Goal: Task Accomplishment & Management: Complete application form

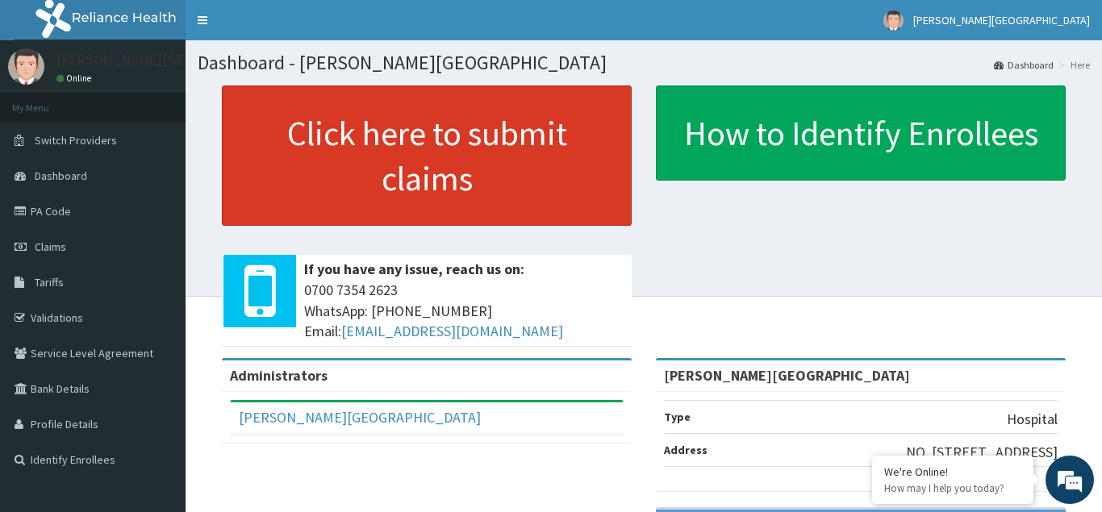
click at [390, 158] on link "Click here to submit claims" at bounding box center [427, 155] width 410 height 140
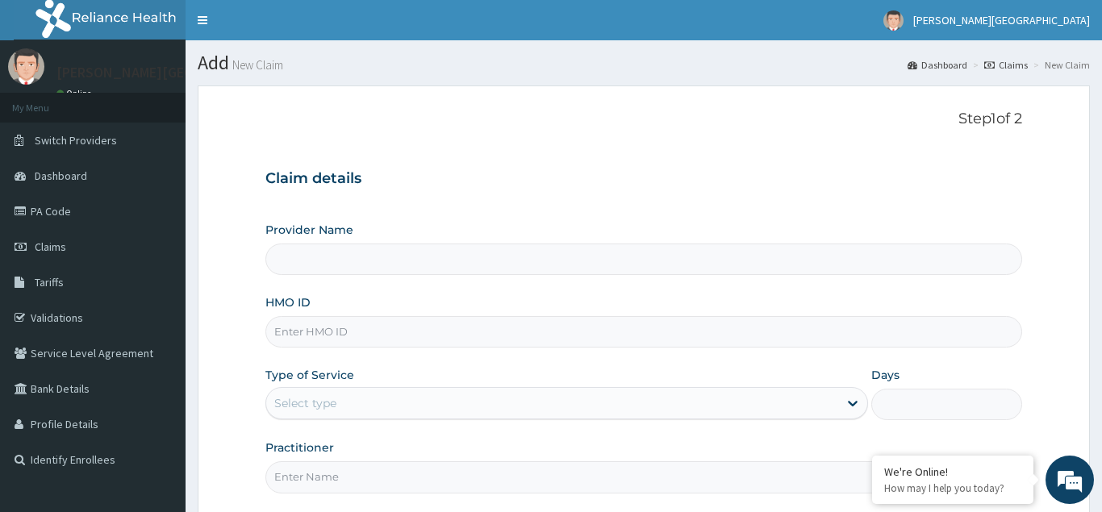
type input "[PERSON_NAME][GEOGRAPHIC_DATA]"
click at [295, 332] on input "HMO ID" at bounding box center [643, 331] width 757 height 31
click at [287, 337] on input "HMO ID" at bounding box center [643, 331] width 757 height 31
type input "QAO/10103/A"
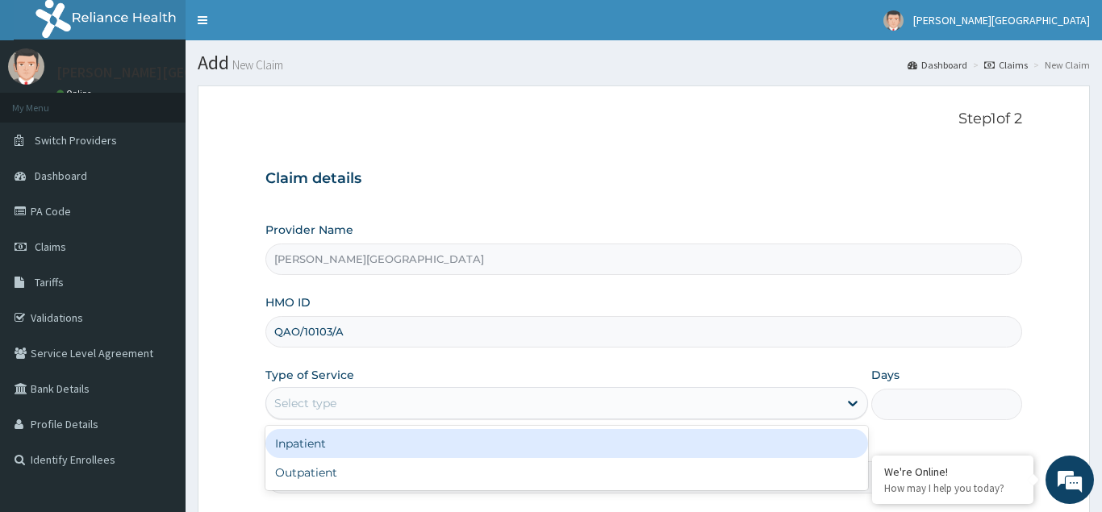
click at [290, 399] on div "Select type" at bounding box center [305, 403] width 62 height 16
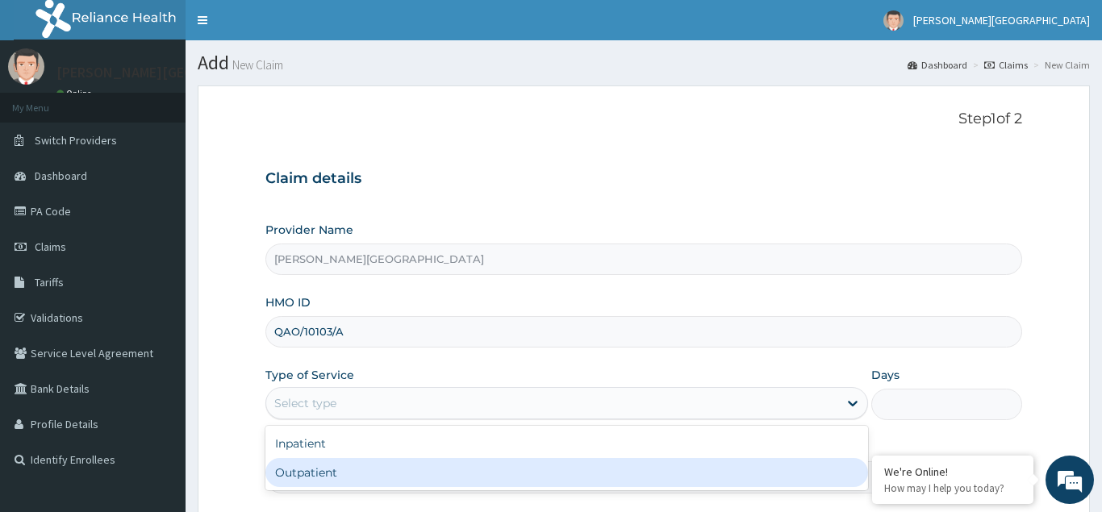
click at [311, 480] on div "Outpatient" at bounding box center [566, 472] width 603 height 29
type input "1"
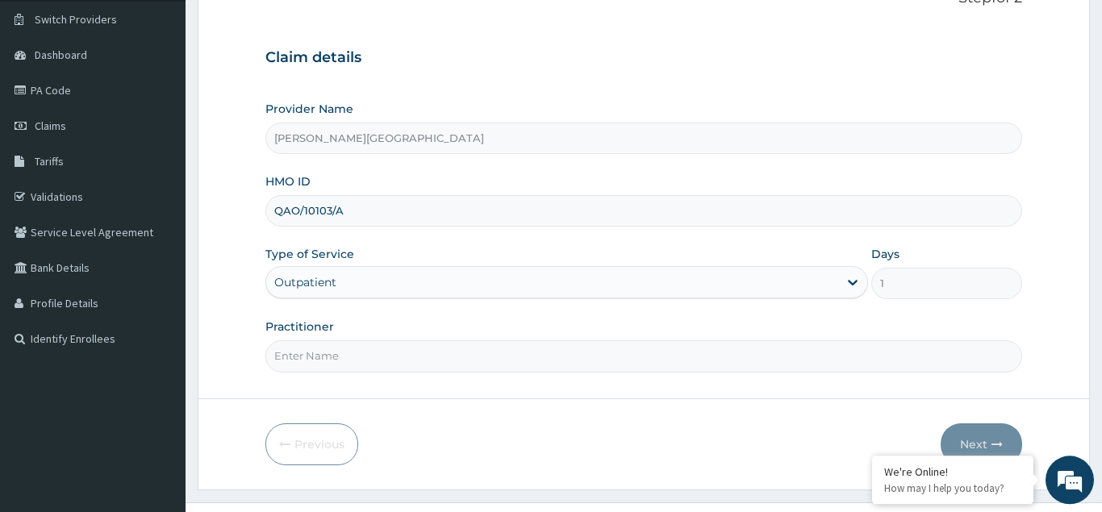
scroll to position [152, 0]
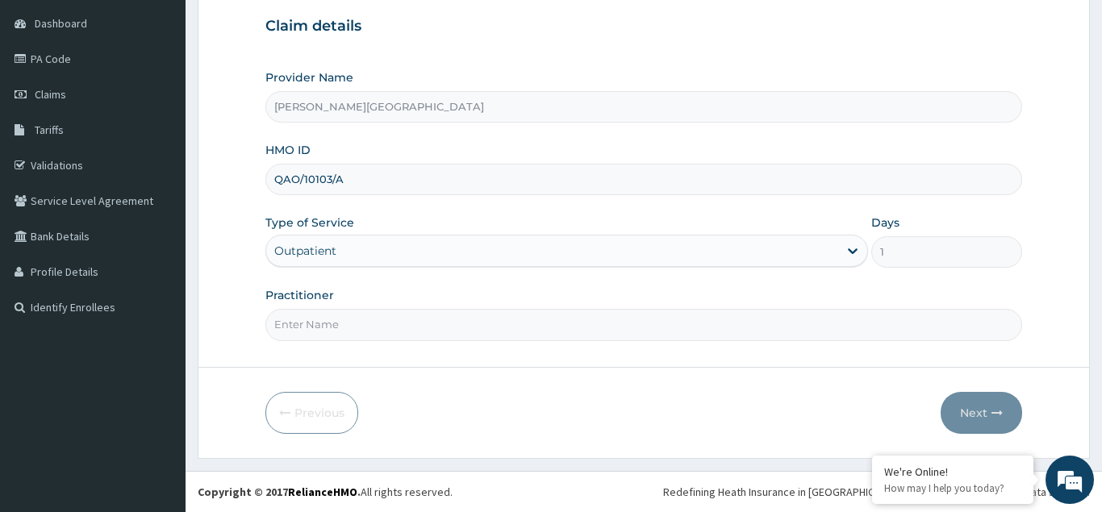
click at [298, 323] on input "Practitioner" at bounding box center [643, 324] width 757 height 31
type input "DR OWOLABI"
click at [986, 415] on button "Next" at bounding box center [980, 413] width 81 height 42
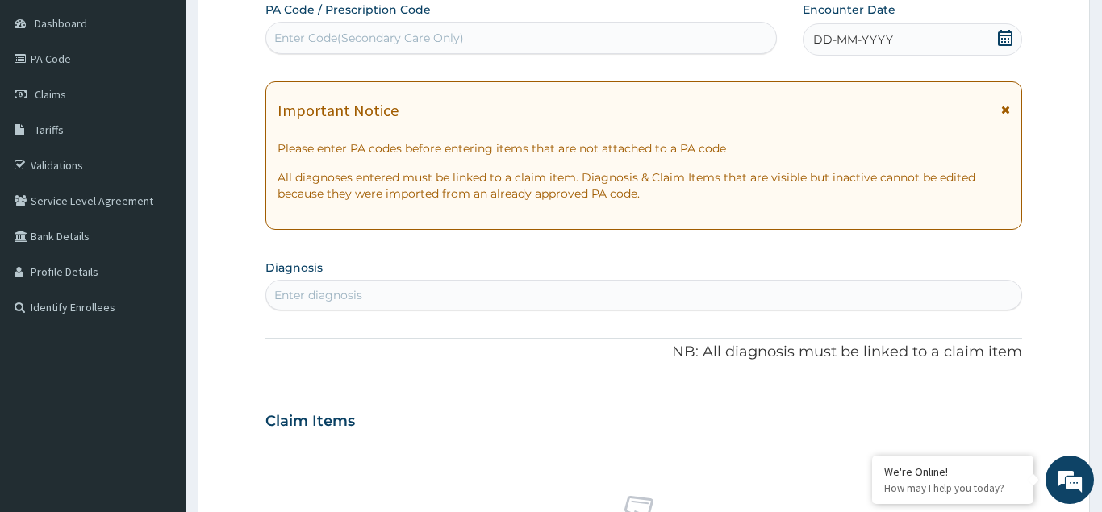
click at [861, 37] on span "DD-MM-YYYY" at bounding box center [853, 39] width 80 height 16
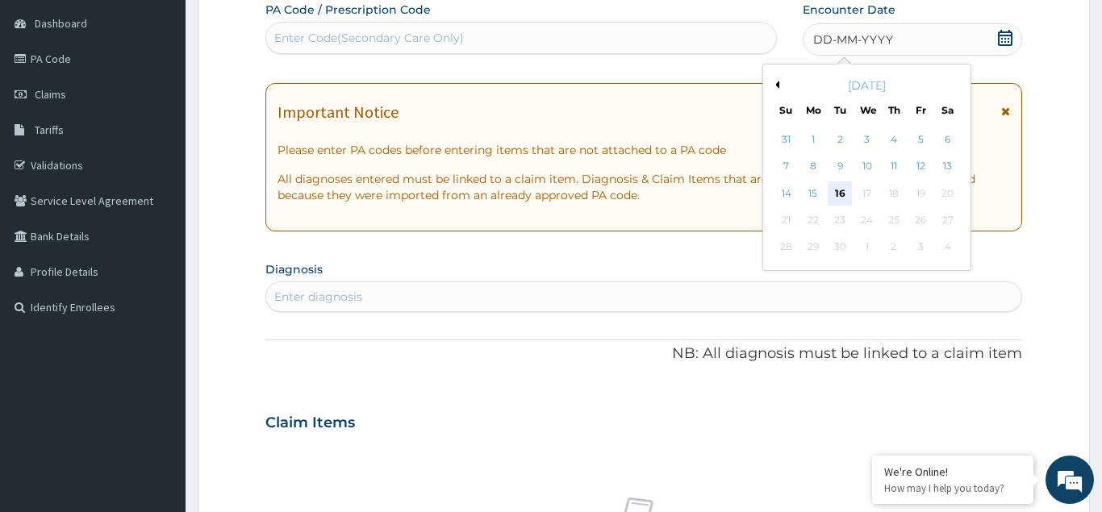
click at [837, 184] on div "16" at bounding box center [840, 193] width 24 height 24
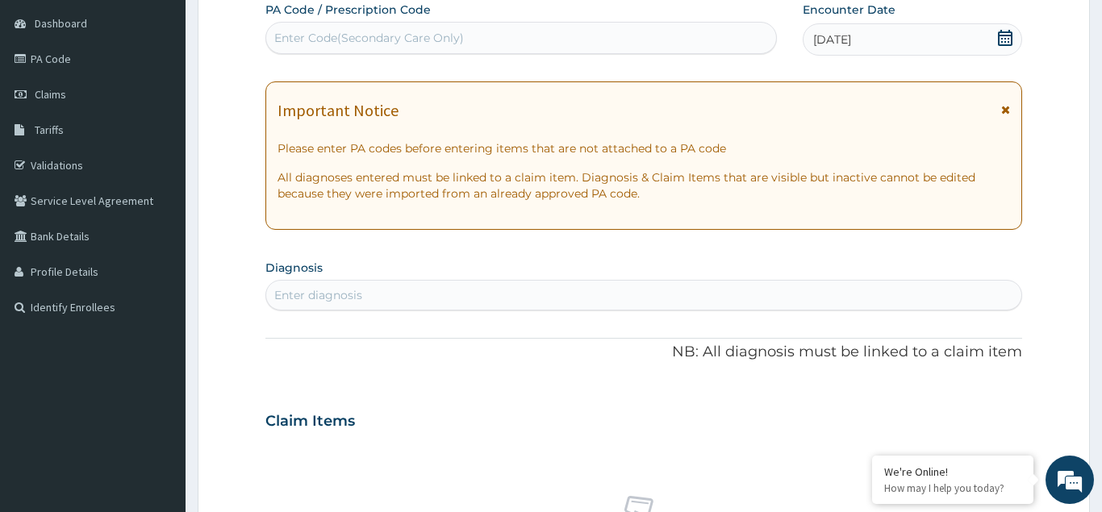
click at [291, 290] on div "Enter diagnosis" at bounding box center [318, 295] width 88 height 16
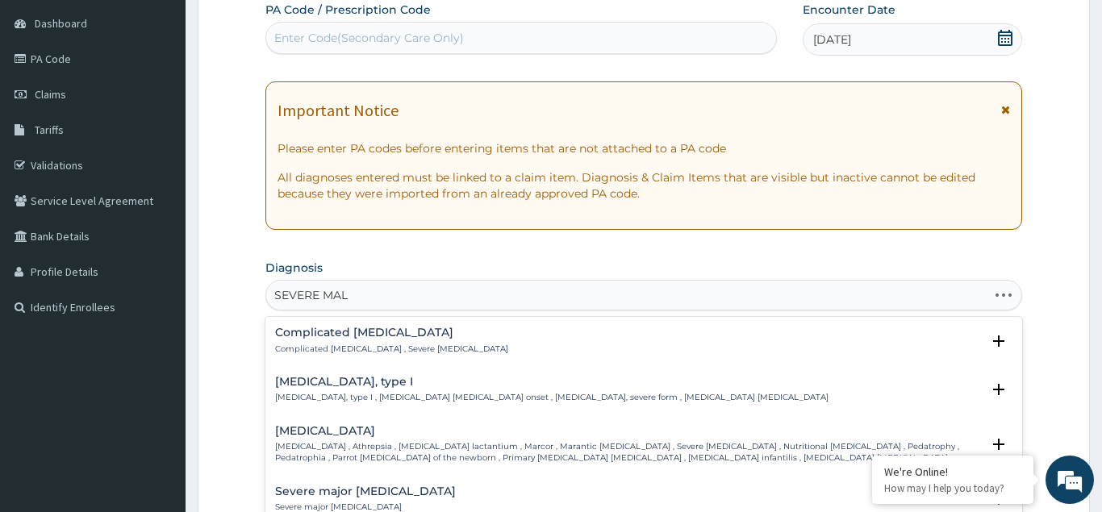
type input "SEVERE MALA"
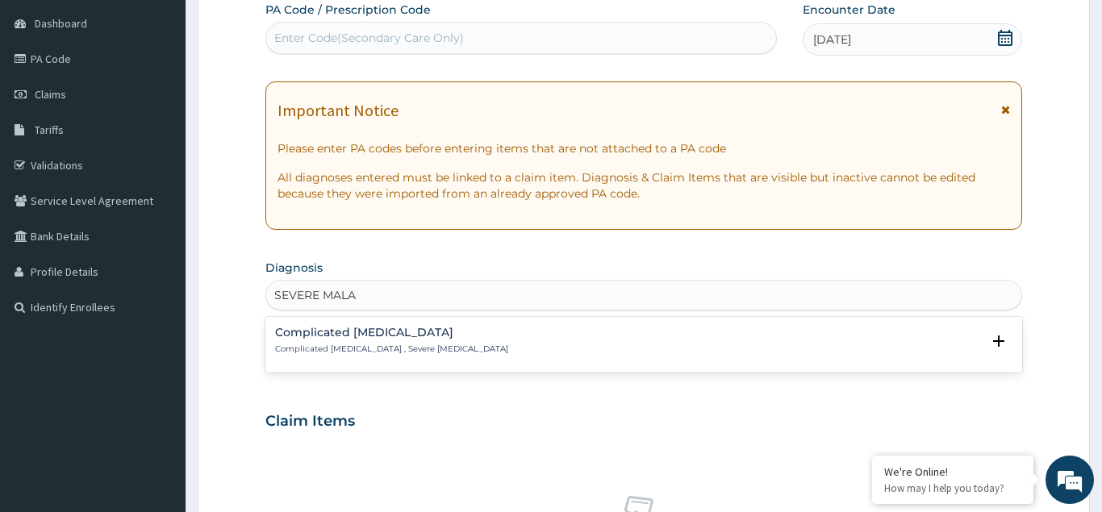
click at [290, 334] on h4 "Complicated malaria" at bounding box center [391, 333] width 233 height 12
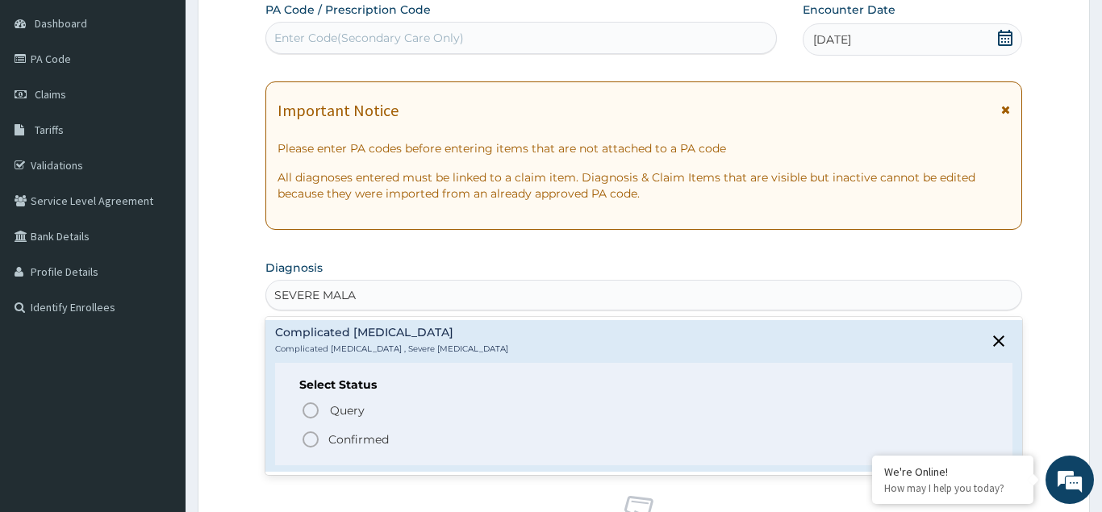
click at [310, 440] on icon "status option filled" at bounding box center [310, 439] width 19 height 19
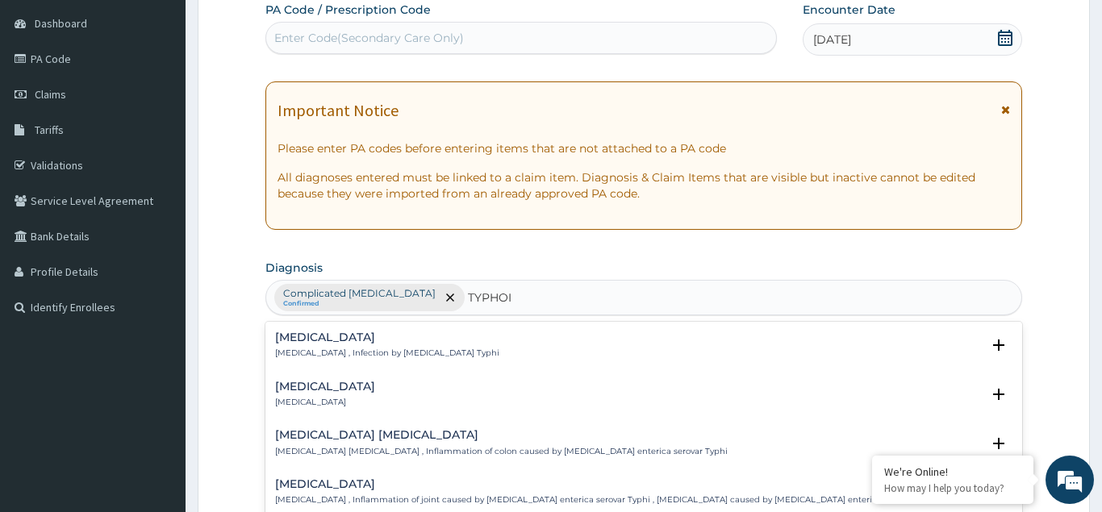
type input "TYPHOID"
click at [302, 356] on p "Typhoid fever , Infection by Salmonella Typhi" at bounding box center [387, 353] width 224 height 11
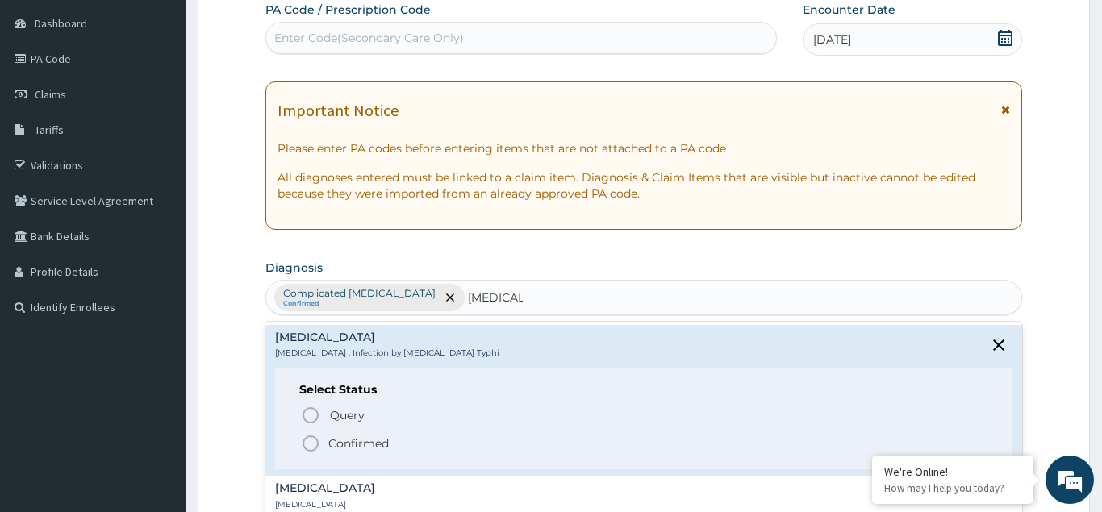
click at [317, 444] on circle "status option filled" at bounding box center [310, 443] width 15 height 15
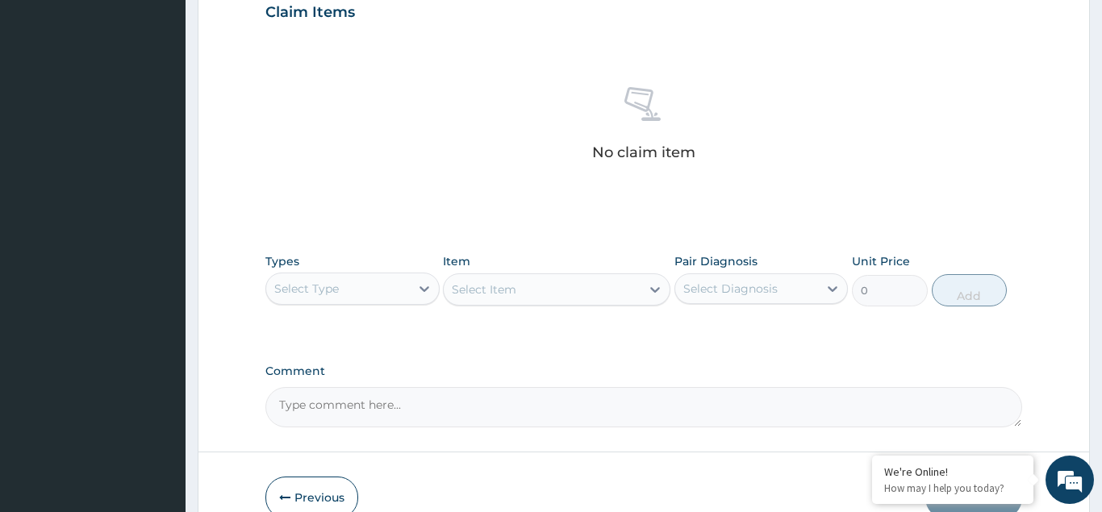
scroll to position [651, 0]
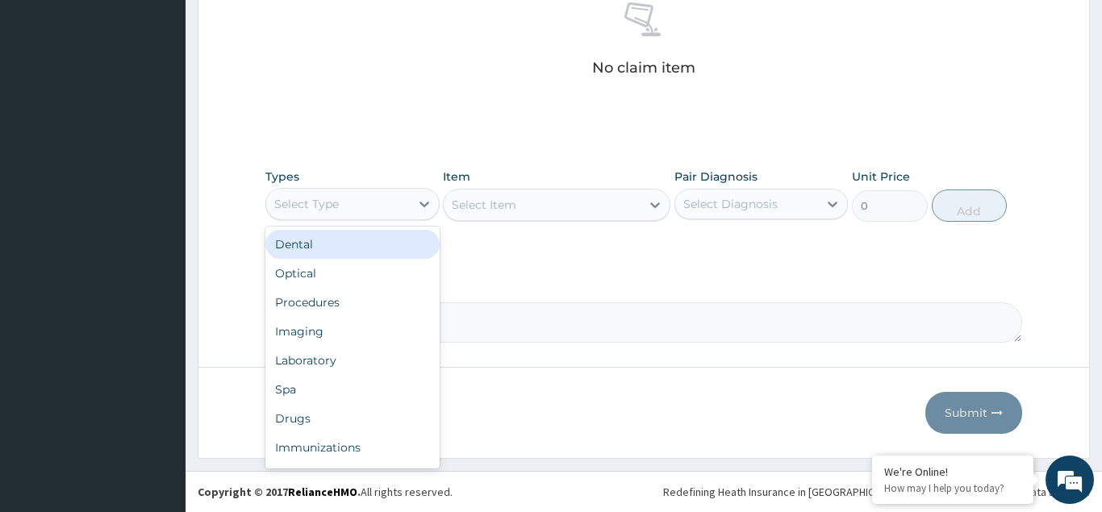
click at [339, 201] on div "Select Type" at bounding box center [338, 204] width 144 height 26
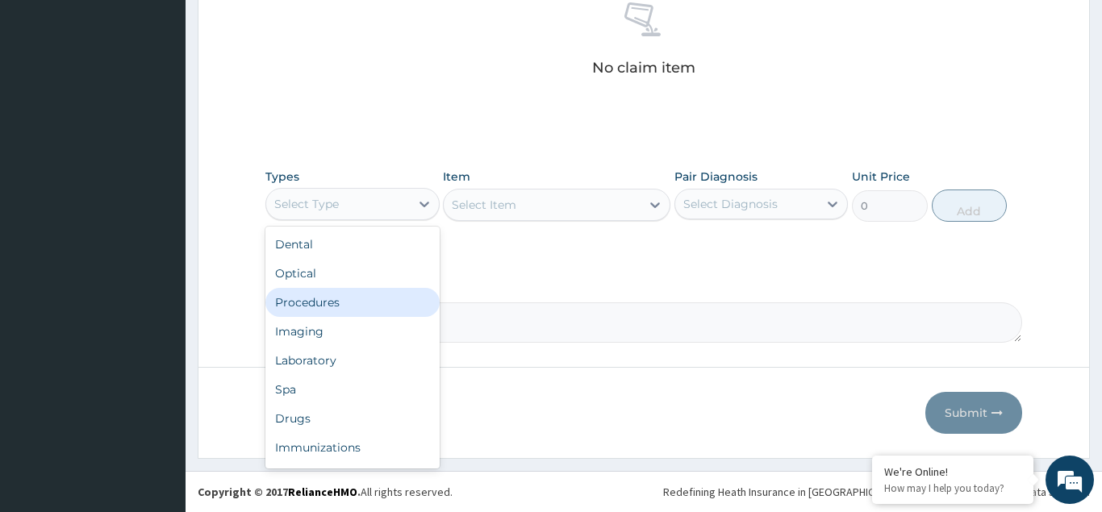
click at [311, 302] on div "Procedures" at bounding box center [352, 302] width 174 height 29
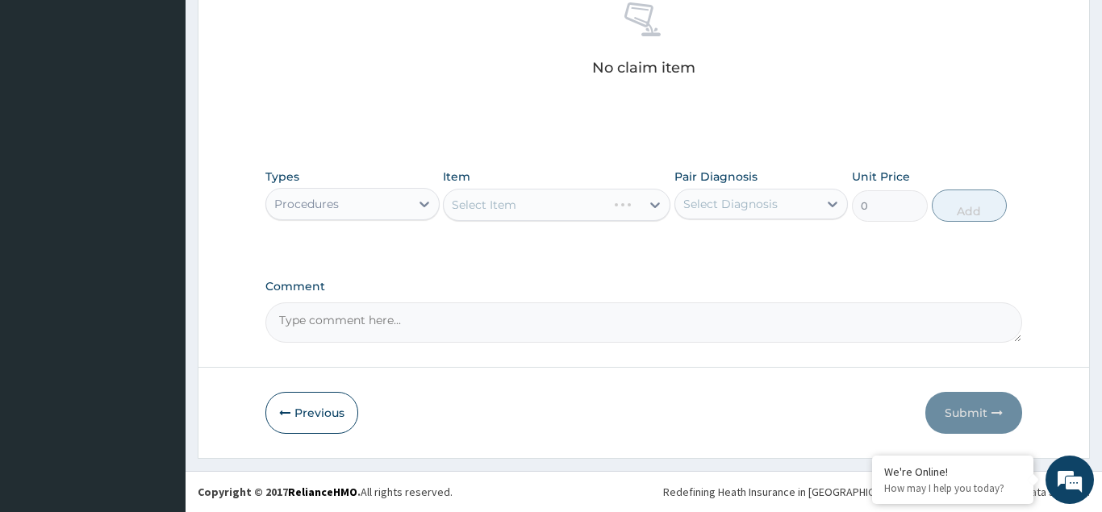
click at [490, 206] on div "Select Item" at bounding box center [556, 205] width 227 height 32
click at [515, 207] on div "Select Item" at bounding box center [556, 205] width 227 height 32
click at [512, 207] on div "Select Item" at bounding box center [556, 205] width 227 height 32
click at [507, 207] on div "Select Item" at bounding box center [556, 205] width 227 height 32
click at [483, 197] on div "Select Item" at bounding box center [556, 205] width 227 height 32
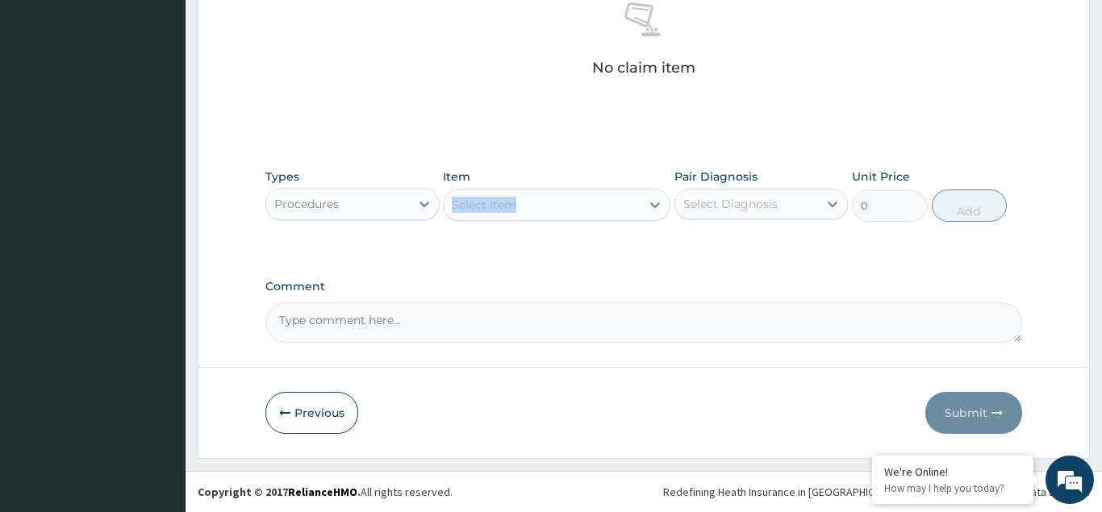
click at [507, 202] on div "Select Item" at bounding box center [556, 205] width 227 height 32
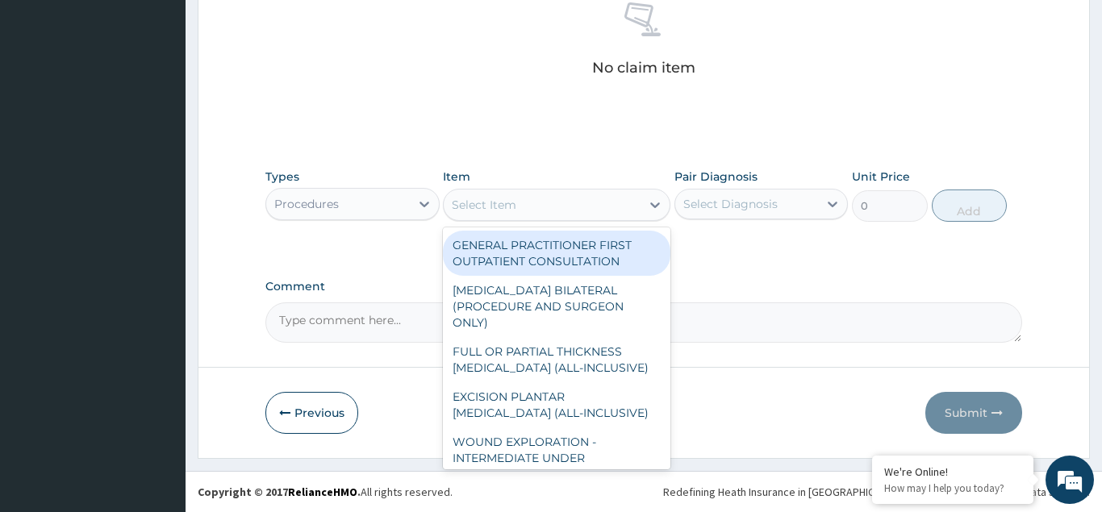
click at [527, 206] on div "Select Item" at bounding box center [542, 205] width 197 height 26
drag, startPoint x: 515, startPoint y: 272, endPoint x: 539, endPoint y: 248, distance: 34.2
click at [515, 271] on div "GENERAL PRACTITIONER FIRST OUTPATIENT CONSULTATION" at bounding box center [556, 253] width 227 height 45
type input "4500"
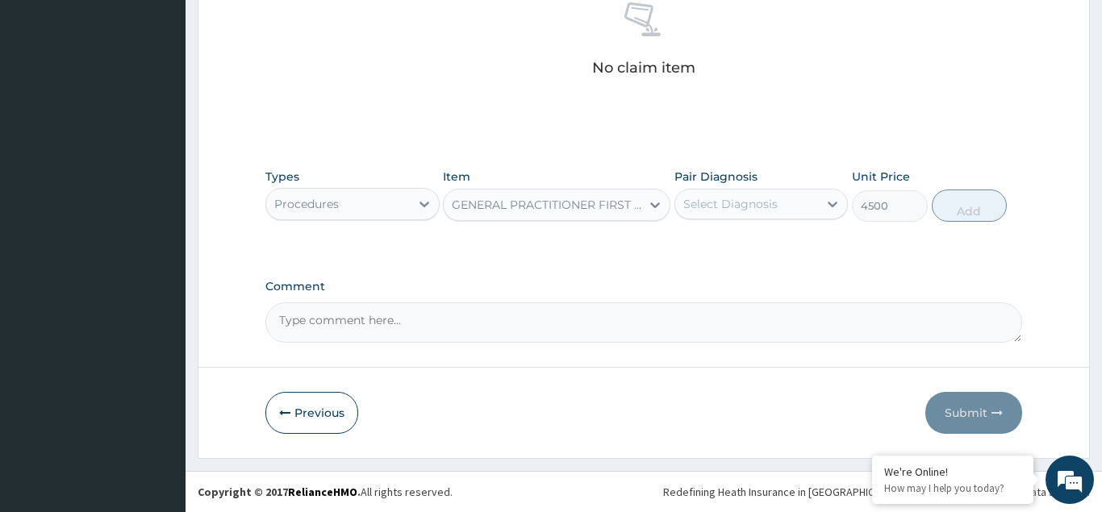
click at [745, 206] on div "Select Diagnosis" at bounding box center [730, 204] width 94 height 16
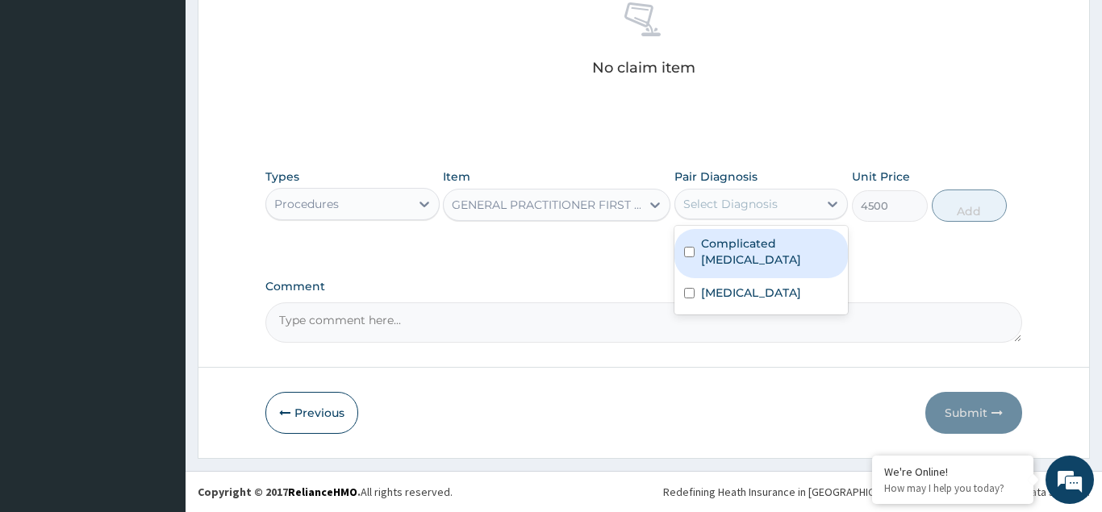
click at [687, 248] on input "checkbox" at bounding box center [689, 252] width 10 height 10
checkbox input "true"
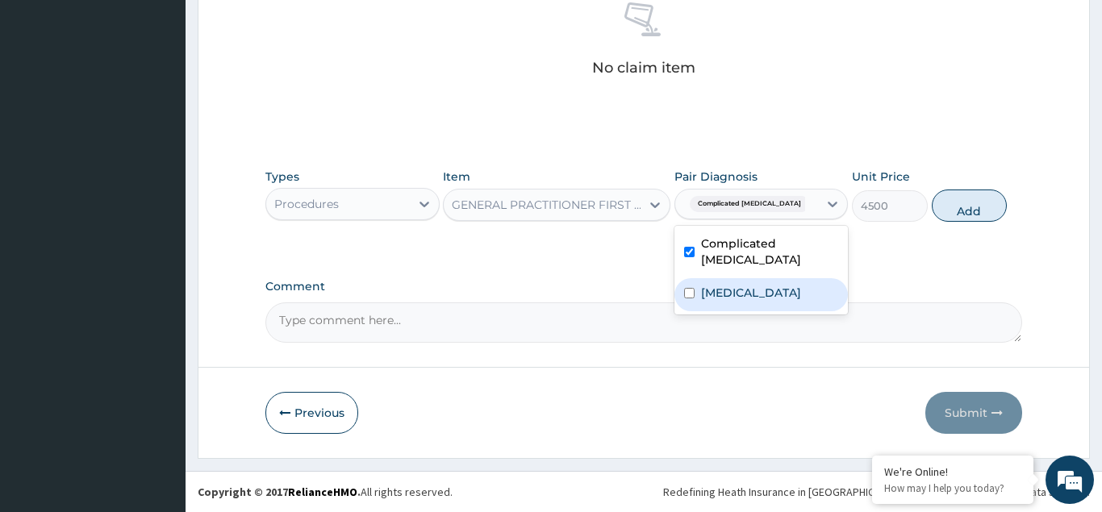
click at [689, 284] on div "Typhoid fever" at bounding box center [761, 294] width 174 height 33
checkbox input "true"
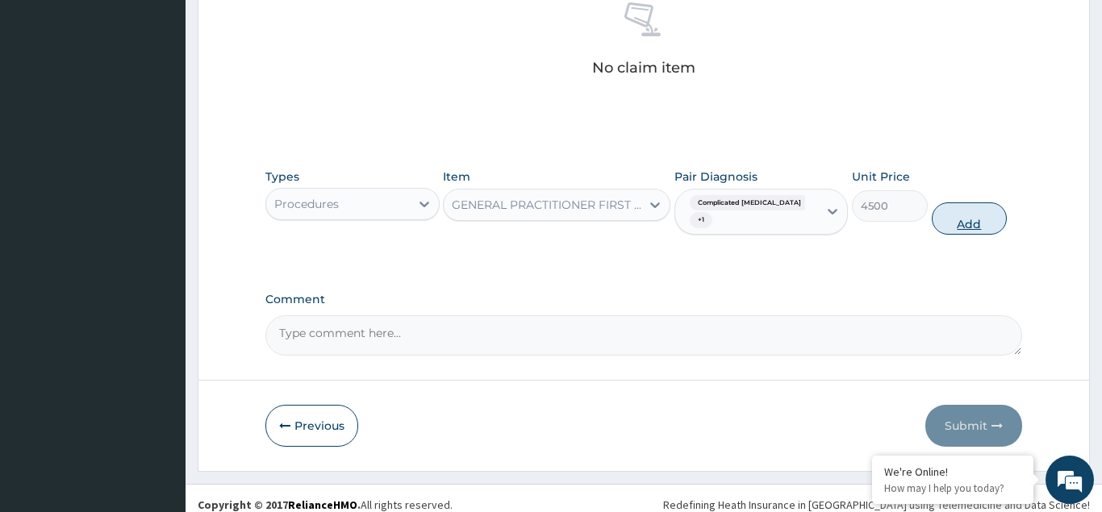
click at [949, 217] on button "Add" at bounding box center [970, 218] width 76 height 32
type input "0"
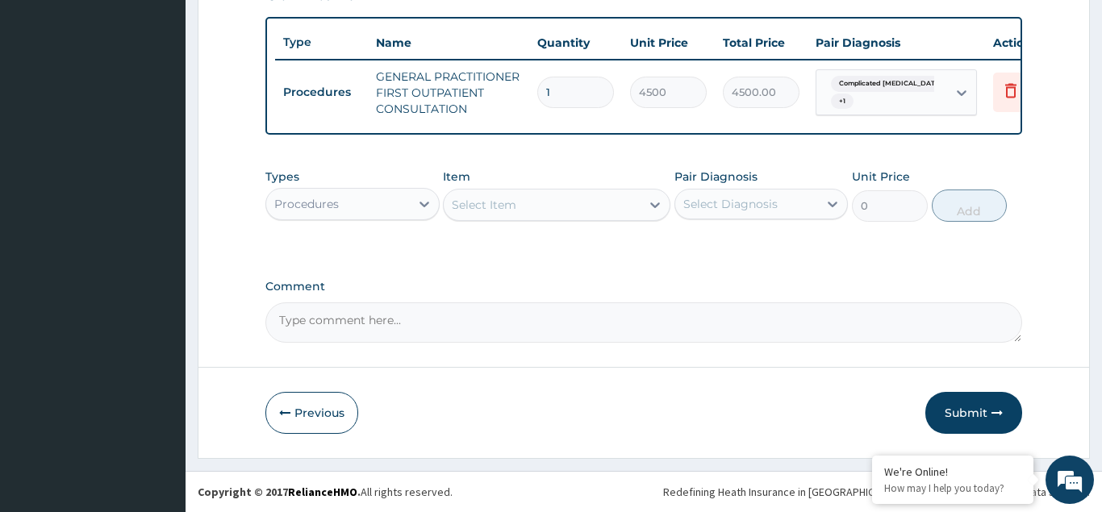
click at [336, 204] on div "Procedures" at bounding box center [306, 204] width 65 height 16
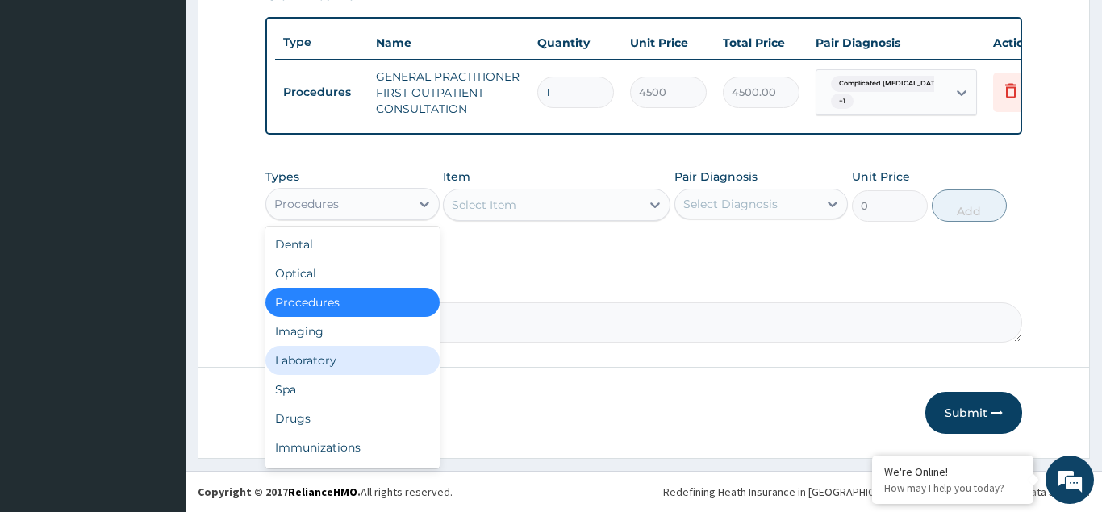
click at [294, 365] on div "Laboratory" at bounding box center [352, 360] width 174 height 29
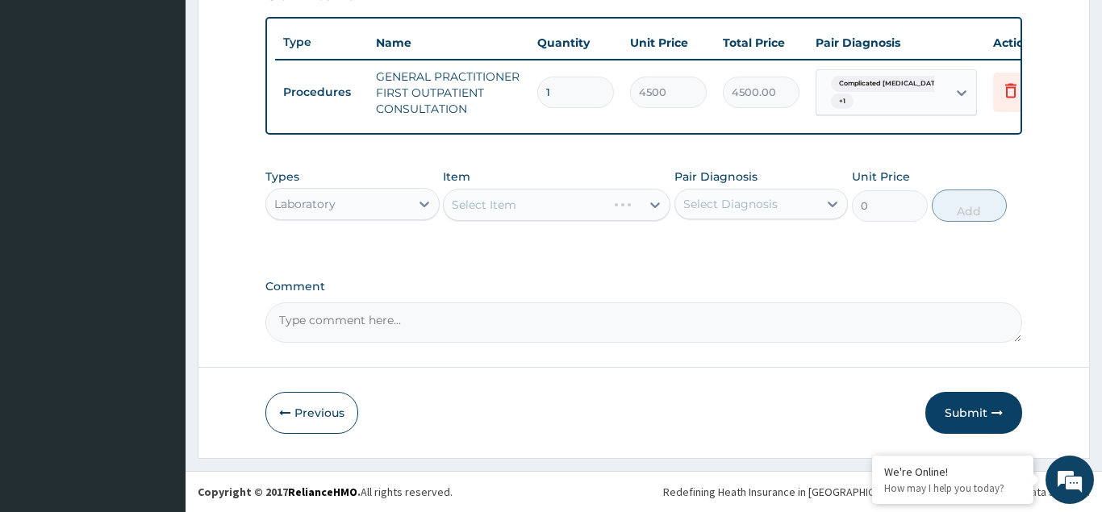
click at [474, 206] on div "Select Item" at bounding box center [556, 205] width 227 height 32
click at [482, 205] on div "Select Item" at bounding box center [556, 205] width 227 height 32
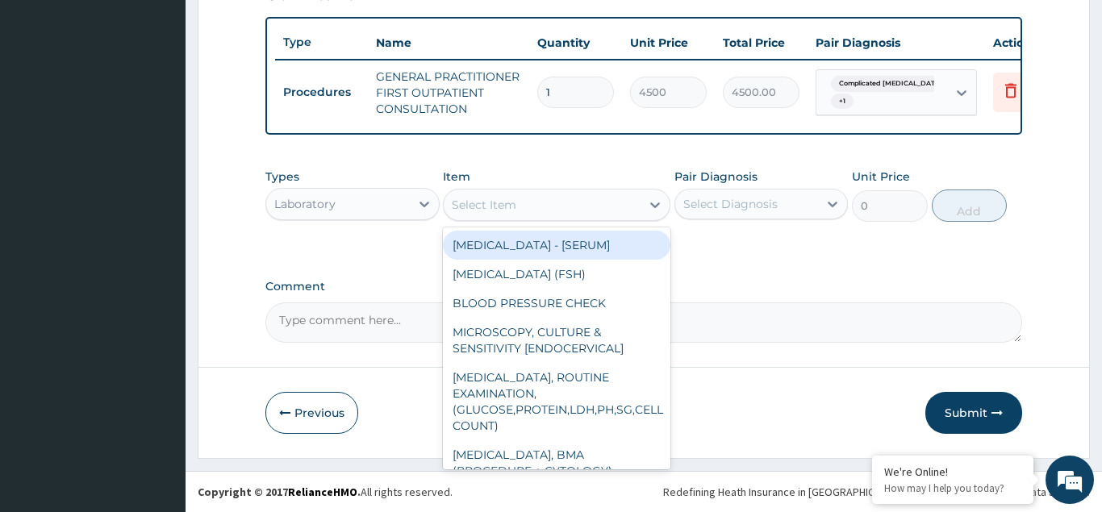
click at [482, 205] on div "Select Item" at bounding box center [484, 205] width 65 height 16
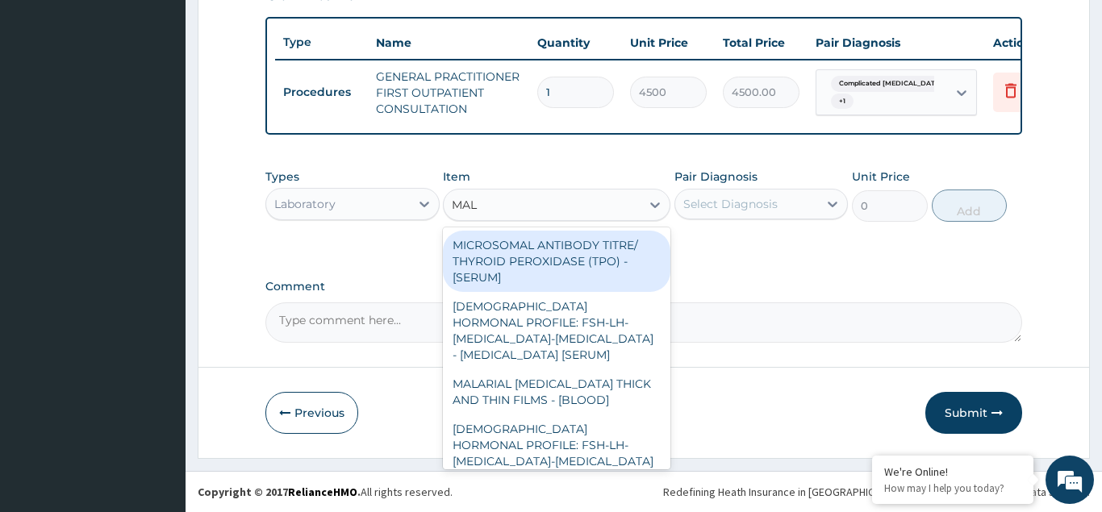
type input "MALA"
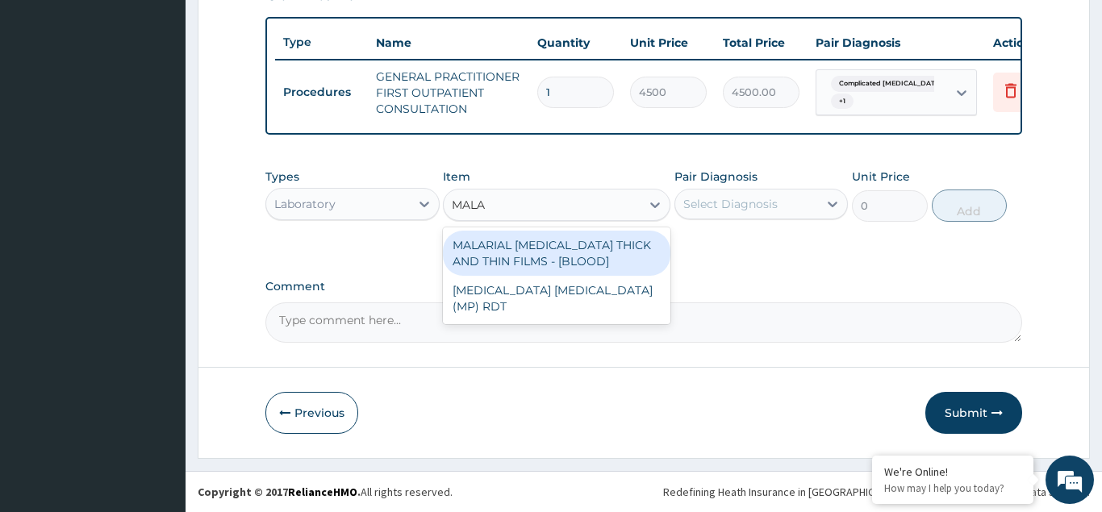
click at [519, 263] on div "MALARIAL PARASITE THICK AND THIN FILMS - [BLOOD]" at bounding box center [556, 253] width 227 height 45
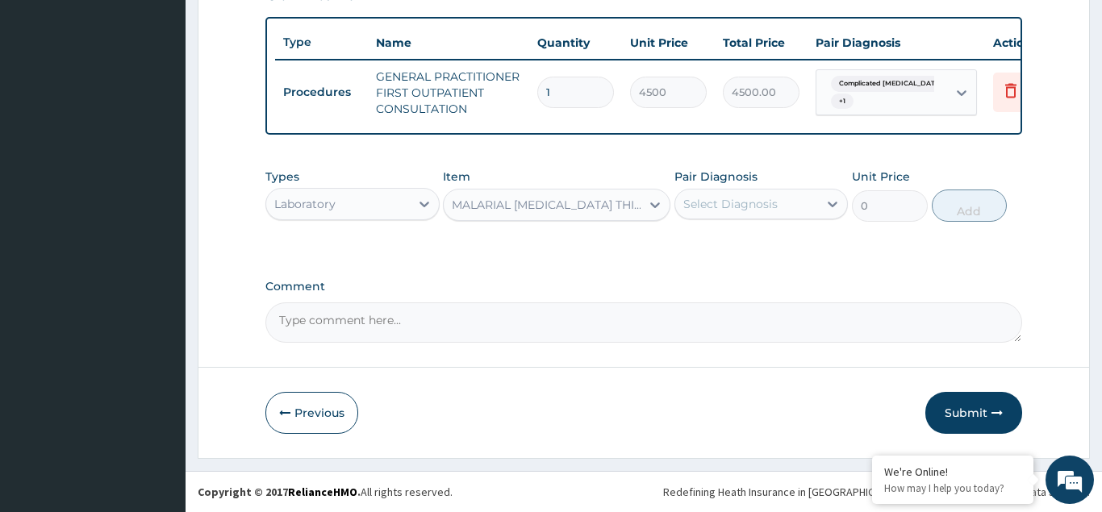
type input "2625"
click at [715, 194] on div "Select Diagnosis" at bounding box center [747, 204] width 144 height 26
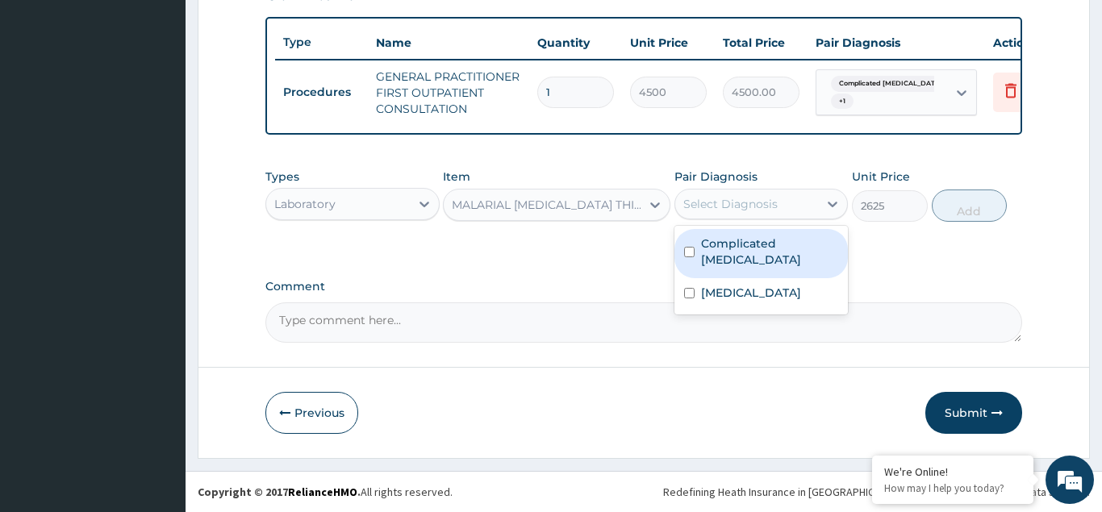
click at [688, 238] on div "Complicated malaria" at bounding box center [761, 253] width 174 height 49
checkbox input "true"
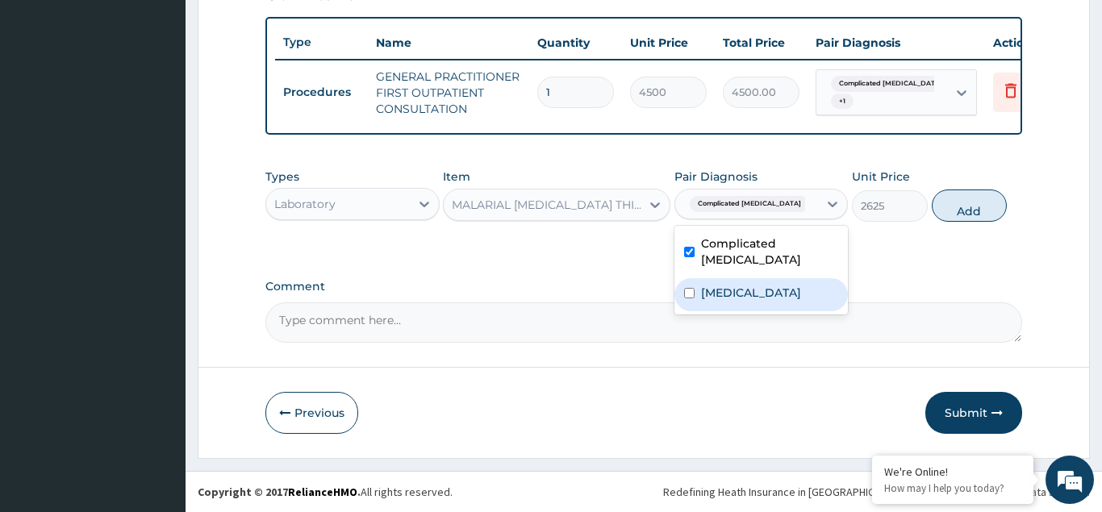
click at [682, 280] on div "Typhoid fever" at bounding box center [761, 294] width 174 height 33
checkbox input "true"
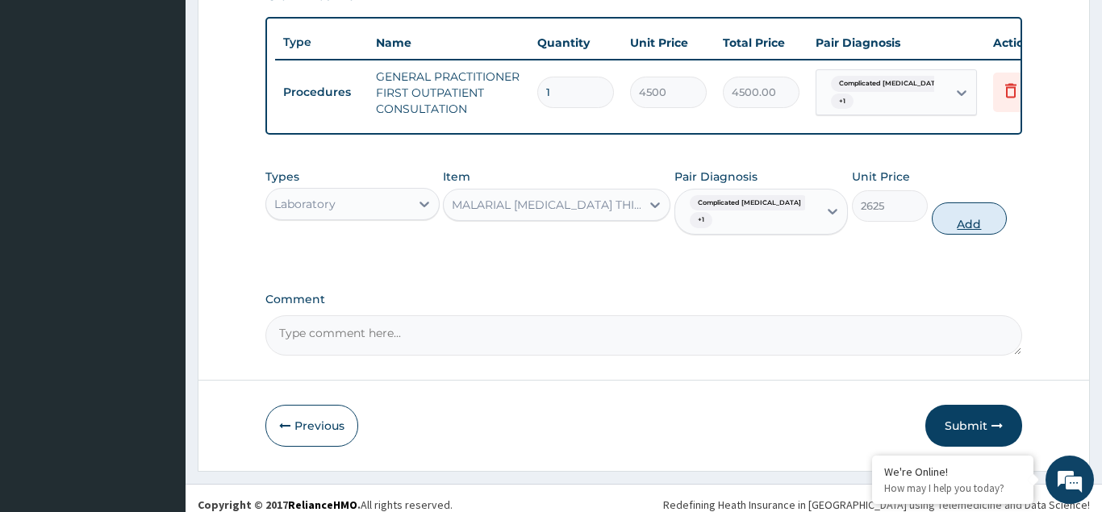
click at [966, 215] on button "Add" at bounding box center [970, 218] width 76 height 32
type input "0"
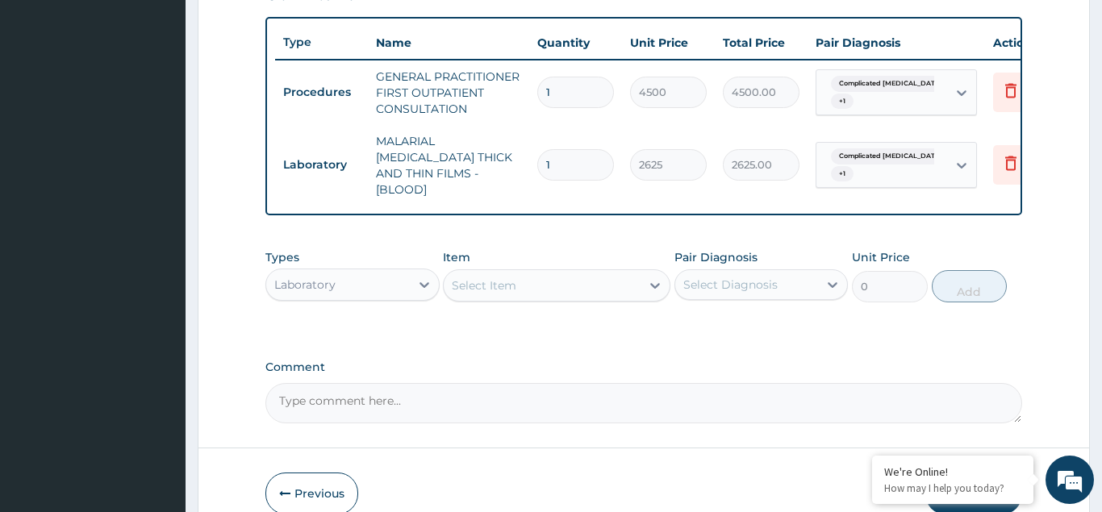
click at [333, 277] on div "Laboratory" at bounding box center [304, 285] width 61 height 16
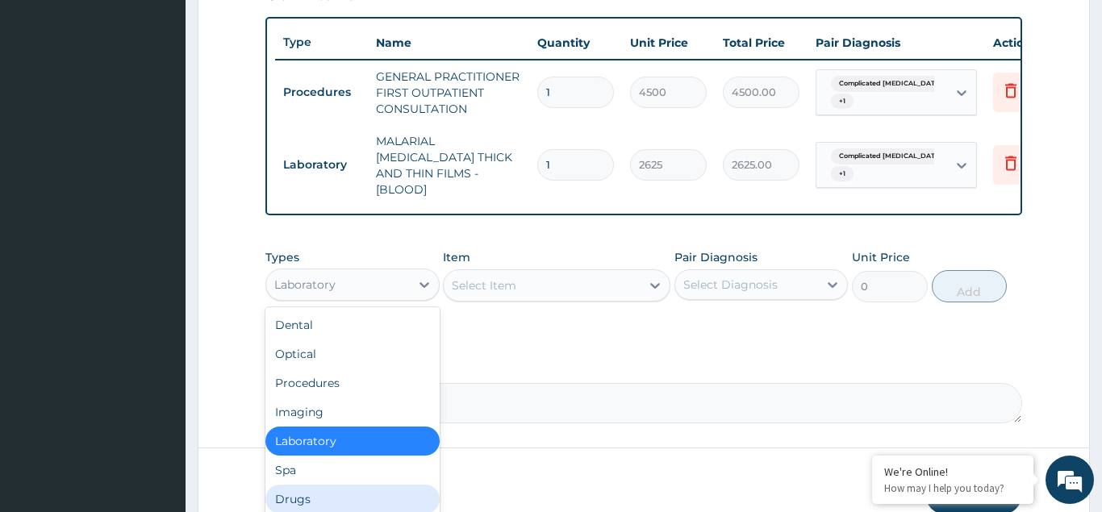
click at [312, 485] on div "Drugs" at bounding box center [352, 499] width 174 height 29
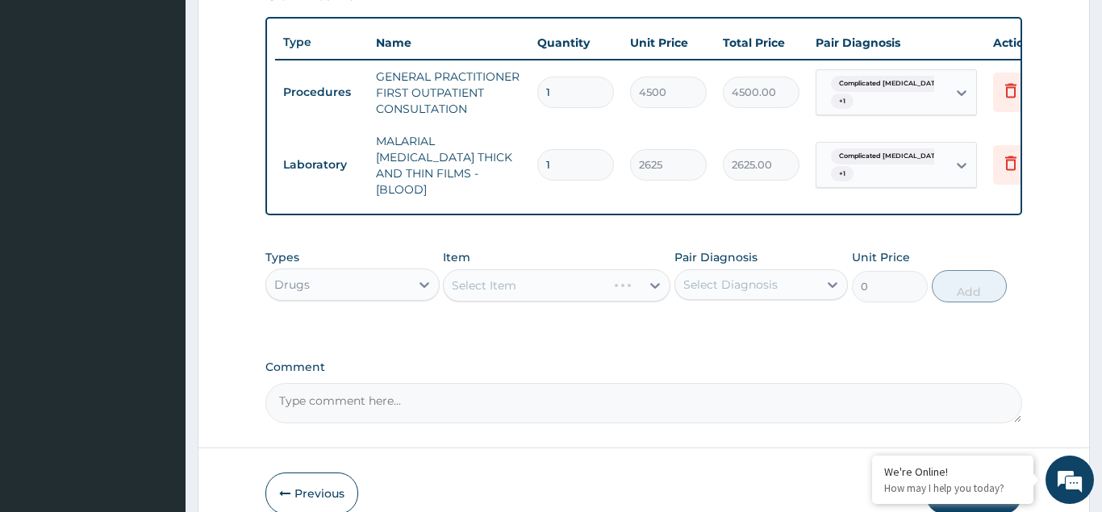
click at [487, 269] on div "Select Item" at bounding box center [556, 285] width 227 height 32
click at [484, 269] on div "Select Item" at bounding box center [556, 285] width 227 height 32
click at [481, 269] on div "Select Item" at bounding box center [556, 285] width 227 height 32
click at [494, 269] on div "Select Item" at bounding box center [556, 285] width 227 height 32
click at [499, 269] on div "Select Item" at bounding box center [556, 285] width 227 height 32
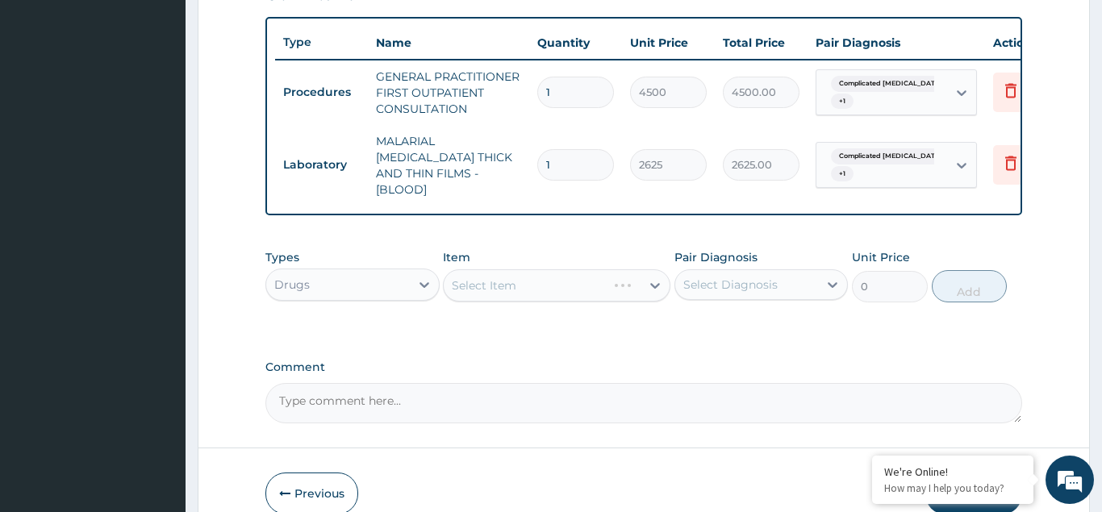
click at [480, 271] on div "Select Item" at bounding box center [556, 285] width 227 height 32
click at [503, 269] on div "Select Item" at bounding box center [556, 285] width 227 height 32
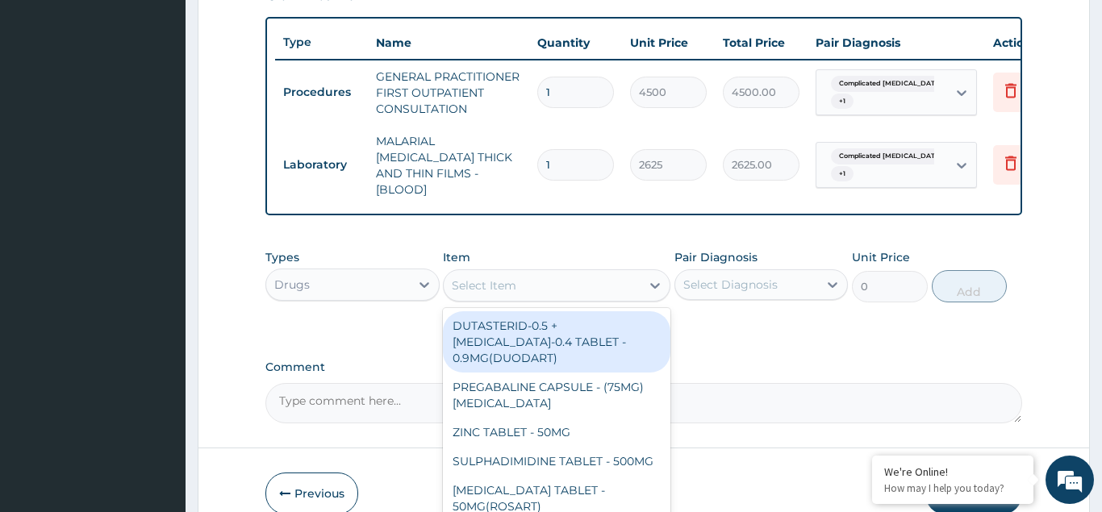
click at [493, 277] on div "Select Item" at bounding box center [484, 285] width 65 height 16
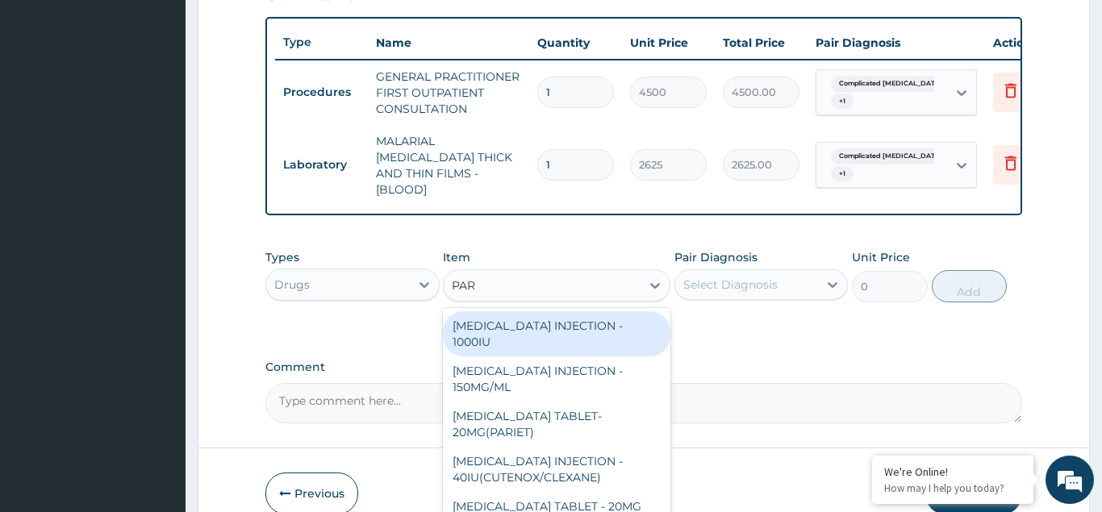
type input "PARA"
click at [548, 315] on div "PARACETAMOL INJECTION - 150MG/ML" at bounding box center [556, 333] width 227 height 45
type input "640"
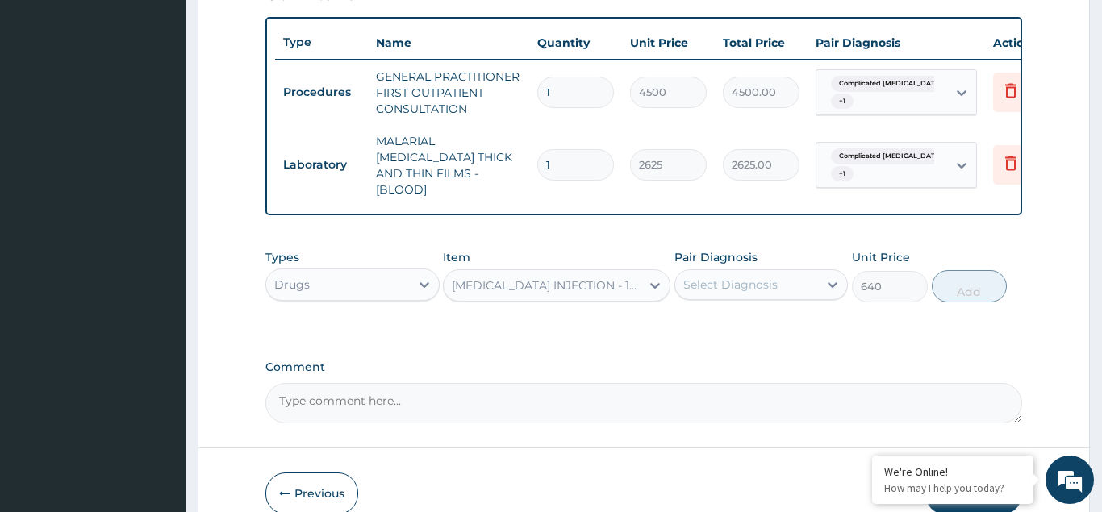
click at [713, 277] on div "Select Diagnosis" at bounding box center [730, 285] width 94 height 16
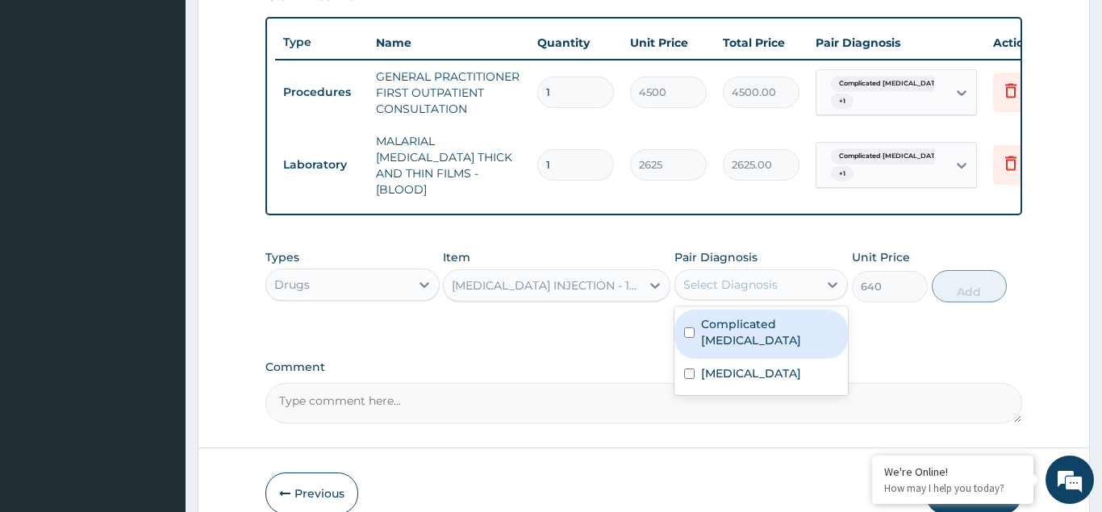
click at [697, 310] on div "Complicated malaria" at bounding box center [761, 334] width 174 height 49
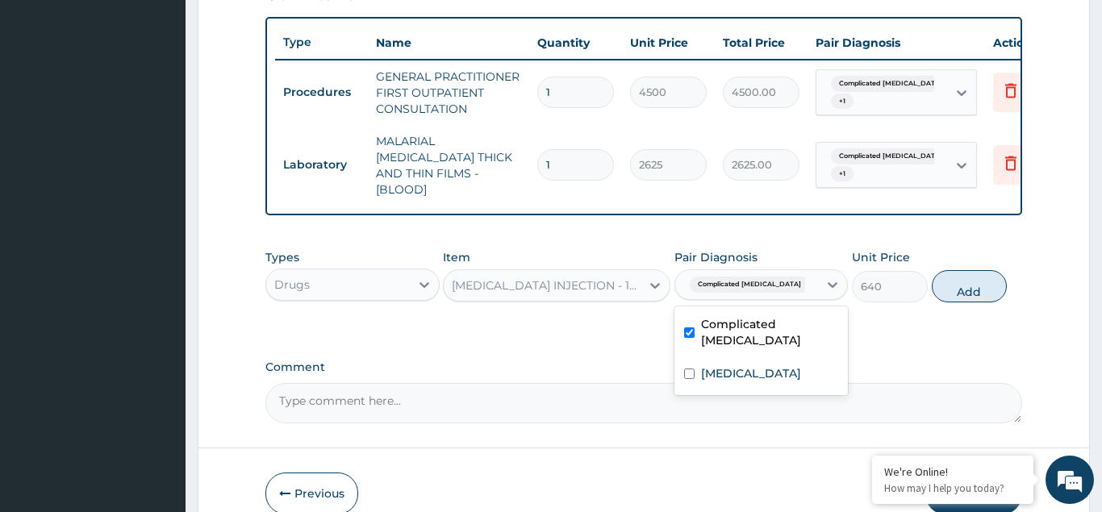
checkbox input "true"
click at [696, 359] on div "Typhoid fever" at bounding box center [761, 375] width 174 height 33
checkbox input "true"
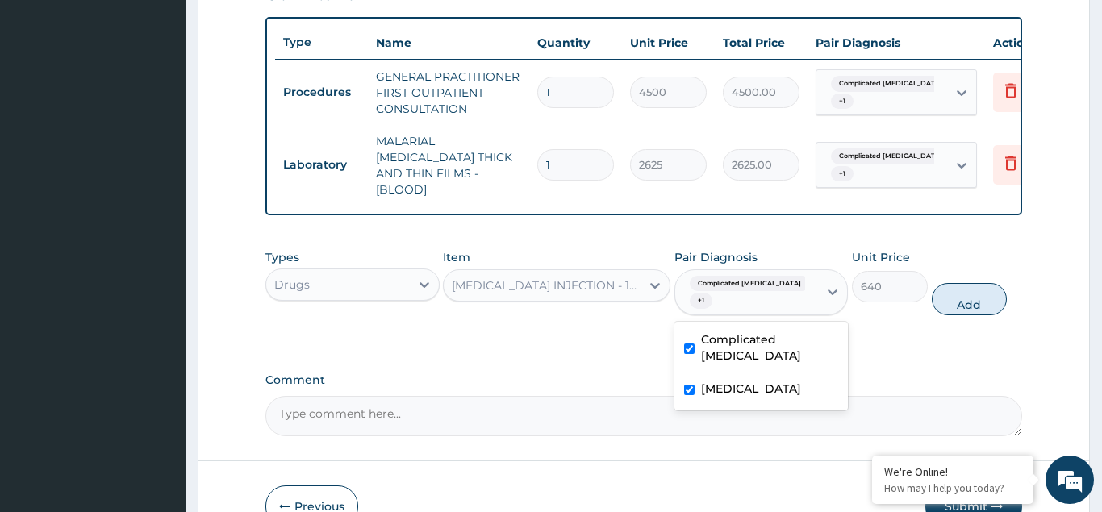
click at [970, 283] on button "Add" at bounding box center [970, 299] width 76 height 32
type input "0"
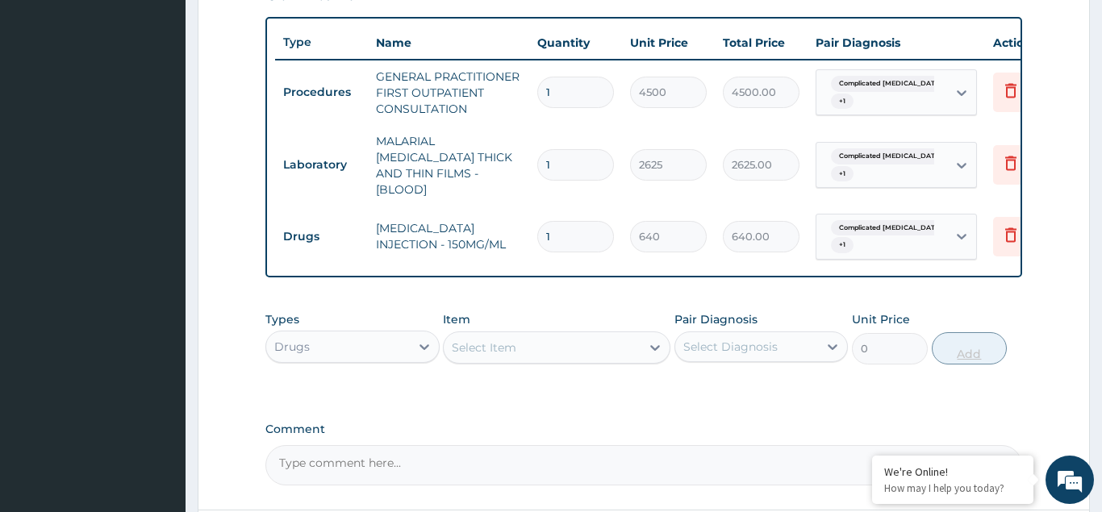
type input "0.00"
type input "4"
type input "2560.00"
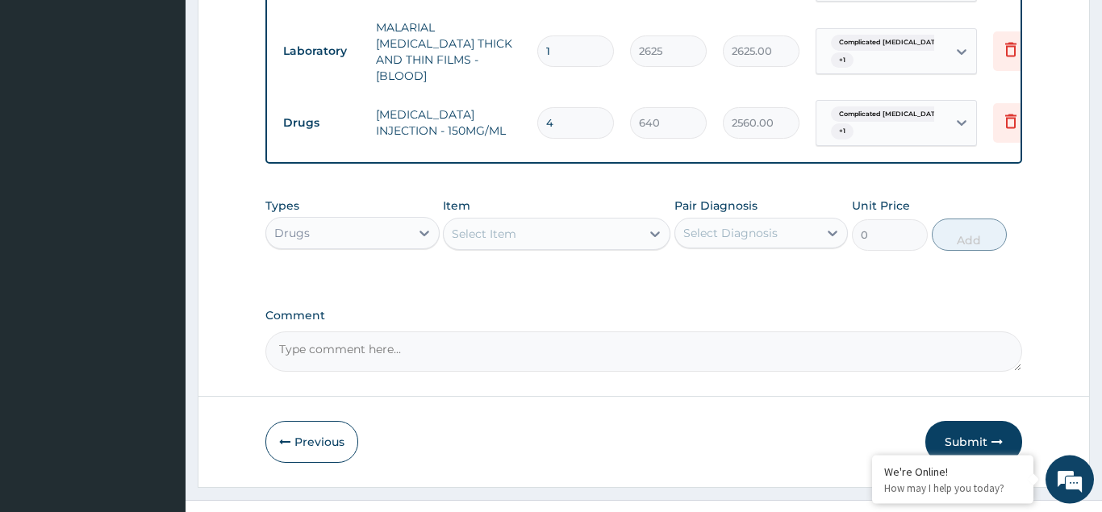
scroll to position [710, 0]
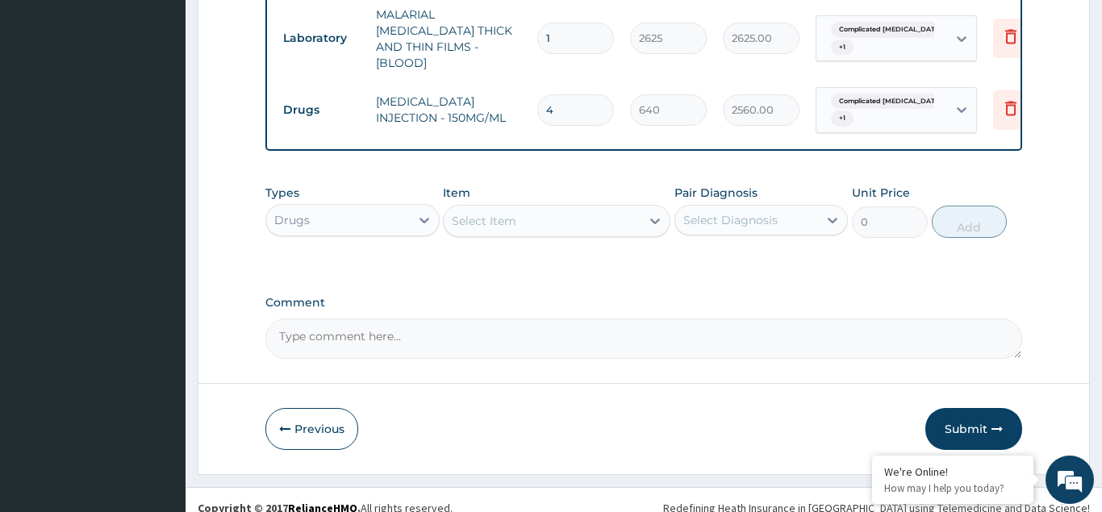
type input "4"
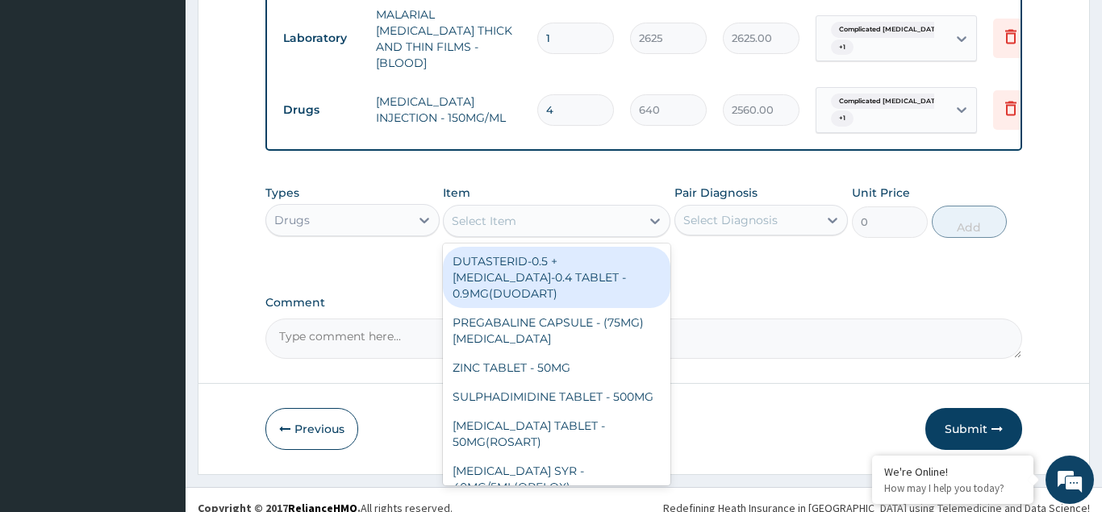
click at [461, 213] on div "Select Item" at bounding box center [484, 221] width 65 height 16
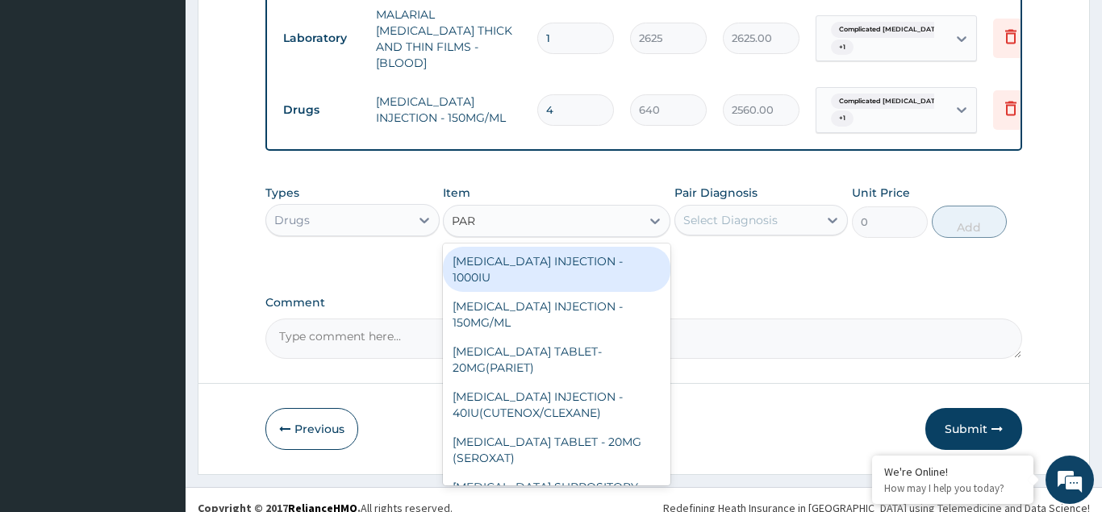
type input "PARA"
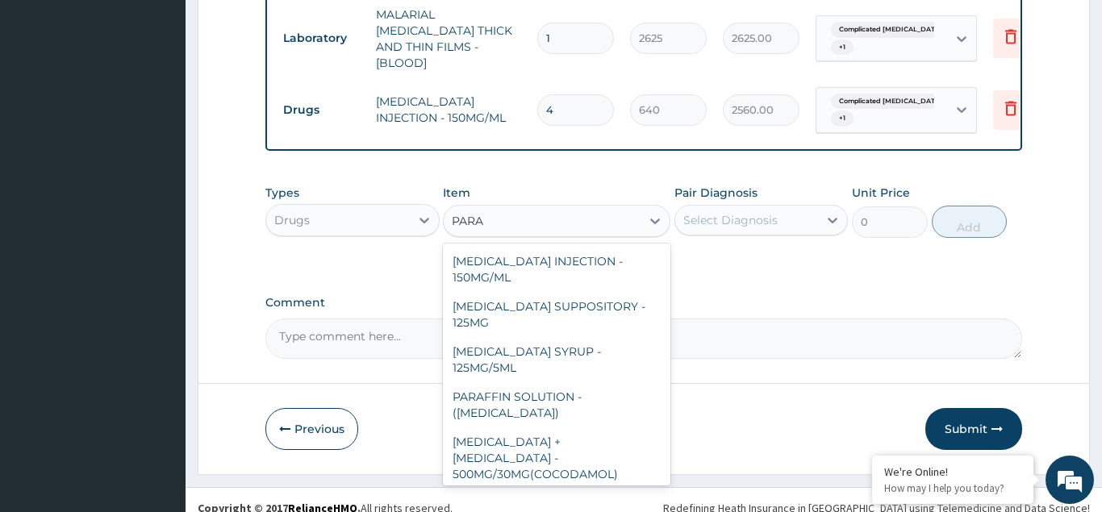
click at [578, 489] on div "PARACETAMOL TABLET - 500MG (PANADOL)" at bounding box center [556, 511] width 227 height 45
type input "48"
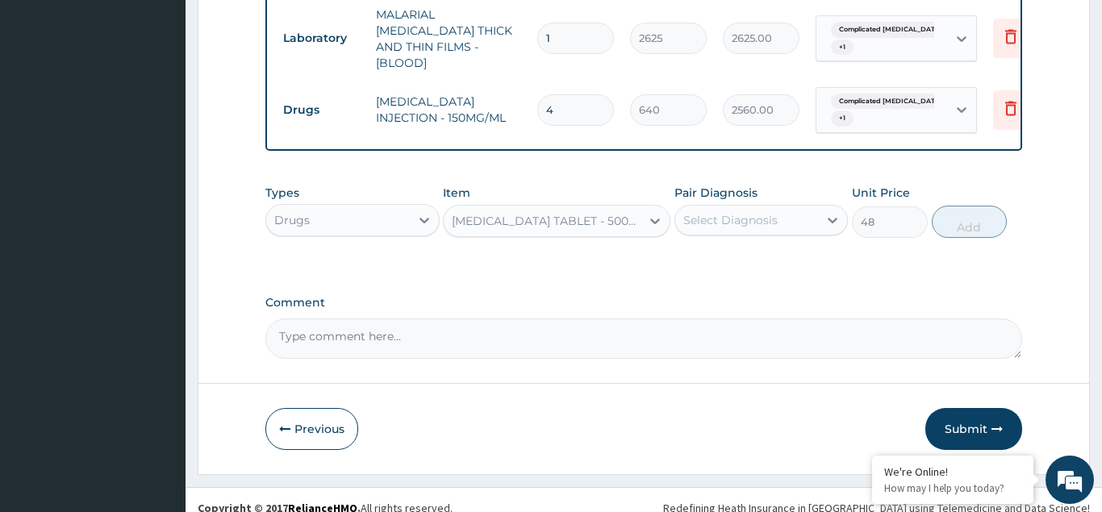
click at [705, 212] on div "Select Diagnosis" at bounding box center [730, 220] width 94 height 16
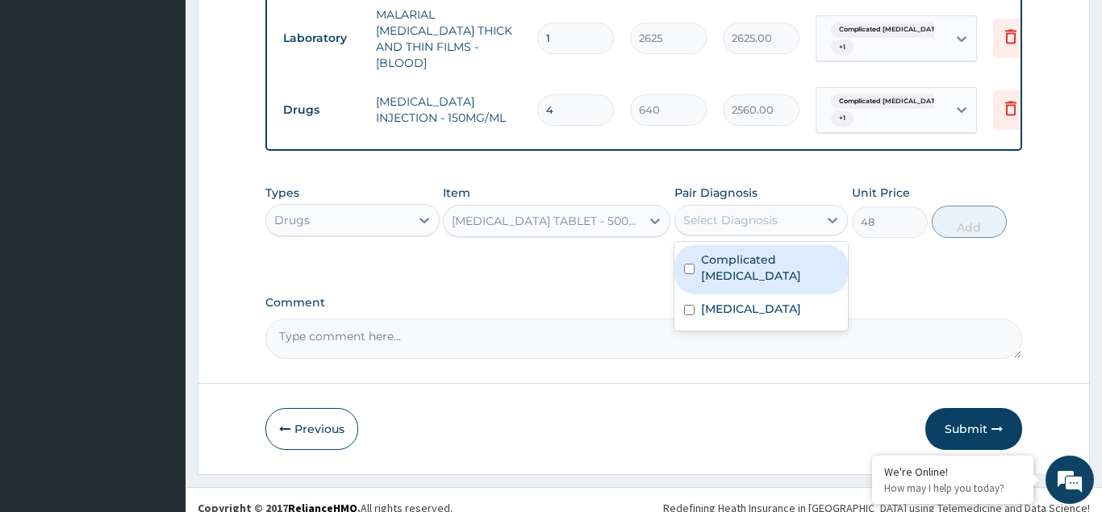
click at [700, 245] on div "Complicated malaria" at bounding box center [761, 269] width 174 height 49
checkbox input "true"
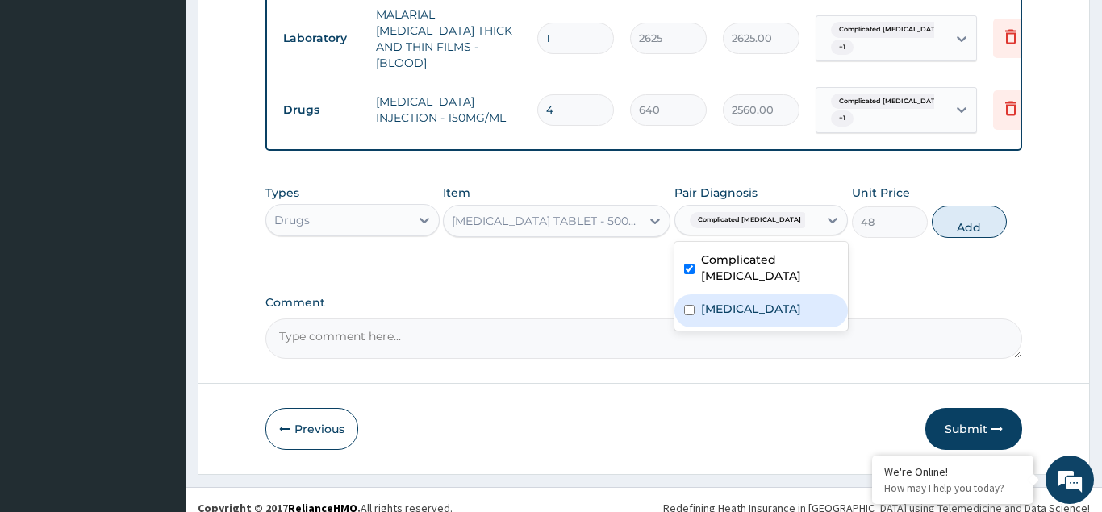
click at [692, 305] on input "checkbox" at bounding box center [689, 310] width 10 height 10
checkbox input "true"
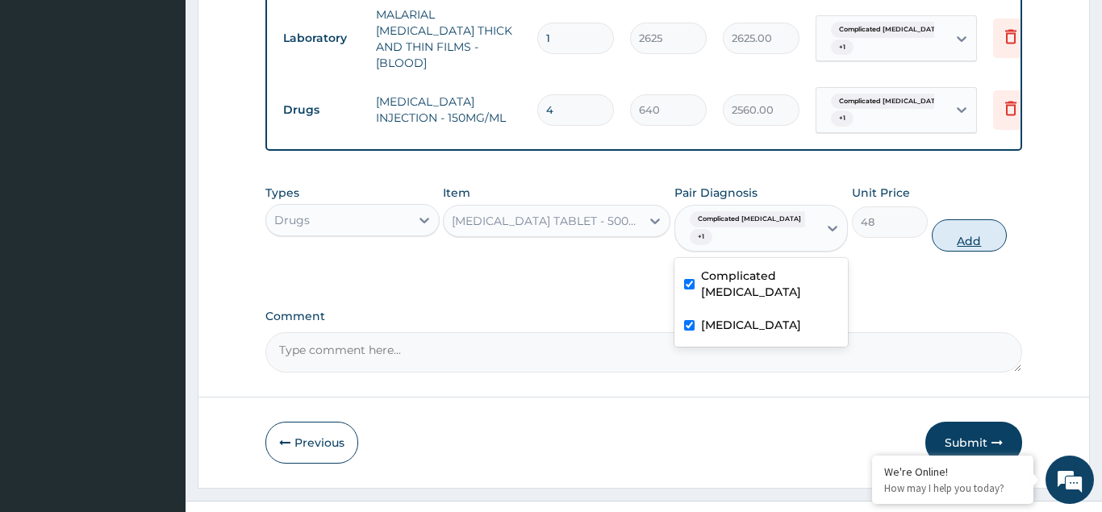
click at [956, 219] on button "Add" at bounding box center [970, 235] width 76 height 32
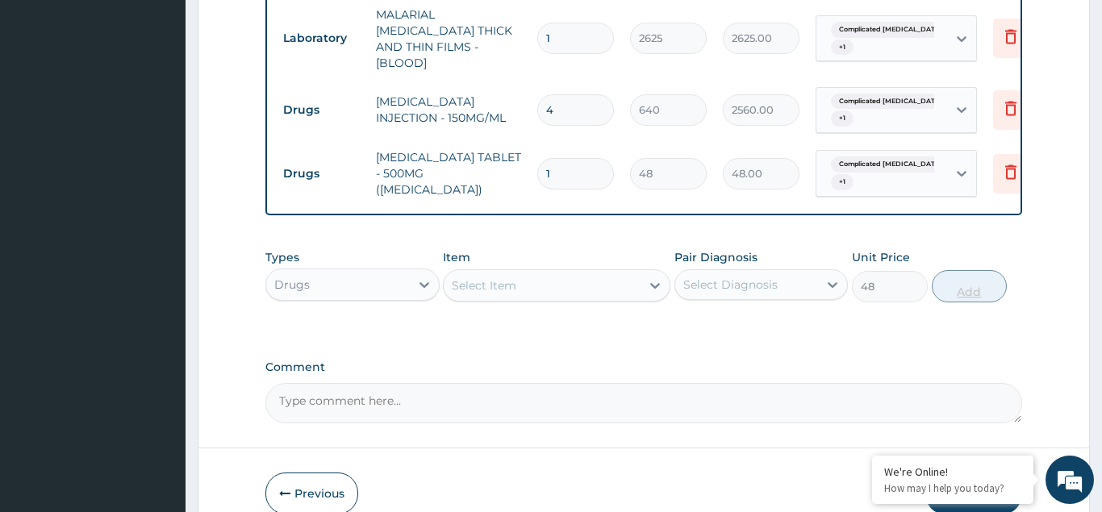
type input "0"
type input "0.00"
type input "3"
type input "144.00"
type input "30"
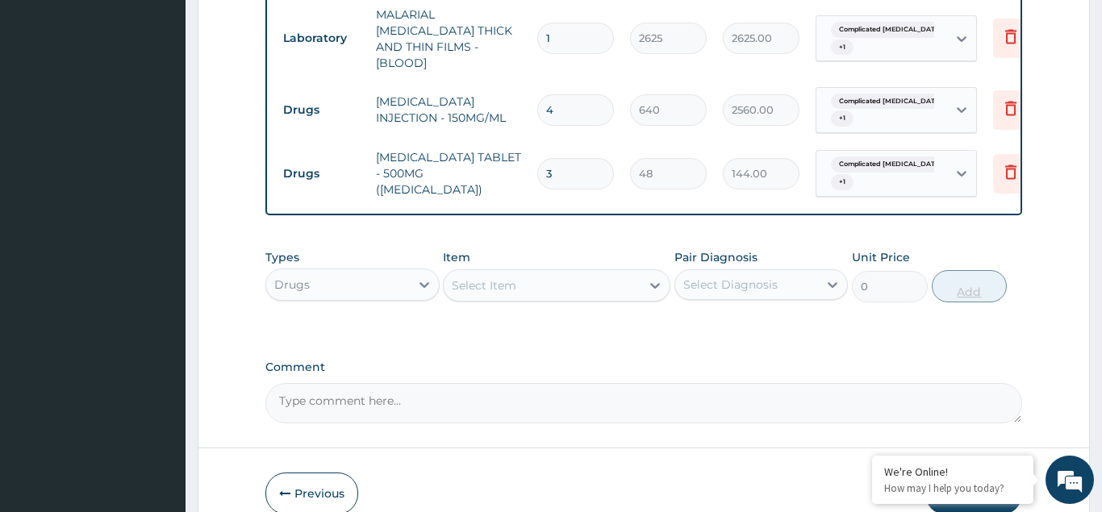
type input "1440.00"
type input "30"
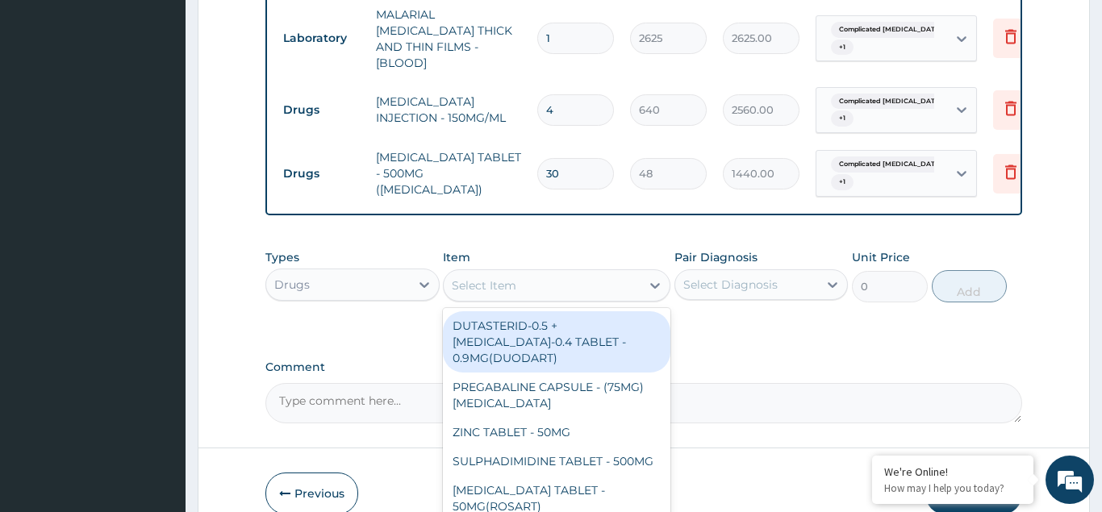
click at [488, 277] on div "Select Item" at bounding box center [484, 285] width 65 height 16
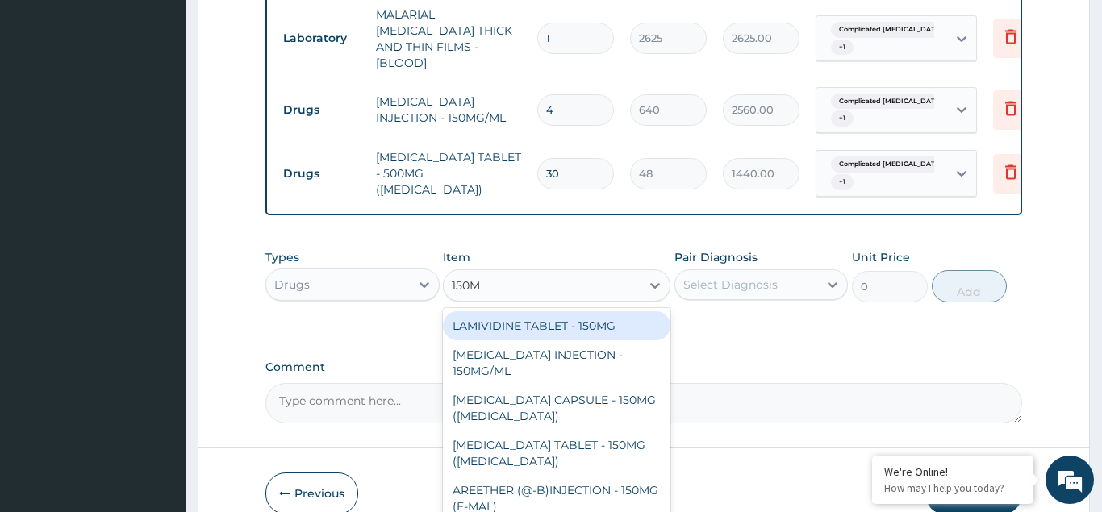
type input "150MG"
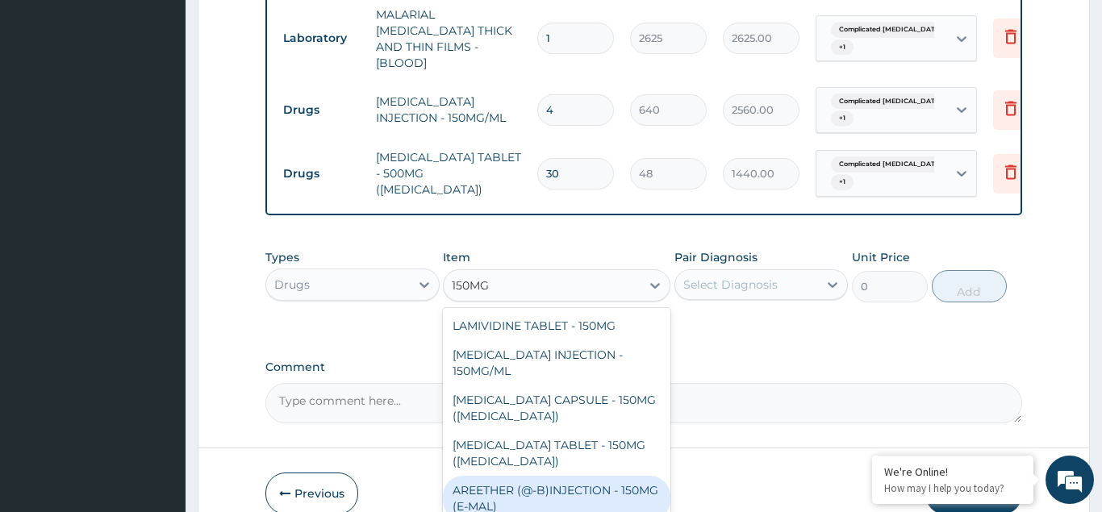
click at [589, 476] on div "AREETHER (@-B)INJECTION - 150MG (E-MAL)" at bounding box center [556, 498] width 227 height 45
type input "1920"
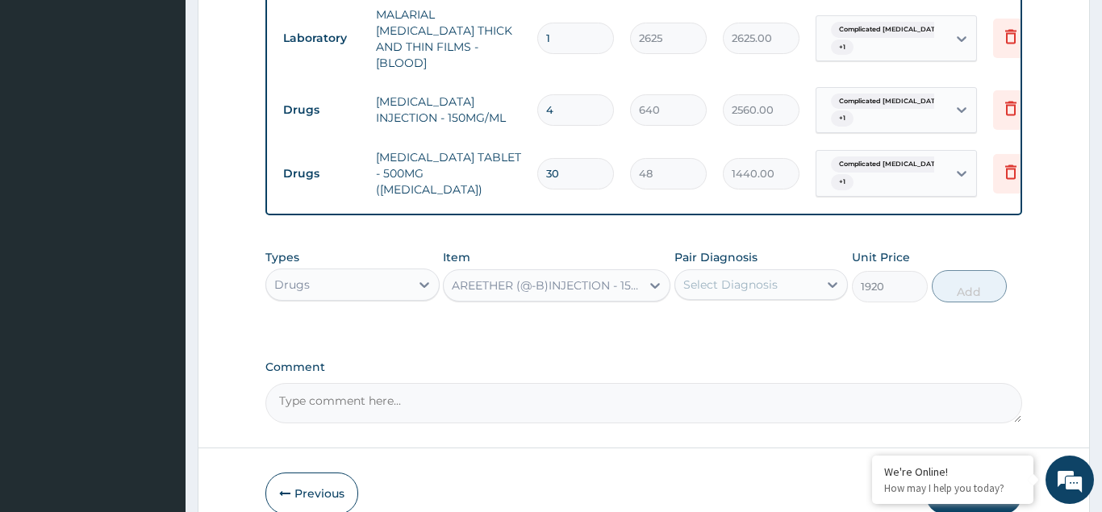
click at [694, 277] on div "Select Diagnosis" at bounding box center [730, 285] width 94 height 16
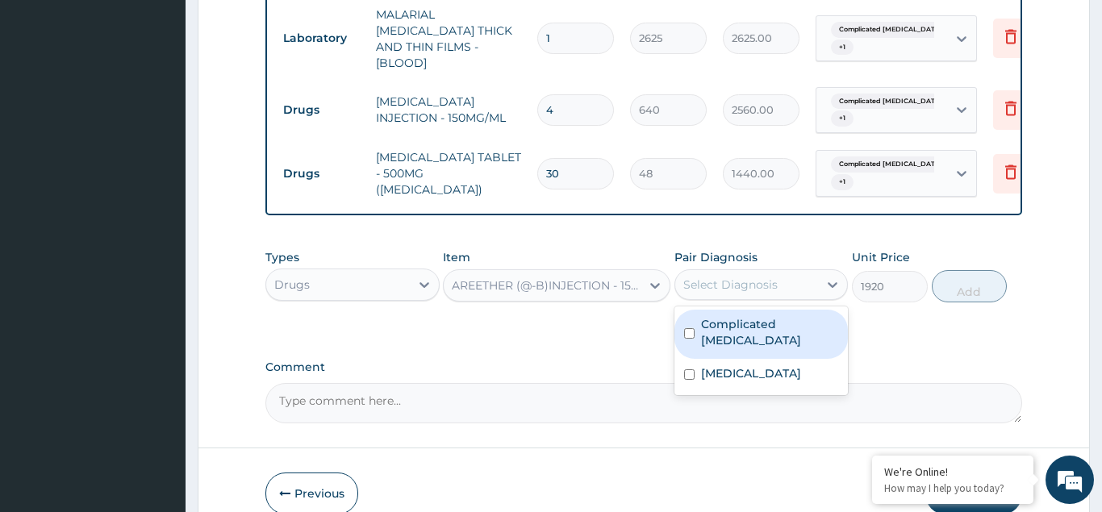
click at [694, 328] on input "checkbox" at bounding box center [689, 333] width 10 height 10
checkbox input "true"
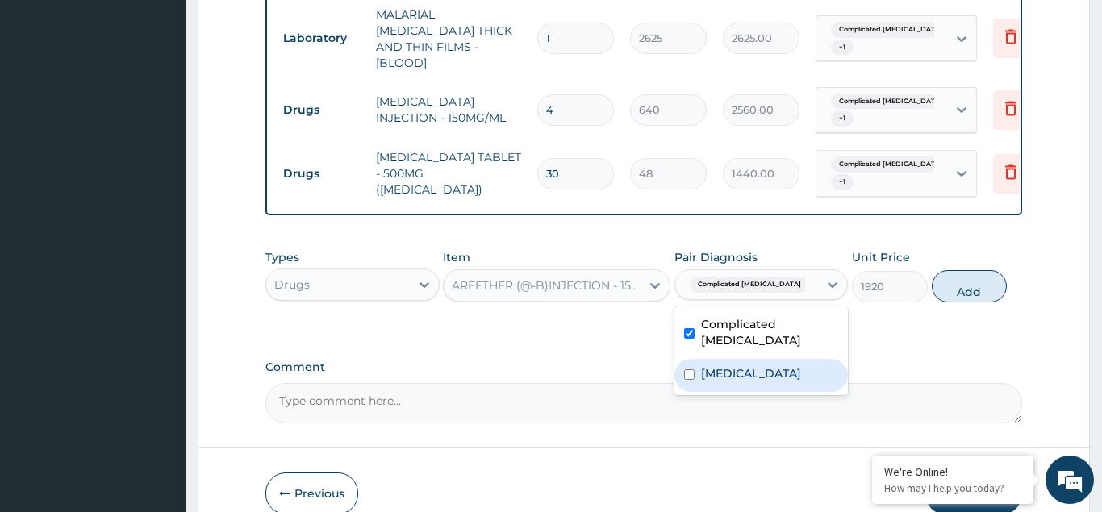
click at [693, 369] on input "checkbox" at bounding box center [689, 374] width 10 height 10
checkbox input "true"
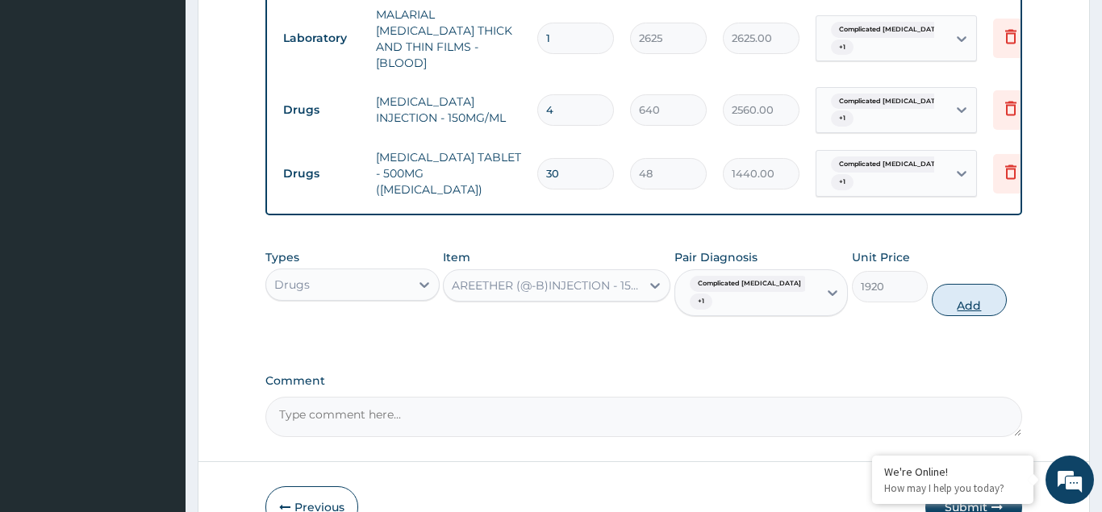
click at [942, 284] on button "Add" at bounding box center [970, 300] width 76 height 32
type input "0"
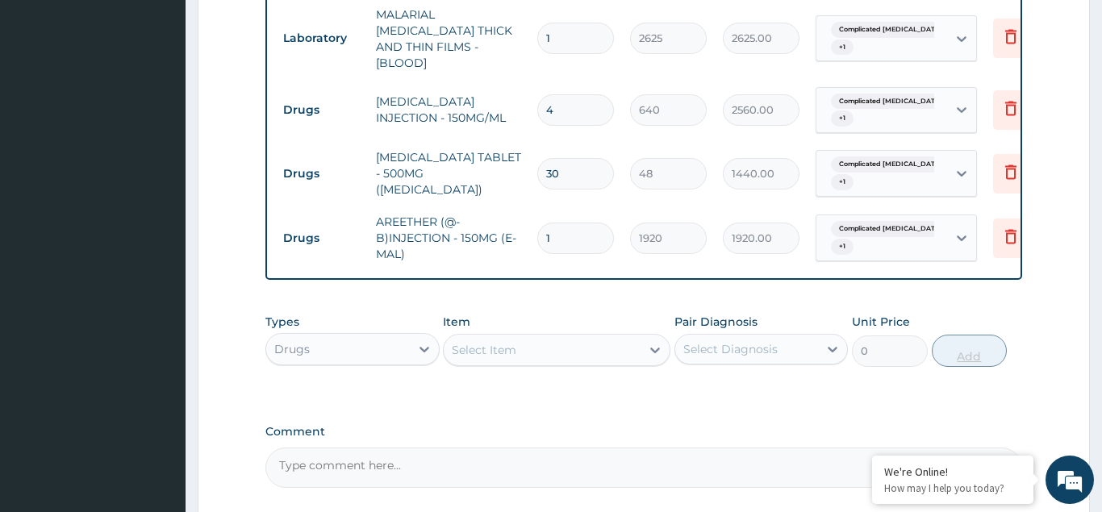
type input "0.00"
type input "3"
type input "5760.00"
type input "3"
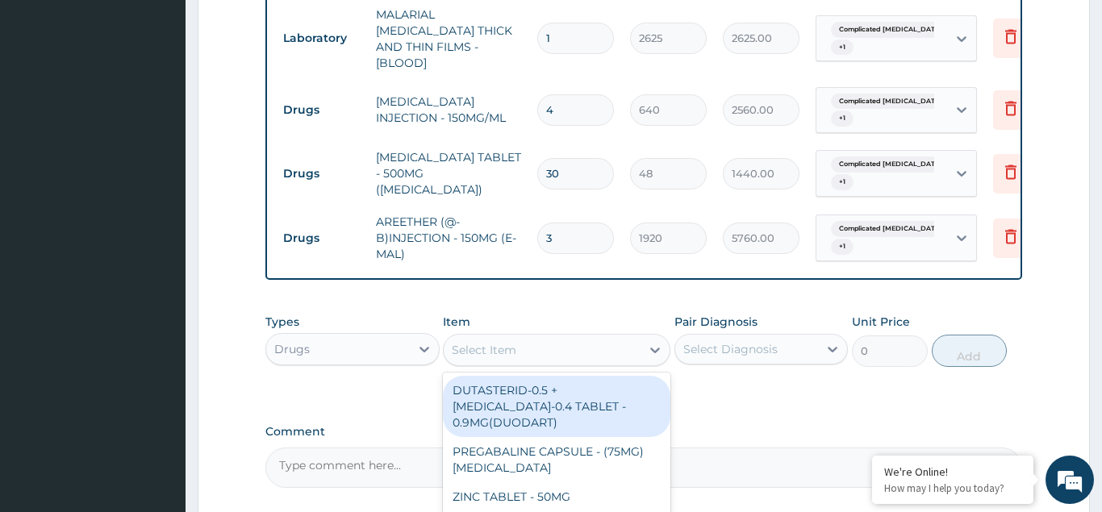
click at [462, 342] on div "Select Item" at bounding box center [484, 350] width 65 height 16
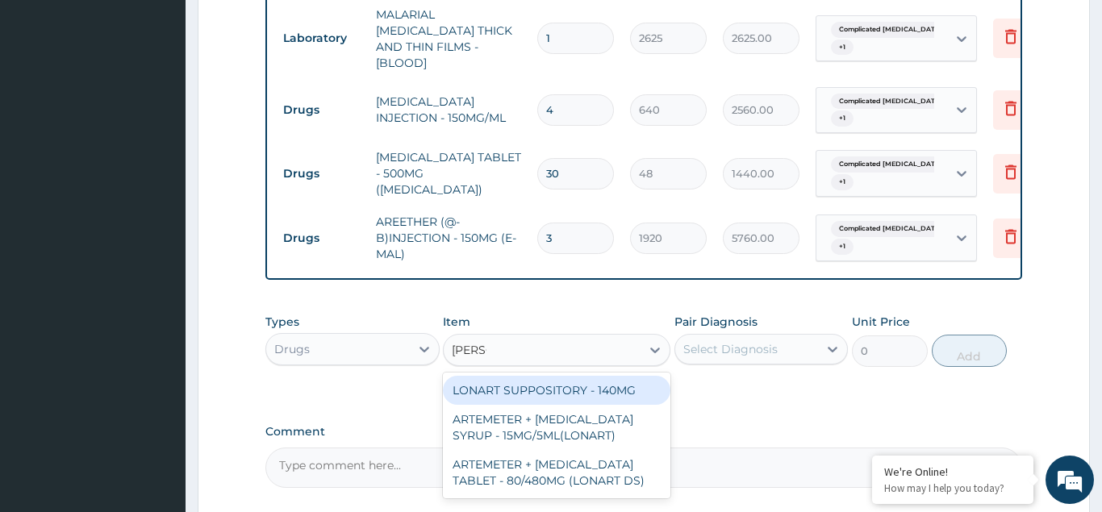
type input "LONAR"
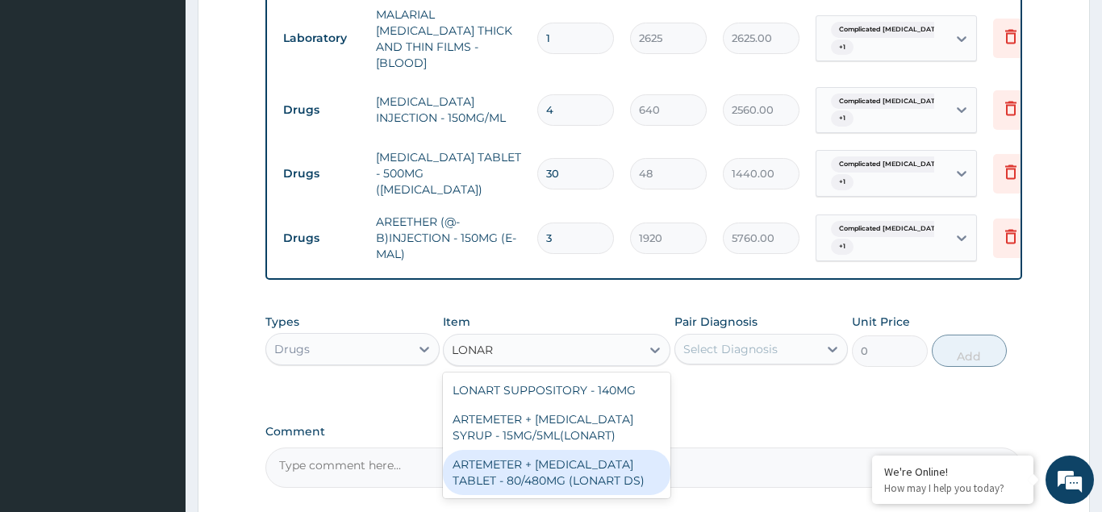
click at [540, 456] on div "ARTEMETER + LUMEFANTRINE TABLET - 80/480MG (LONART DS)" at bounding box center [556, 472] width 227 height 45
type input "672"
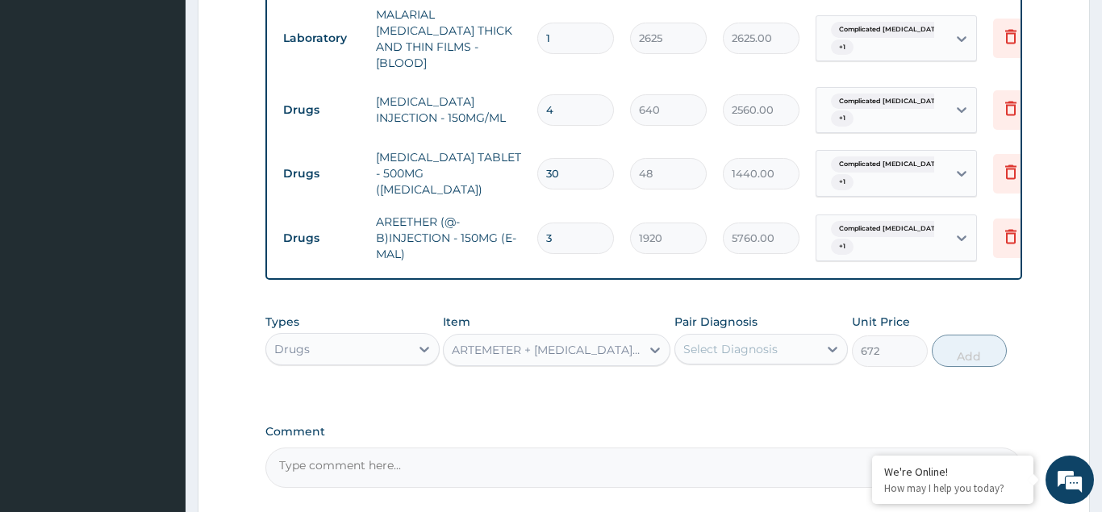
click at [741, 341] on div "Select Diagnosis" at bounding box center [730, 349] width 94 height 16
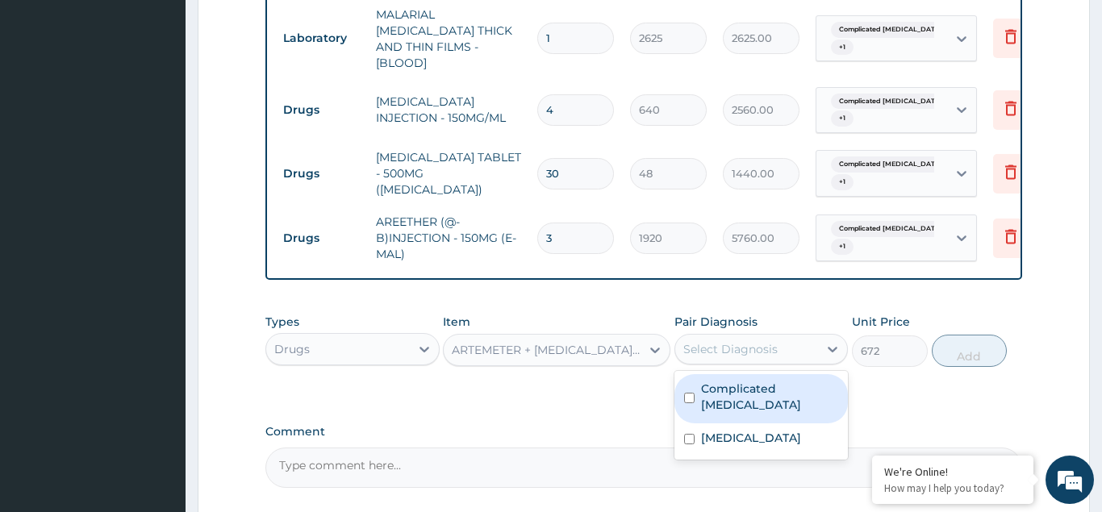
click at [691, 393] on input "checkbox" at bounding box center [689, 398] width 10 height 10
checkbox input "true"
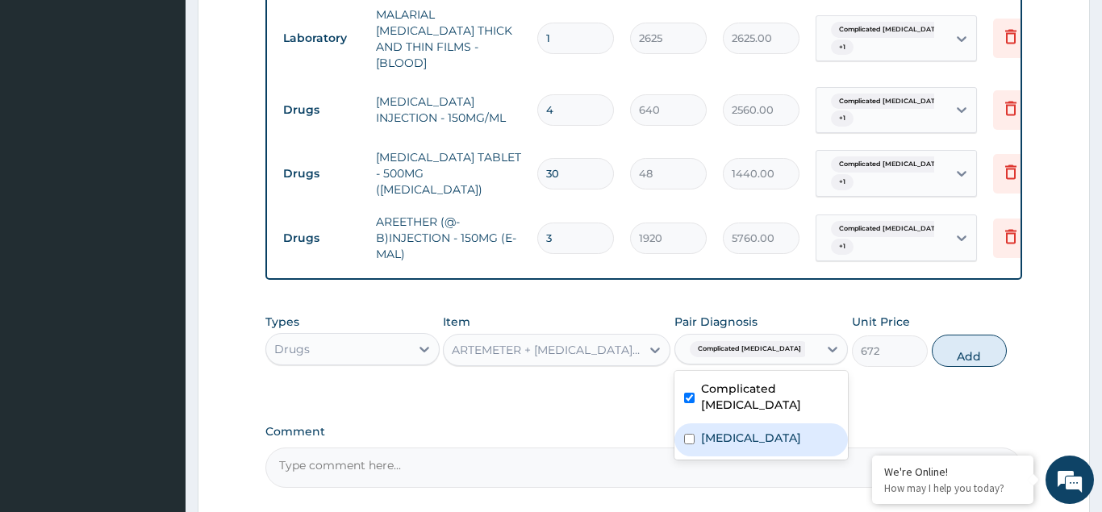
click at [687, 434] on input "checkbox" at bounding box center [689, 439] width 10 height 10
checkbox input "true"
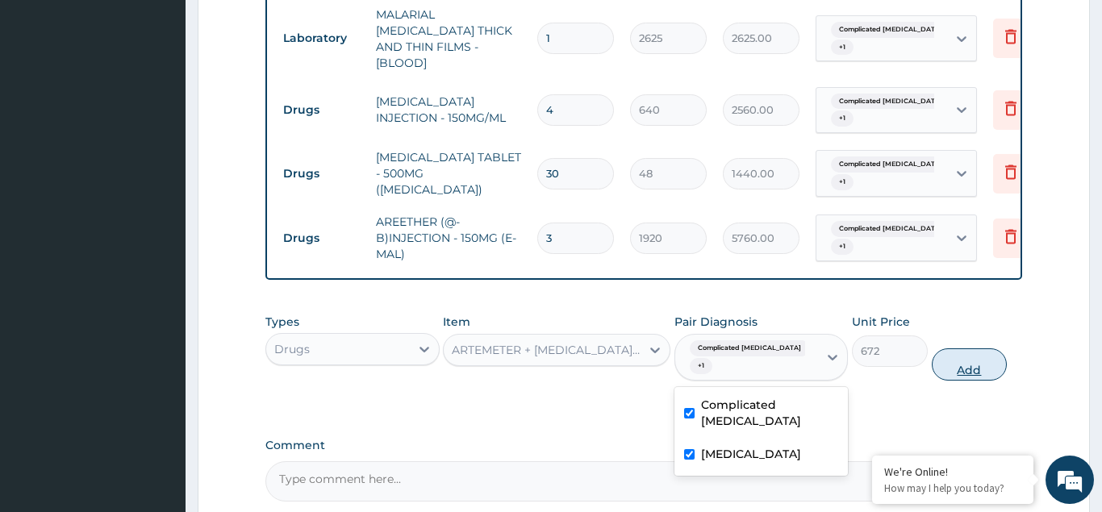
click at [988, 348] on button "Add" at bounding box center [970, 364] width 76 height 32
type input "0"
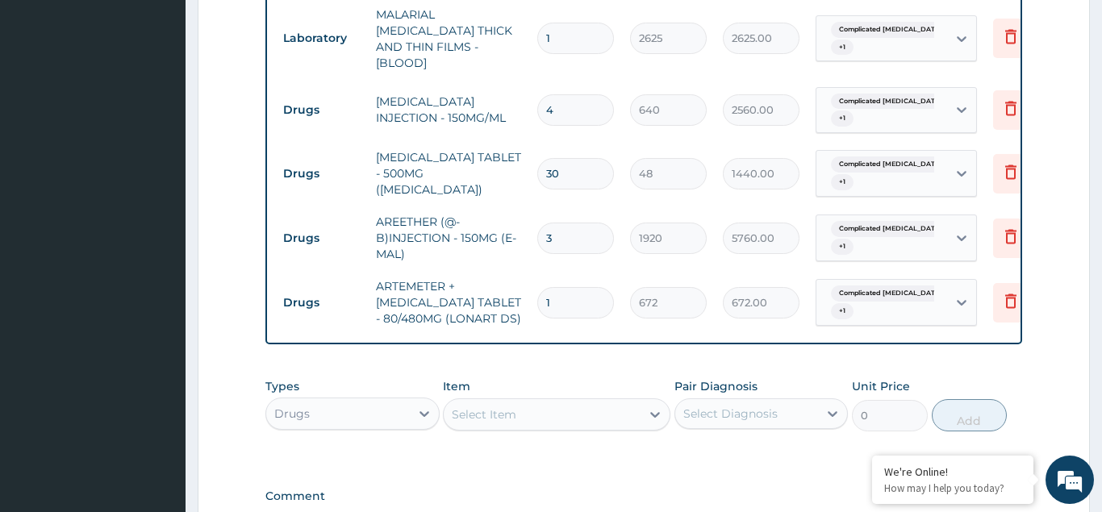
type input "0.00"
type input "6"
type input "4032.00"
type input "6"
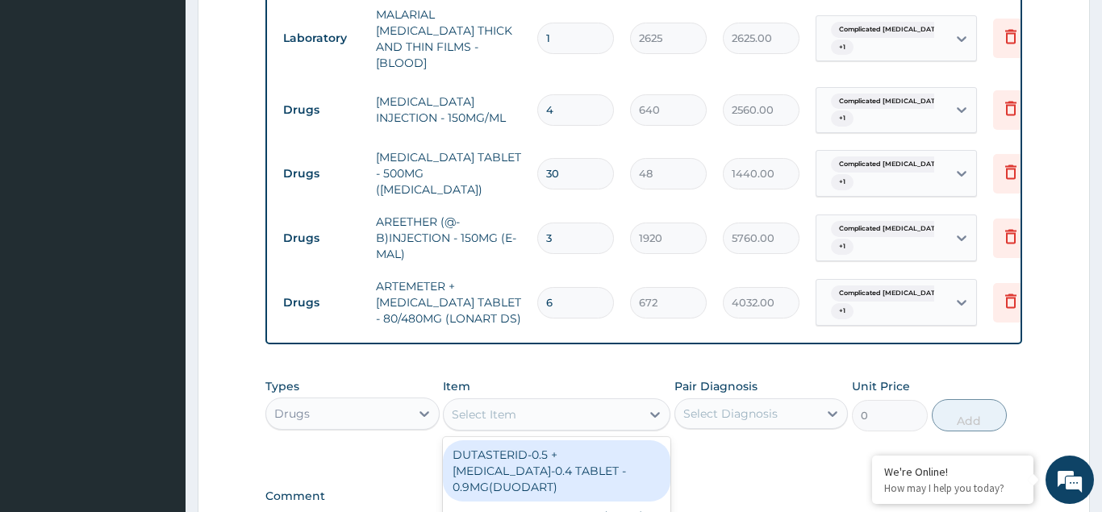
click at [487, 406] on div "Select Item" at bounding box center [484, 414] width 65 height 16
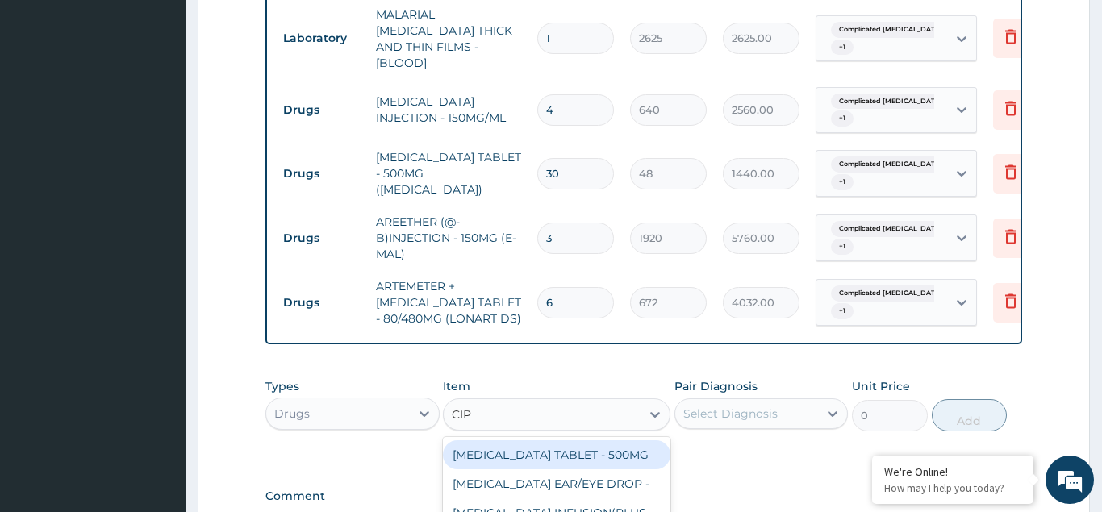
type input "CIPR"
click at [522, 440] on div "CIPROFLOXACIN TABLET - 500MG" at bounding box center [556, 454] width 227 height 29
type input "224"
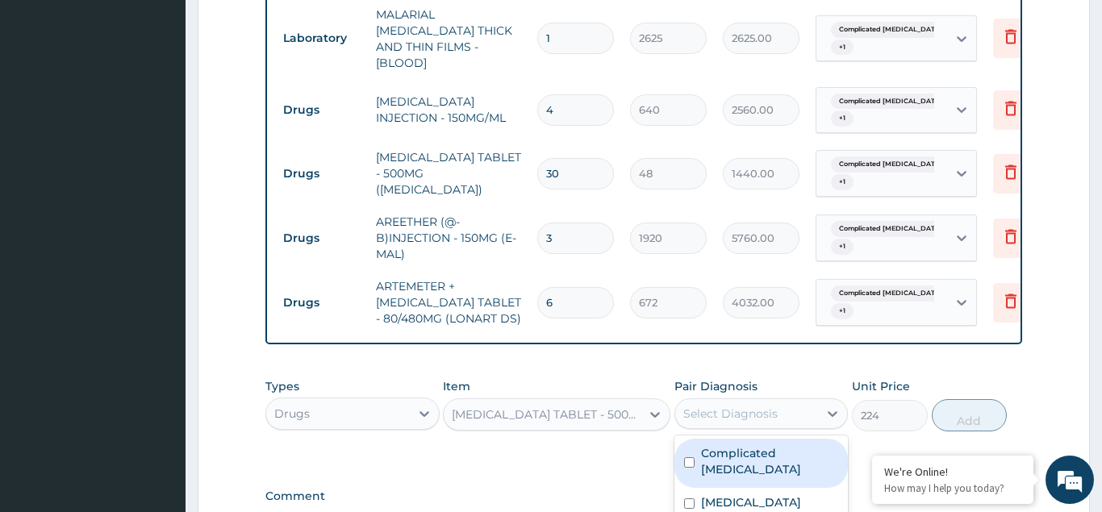
click at [699, 406] on div "Select Diagnosis" at bounding box center [730, 414] width 94 height 16
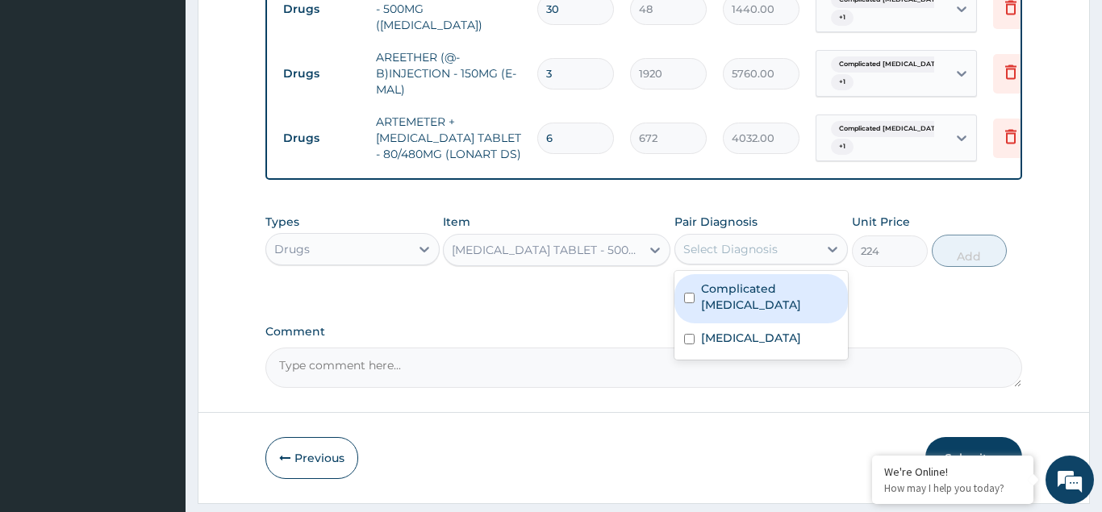
click at [689, 274] on div "Complicated malaria" at bounding box center [761, 298] width 174 height 49
checkbox input "true"
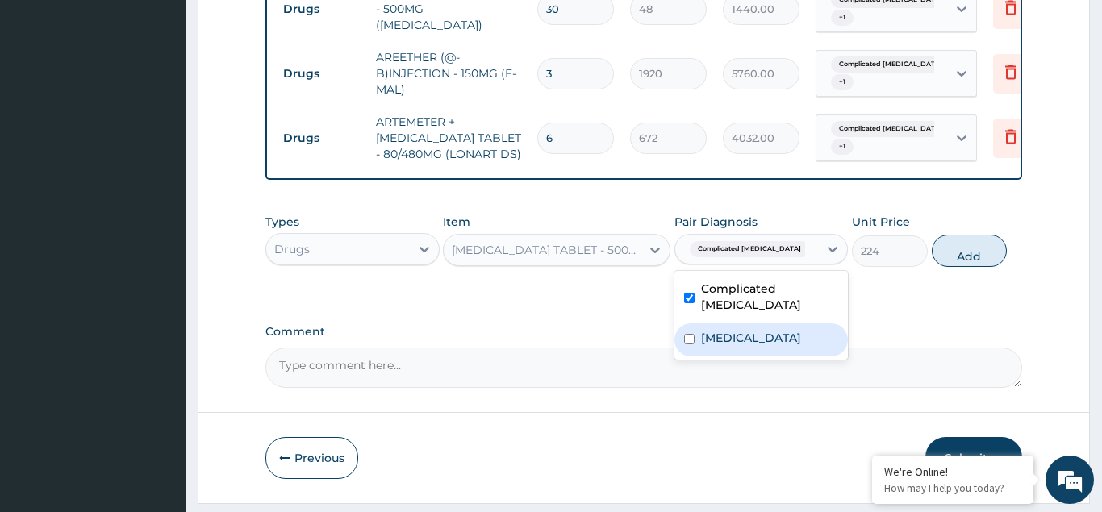
click at [690, 334] on input "checkbox" at bounding box center [689, 339] width 10 height 10
checkbox input "true"
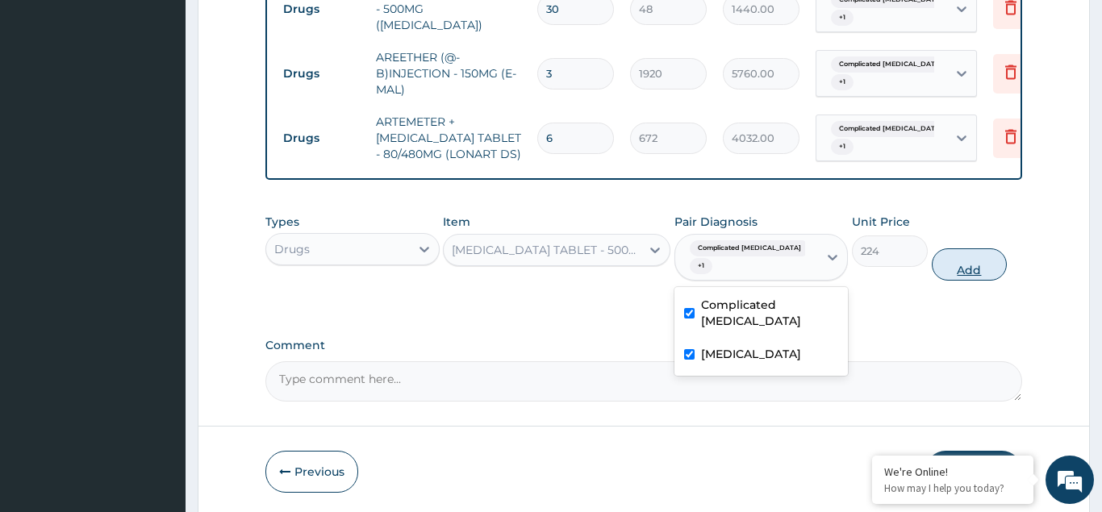
click at [987, 248] on button "Add" at bounding box center [970, 264] width 76 height 32
type input "0"
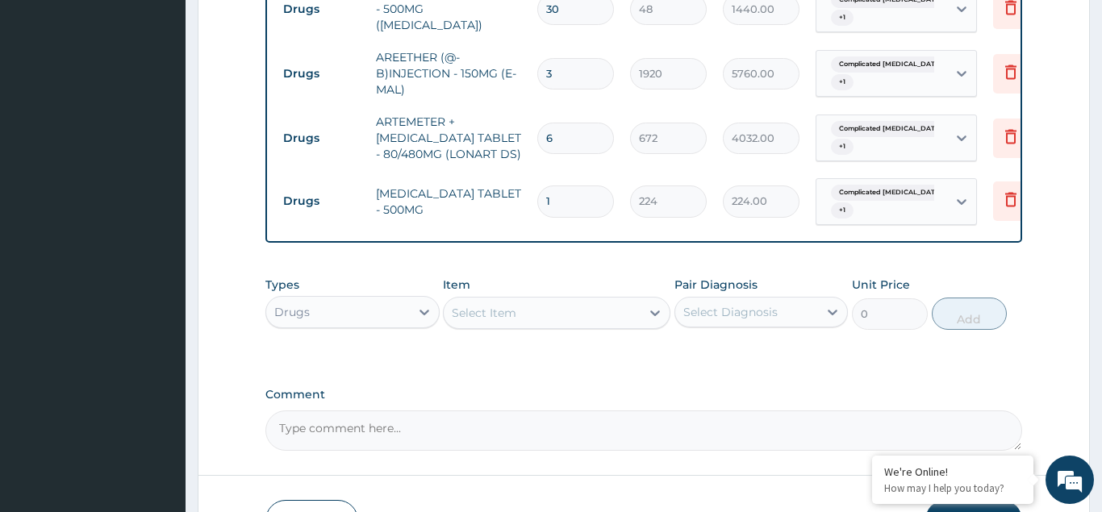
type input "10"
type input "2240.00"
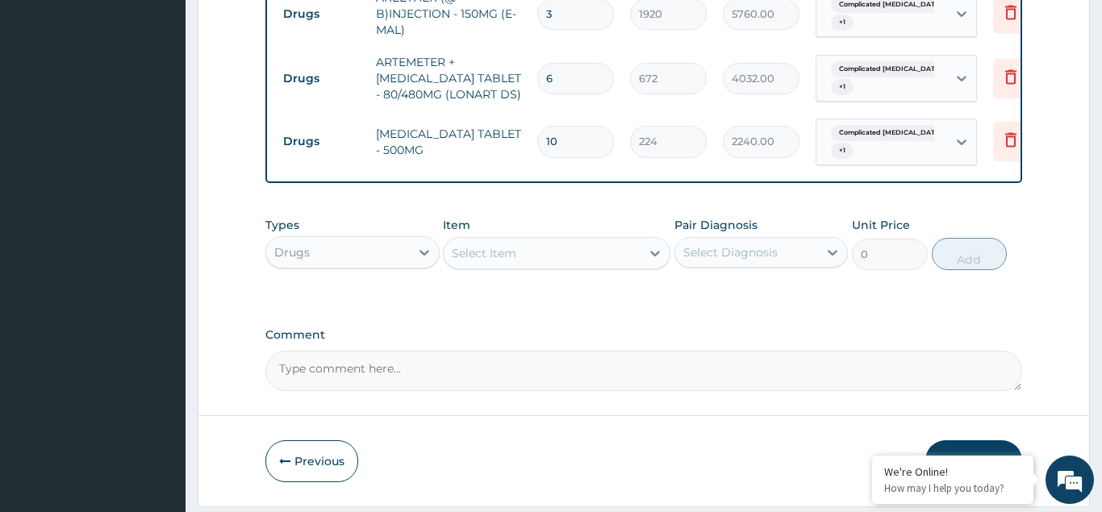
scroll to position [964, 0]
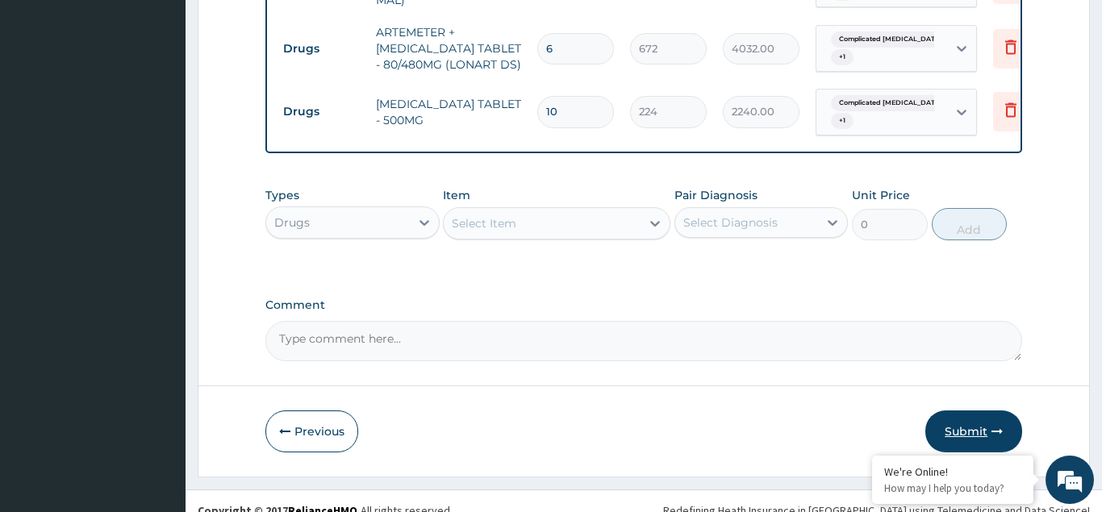
type input "10"
click at [958, 411] on button "Submit" at bounding box center [973, 432] width 97 height 42
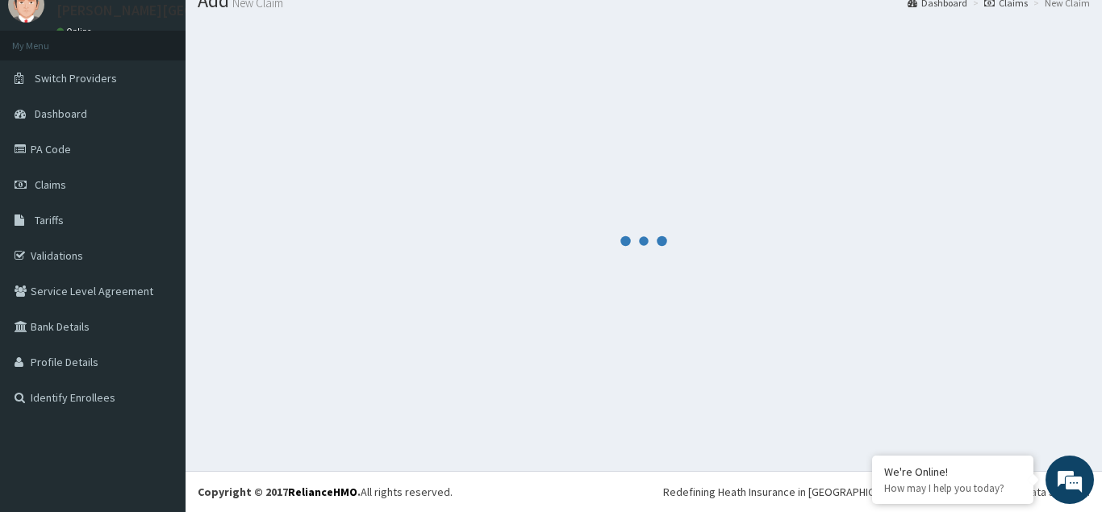
scroll to position [62, 0]
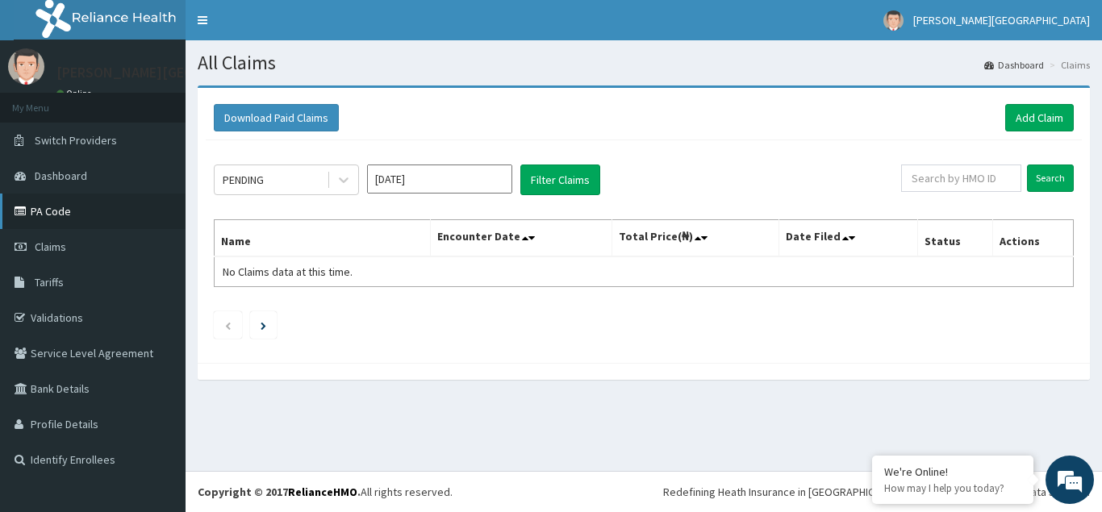
click at [40, 201] on link "PA Code" at bounding box center [93, 211] width 186 height 35
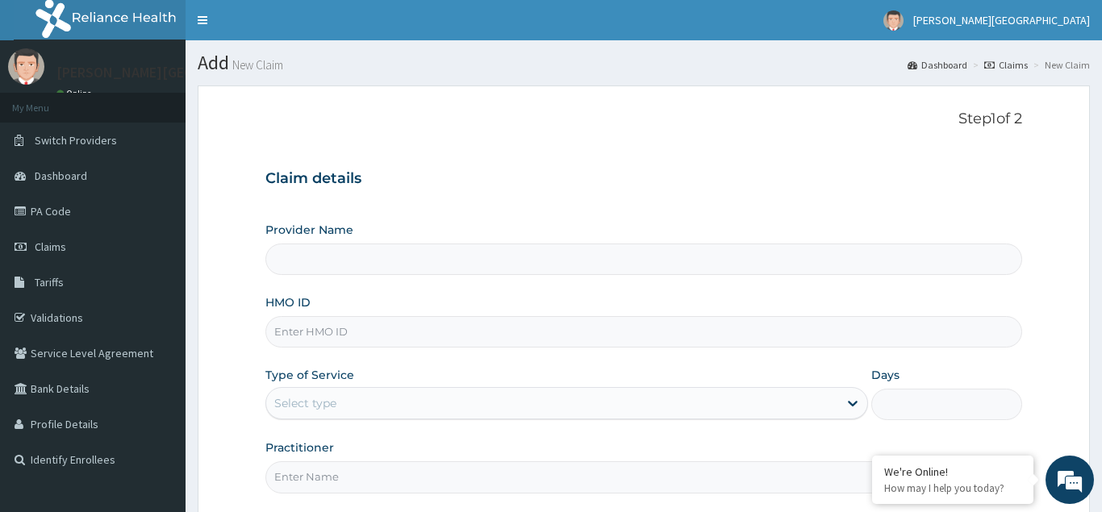
type input "[PERSON_NAME][GEOGRAPHIC_DATA]"
click at [300, 332] on input "HMO ID" at bounding box center [643, 331] width 757 height 31
type input "HPY/10131/D"
click at [306, 409] on div "Select type" at bounding box center [305, 403] width 62 height 16
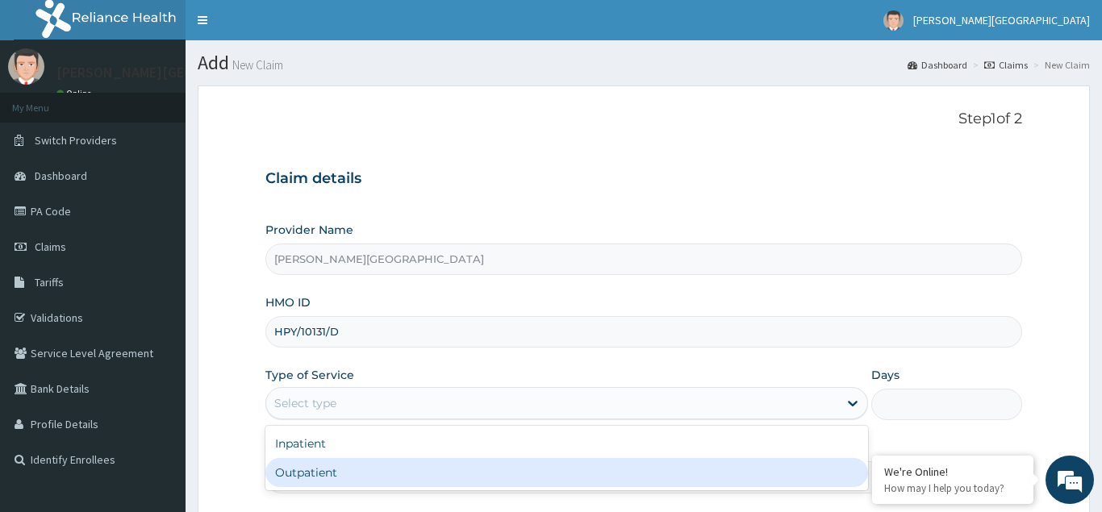
click at [309, 474] on div "Outpatient" at bounding box center [566, 472] width 603 height 29
type input "1"
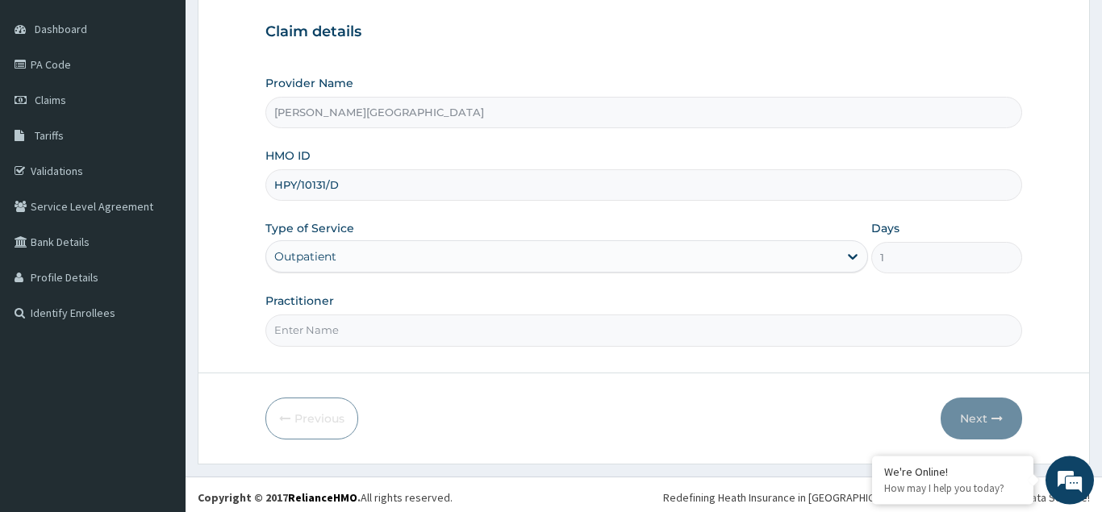
scroll to position [152, 0]
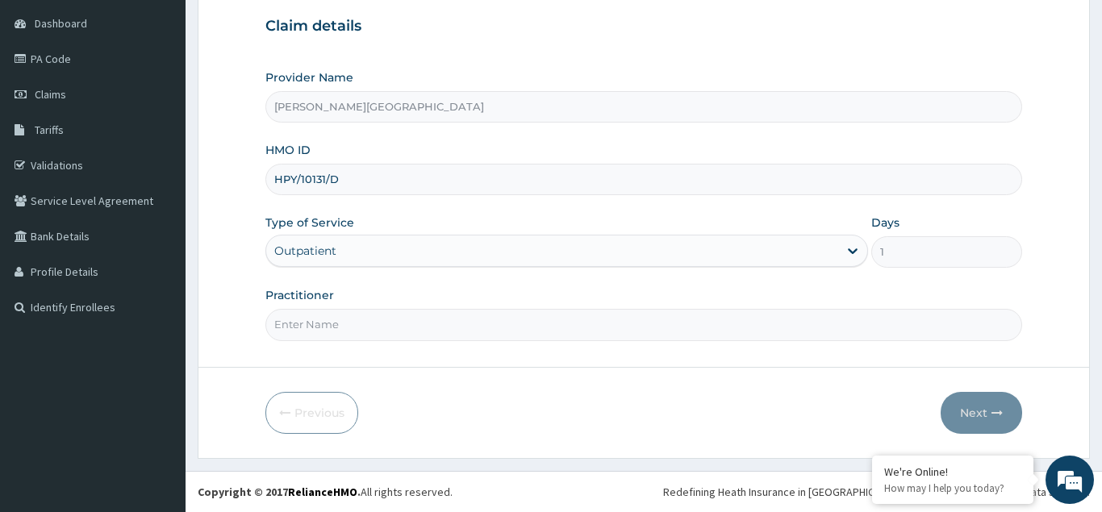
click at [293, 323] on input "Practitioner" at bounding box center [643, 324] width 757 height 31
type input "DR OWOABI"
click at [975, 412] on button "Next" at bounding box center [980, 413] width 81 height 42
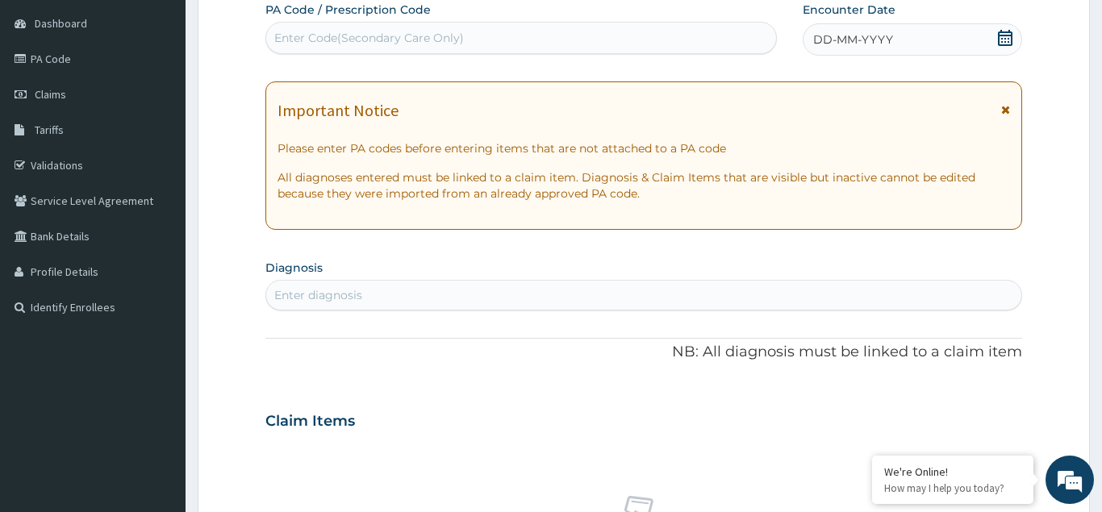
click at [331, 33] on div "Enter Code(Secondary Care Only)" at bounding box center [369, 38] width 190 height 16
type input "PA/03A668"
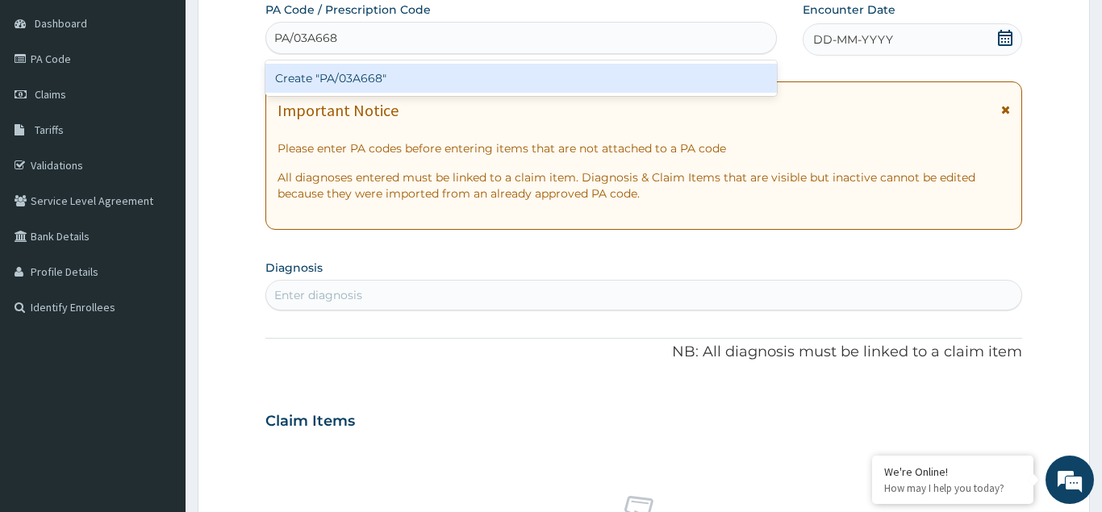
click at [356, 77] on div "Create "PA/03A668"" at bounding box center [520, 78] width 511 height 29
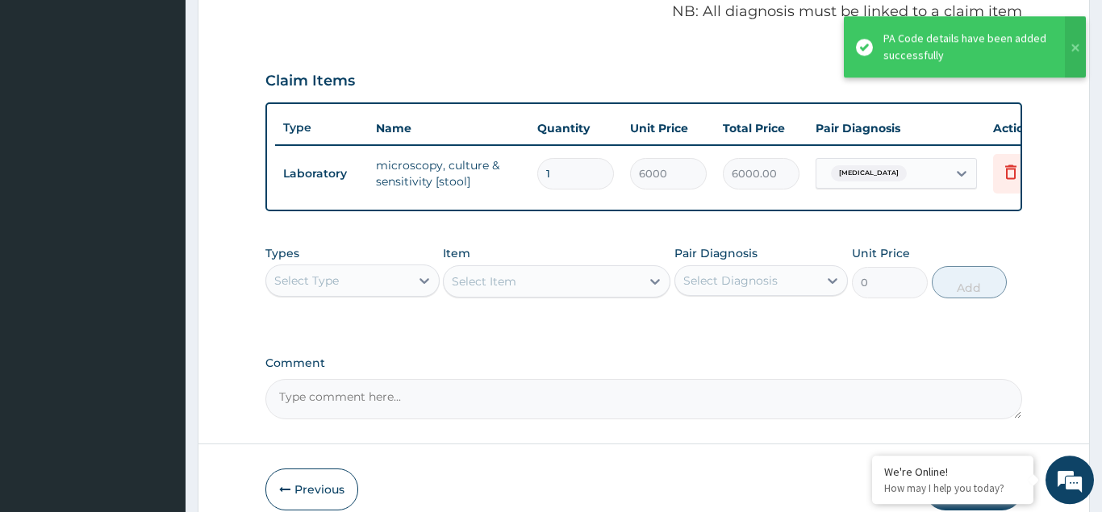
scroll to position [333, 0]
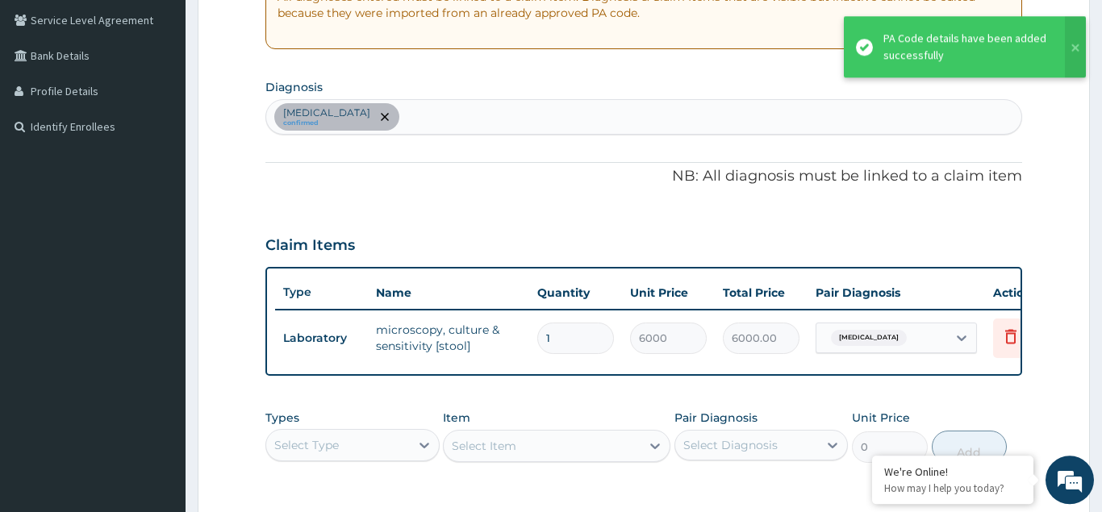
click at [389, 115] on div "Typhoid fever confirmed" at bounding box center [643, 117] width 755 height 34
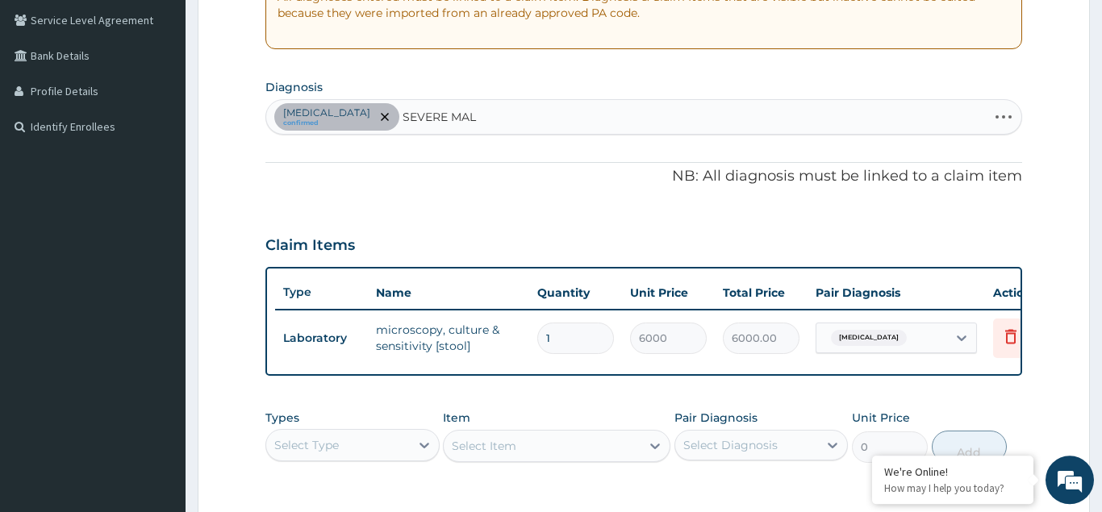
type input "SEVERE MALA"
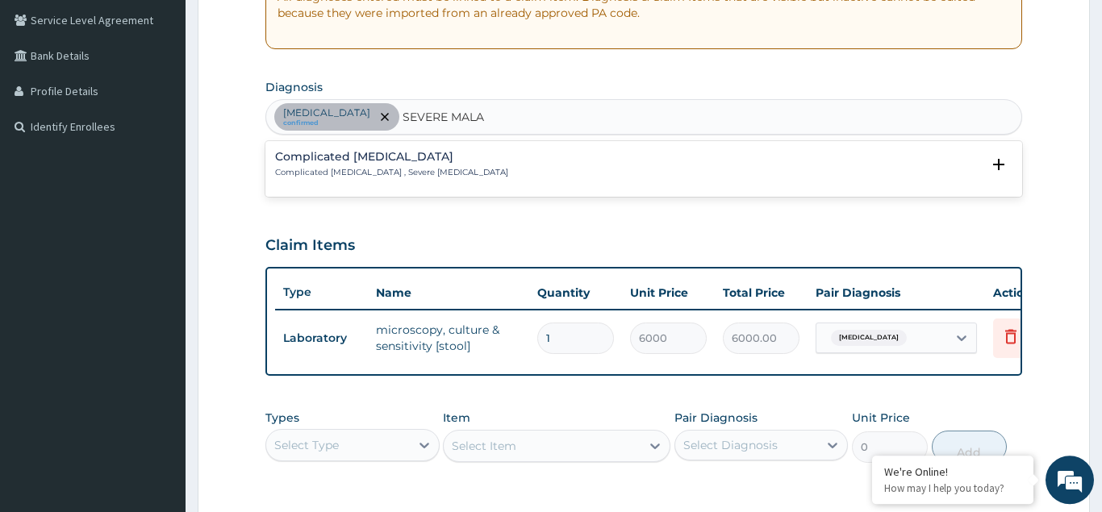
click at [344, 163] on h4 "Complicated [MEDICAL_DATA]" at bounding box center [391, 157] width 233 height 12
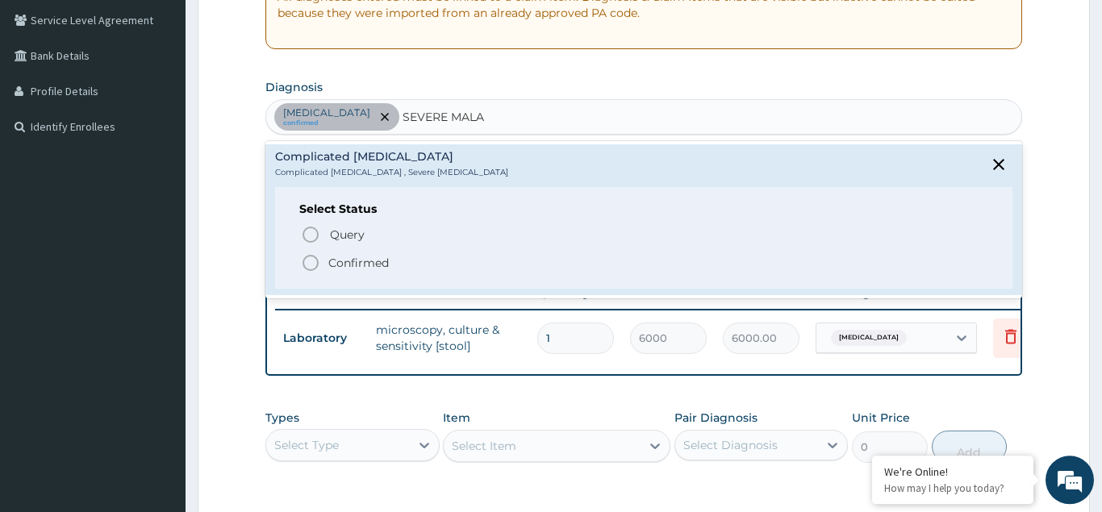
click at [310, 258] on icon "status option filled" at bounding box center [310, 262] width 19 height 19
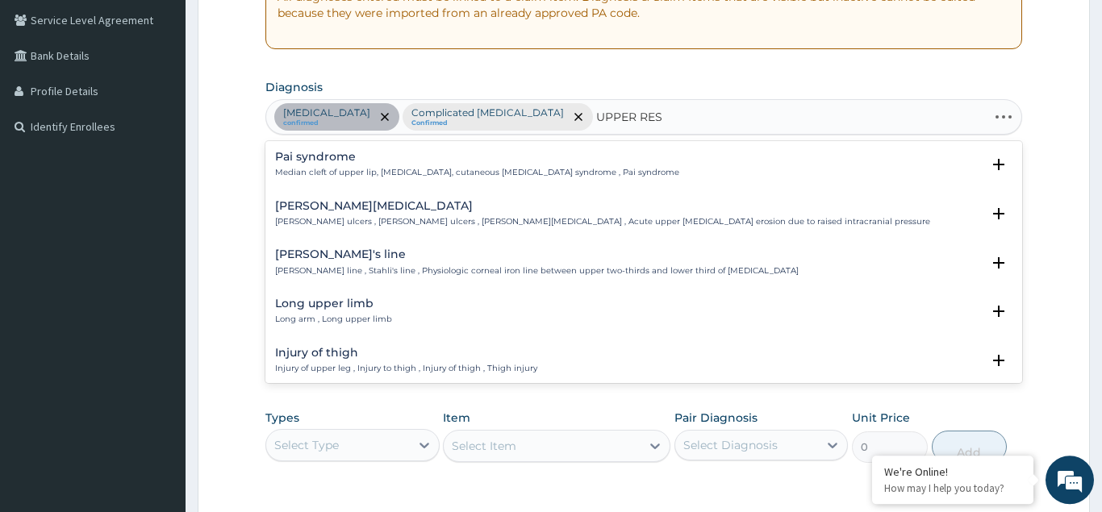
type input "UPPER RESP"
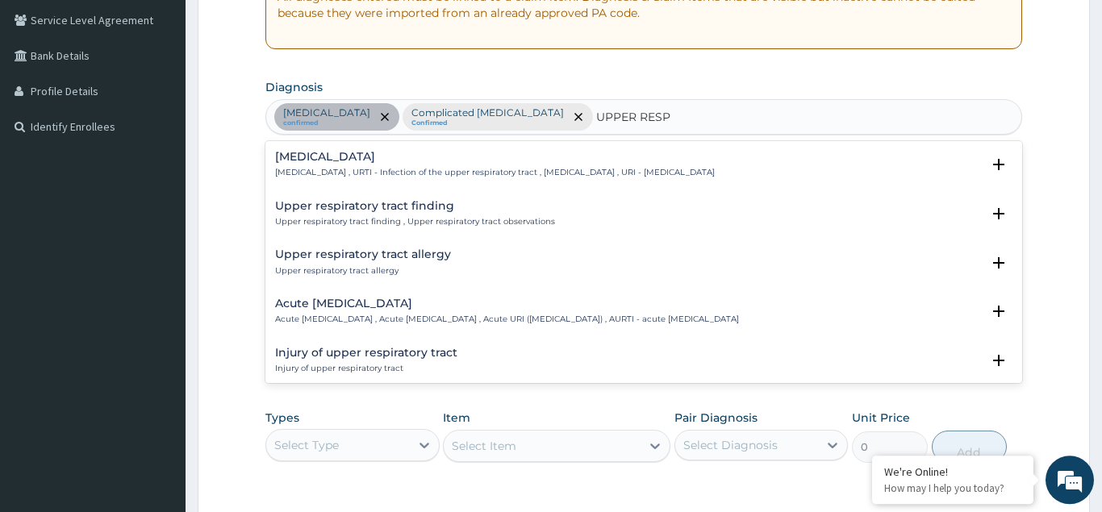
click at [323, 160] on h4 "Upper respiratory infection" at bounding box center [495, 157] width 440 height 12
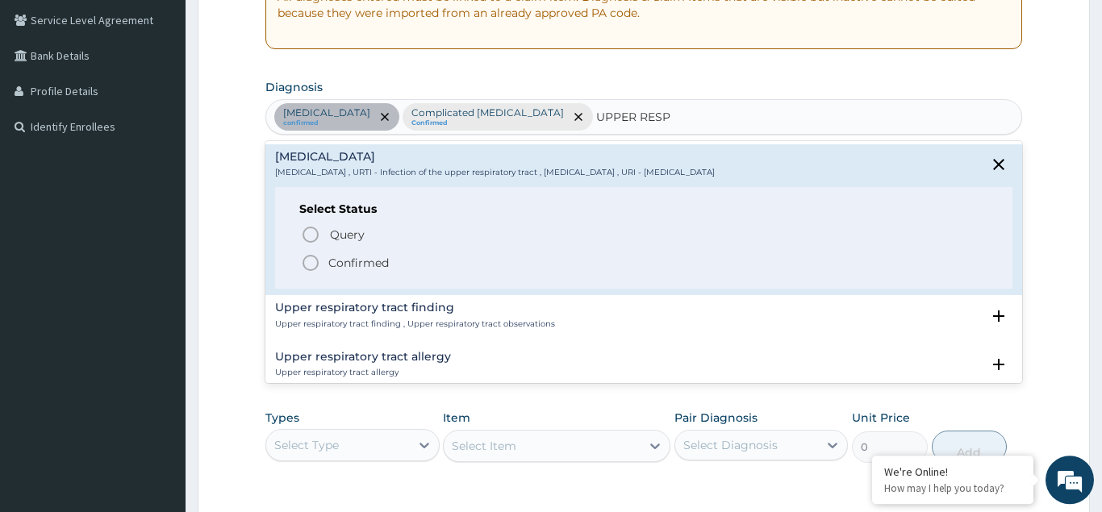
click at [315, 265] on icon "status option filled" at bounding box center [310, 262] width 19 height 19
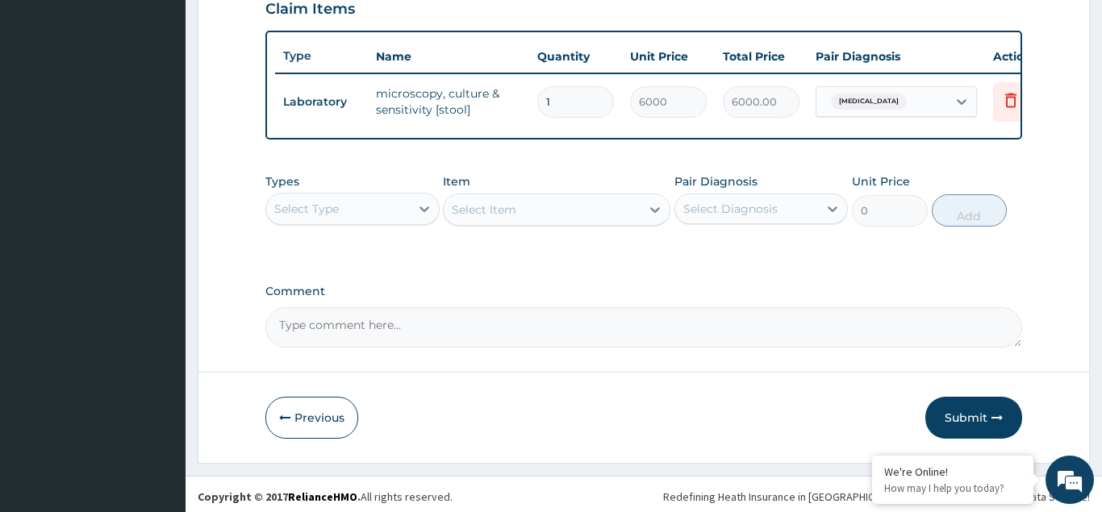
scroll to position [574, 0]
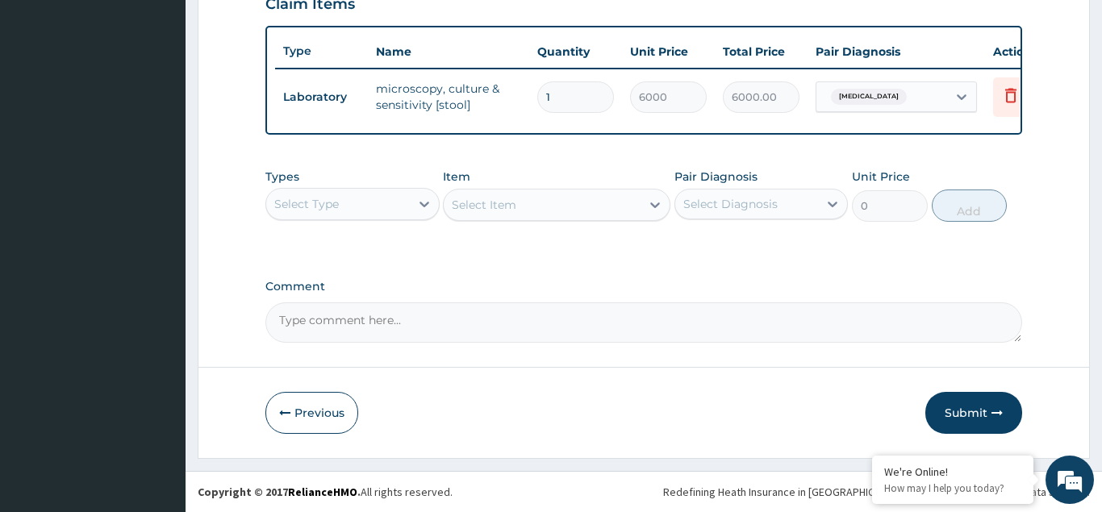
click at [327, 192] on div "Select Type" at bounding box center [338, 204] width 144 height 26
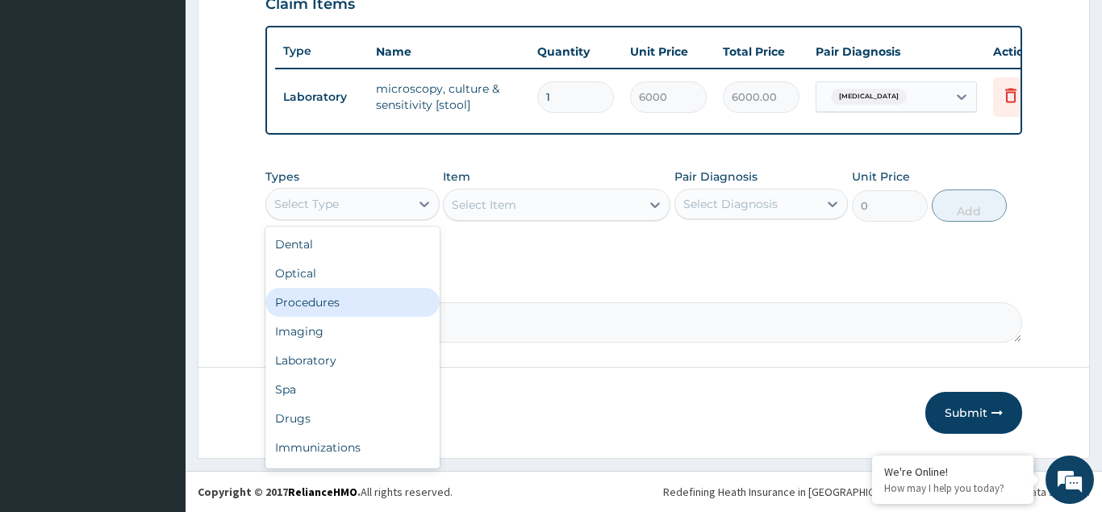
click at [315, 304] on div "Procedures" at bounding box center [352, 302] width 174 height 29
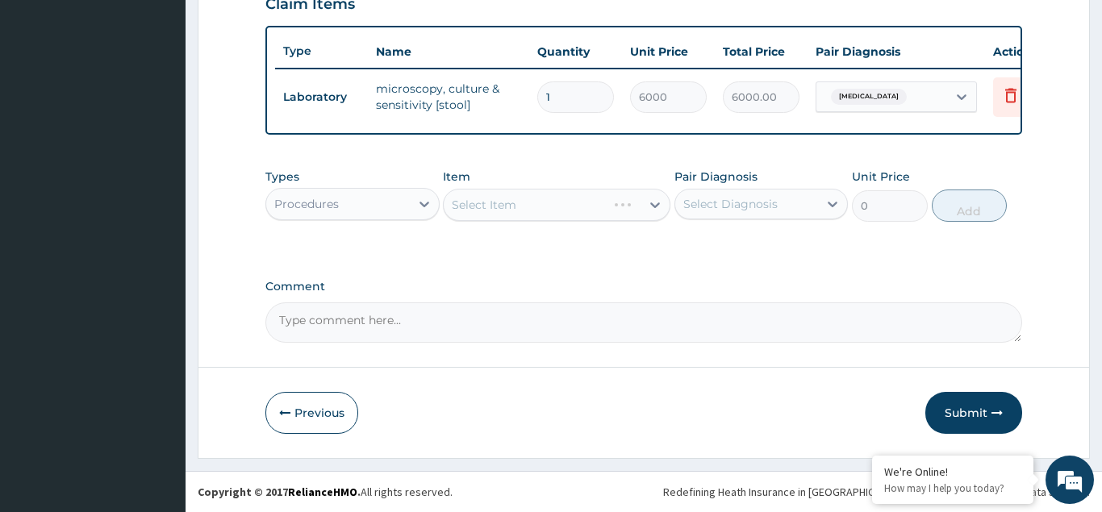
click at [482, 204] on div "Select Item" at bounding box center [556, 205] width 227 height 32
click at [491, 202] on div "Select Item" at bounding box center [556, 205] width 227 height 32
click at [497, 206] on div "Select Item" at bounding box center [556, 205] width 227 height 32
click at [489, 206] on div "Select Item" at bounding box center [556, 205] width 227 height 32
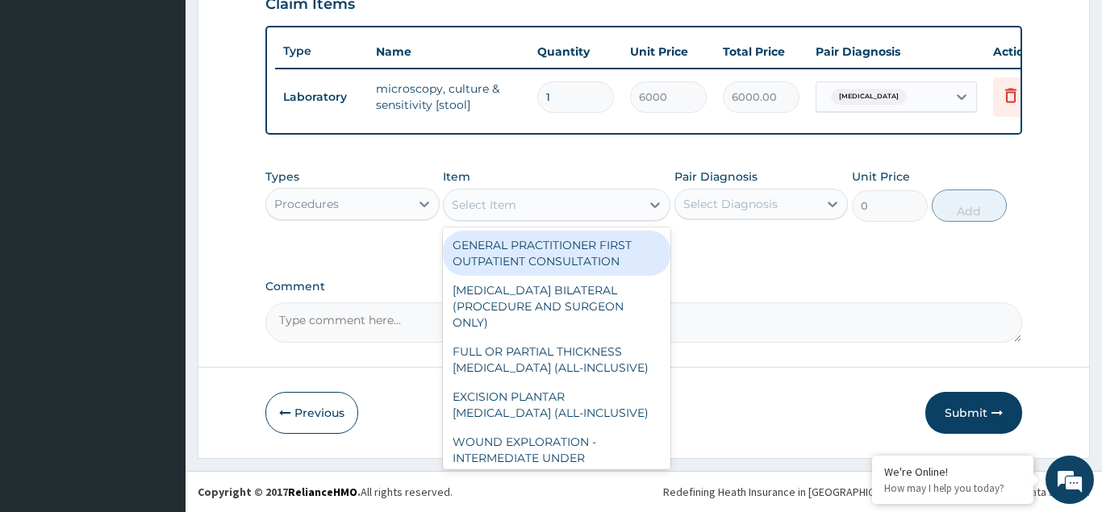
click at [493, 201] on div "Select Item" at bounding box center [484, 205] width 65 height 16
drag, startPoint x: 491, startPoint y: 262, endPoint x: 758, endPoint y: 179, distance: 279.6
click at [495, 262] on div "GENERAL PRACTITIONER FIRST OUTPATIENT CONSULTATION" at bounding box center [556, 253] width 227 height 45
type input "4500"
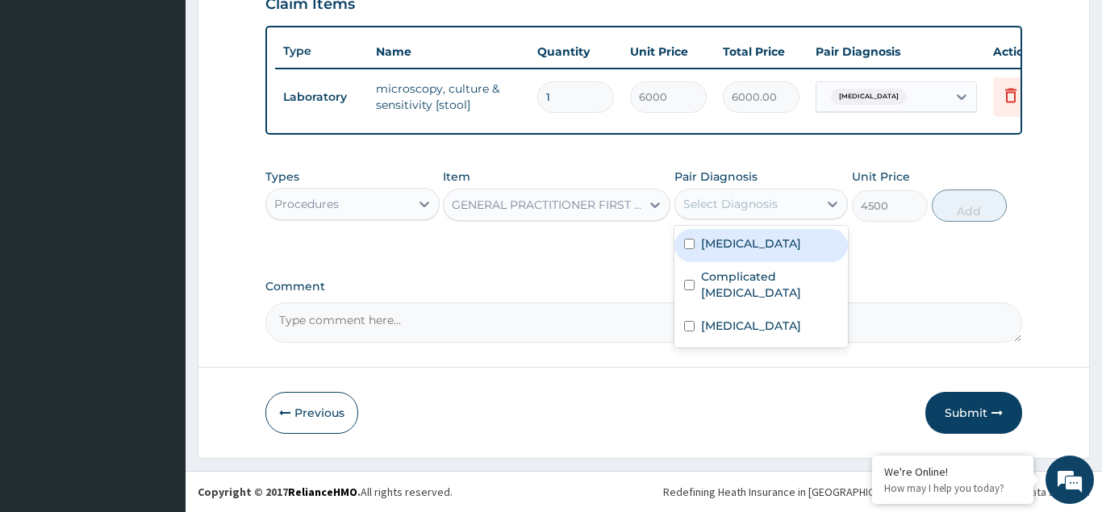
click at [720, 198] on div "Select Diagnosis" at bounding box center [730, 204] width 94 height 16
click at [690, 244] on input "checkbox" at bounding box center [689, 244] width 10 height 10
checkbox input "true"
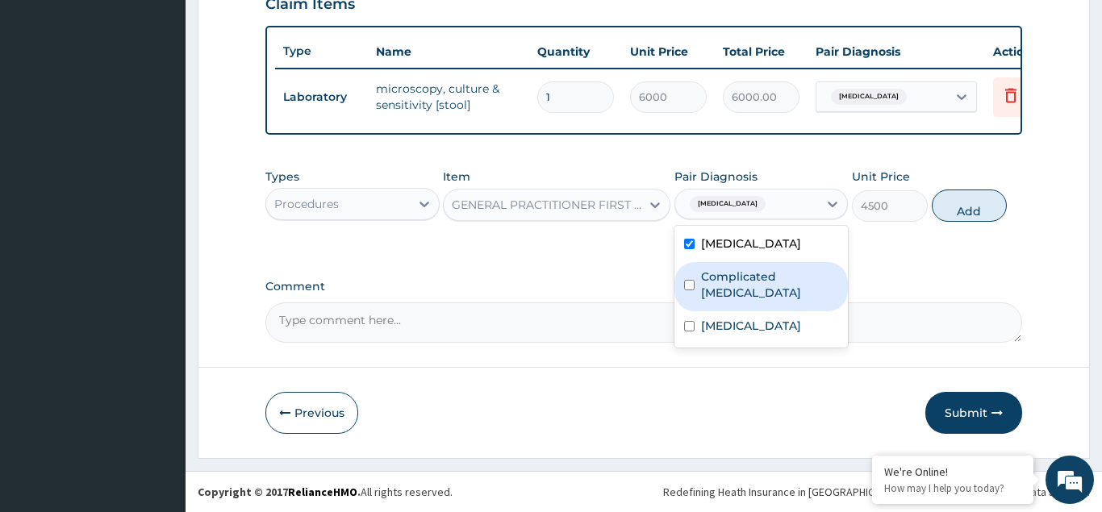
click at [691, 281] on input "checkbox" at bounding box center [689, 285] width 10 height 10
checkbox input "true"
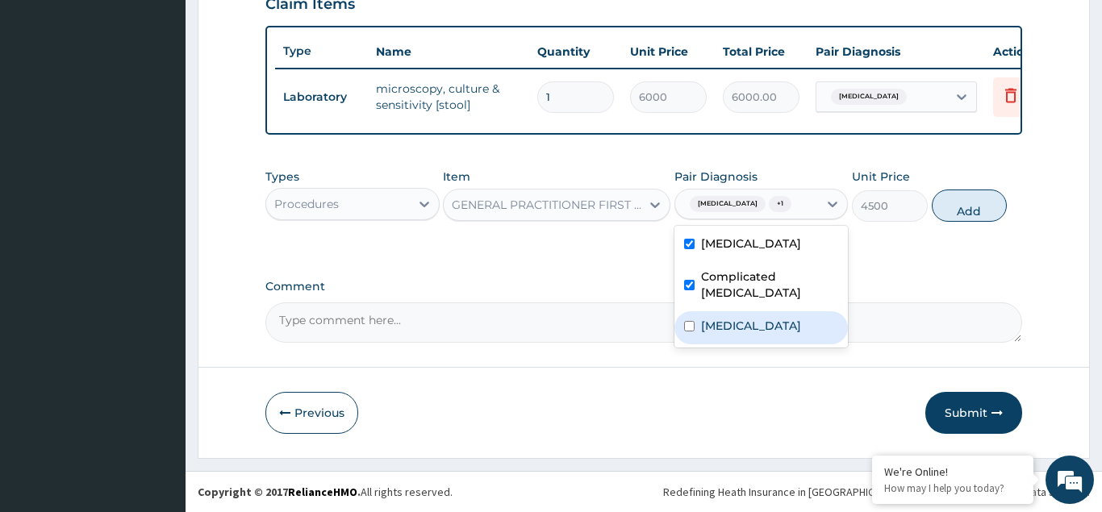
click at [682, 316] on div "Upper respiratory infection" at bounding box center [761, 327] width 174 height 33
checkbox input "true"
click at [971, 212] on button "Add" at bounding box center [970, 206] width 76 height 32
type input "0"
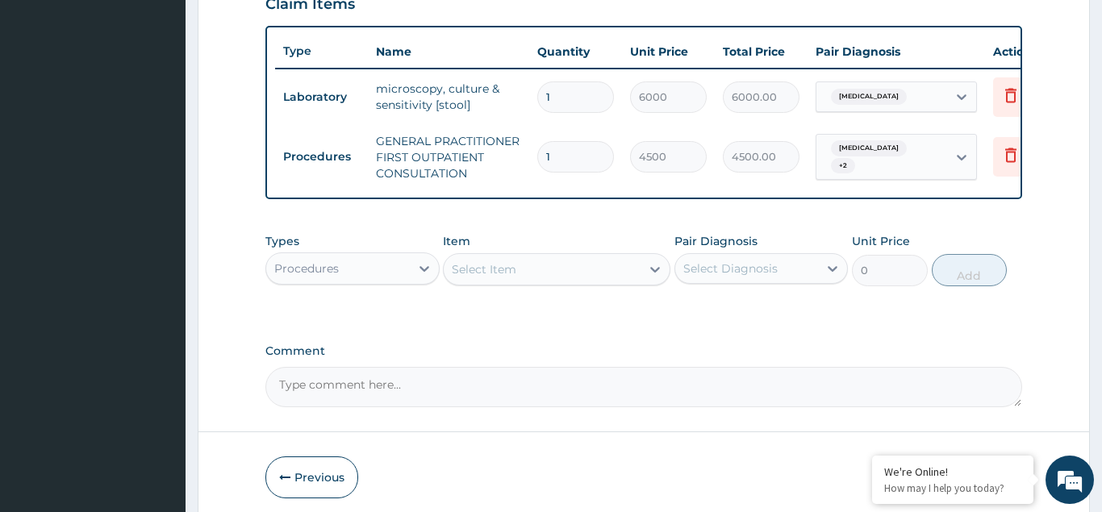
click at [386, 266] on div "Procedures" at bounding box center [338, 269] width 144 height 26
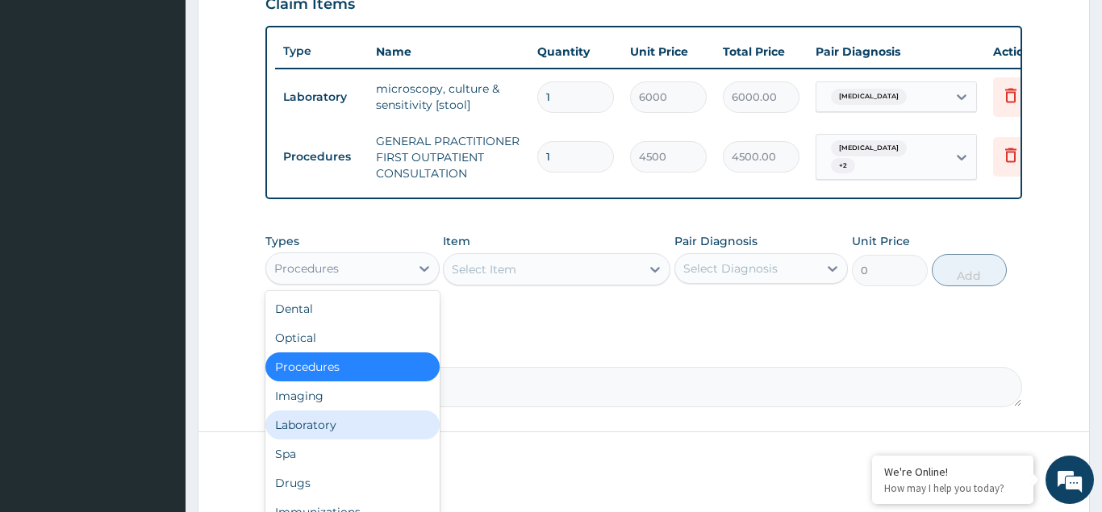
click at [312, 423] on div "Laboratory" at bounding box center [352, 425] width 174 height 29
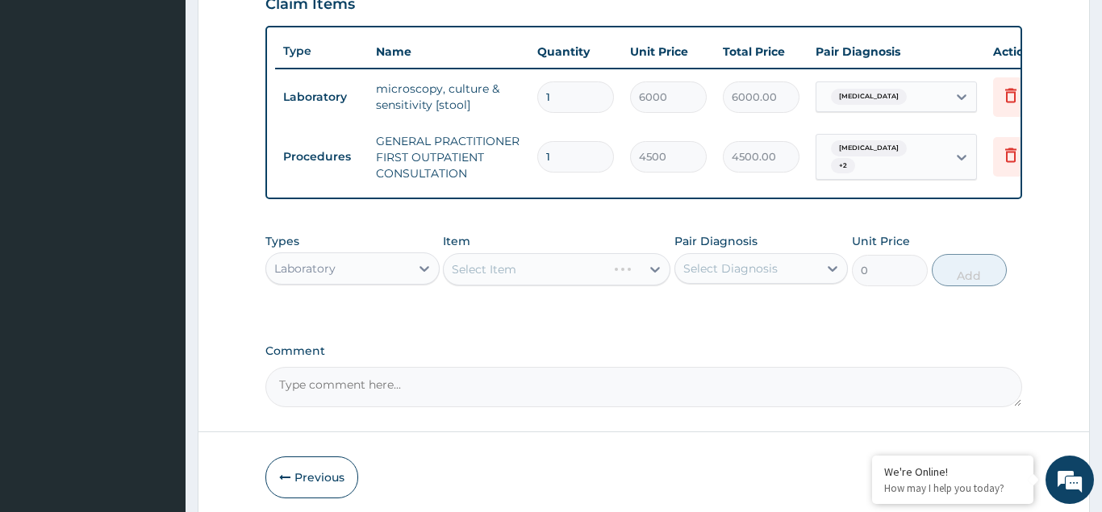
click at [508, 266] on div "Select Item" at bounding box center [556, 269] width 227 height 32
click at [508, 266] on div "Select Item" at bounding box center [484, 269] width 65 height 16
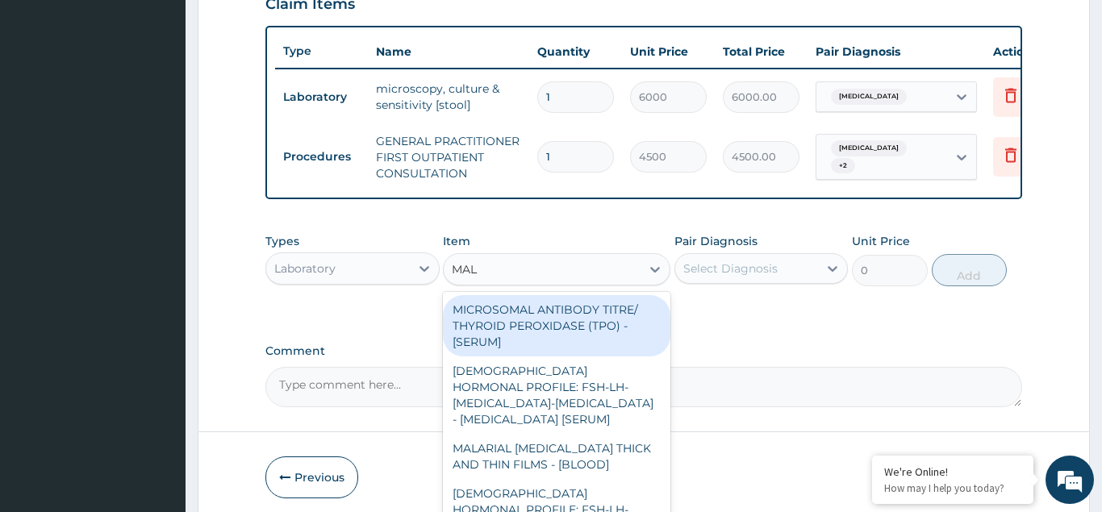
type input "MALA"
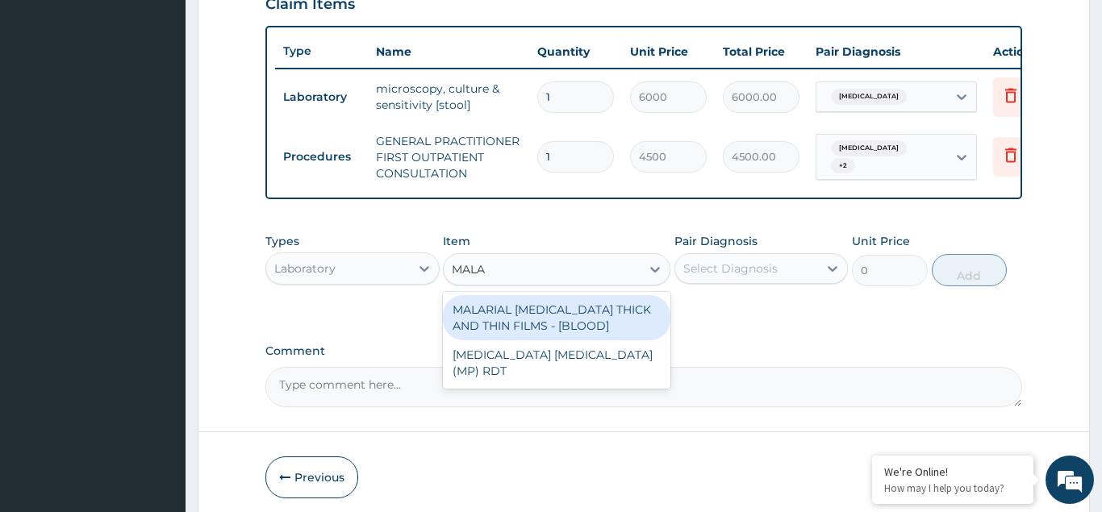
click at [530, 329] on div "MALARIAL PARASITE THICK AND THIN FILMS - [BLOOD]" at bounding box center [556, 317] width 227 height 45
type input "2625"
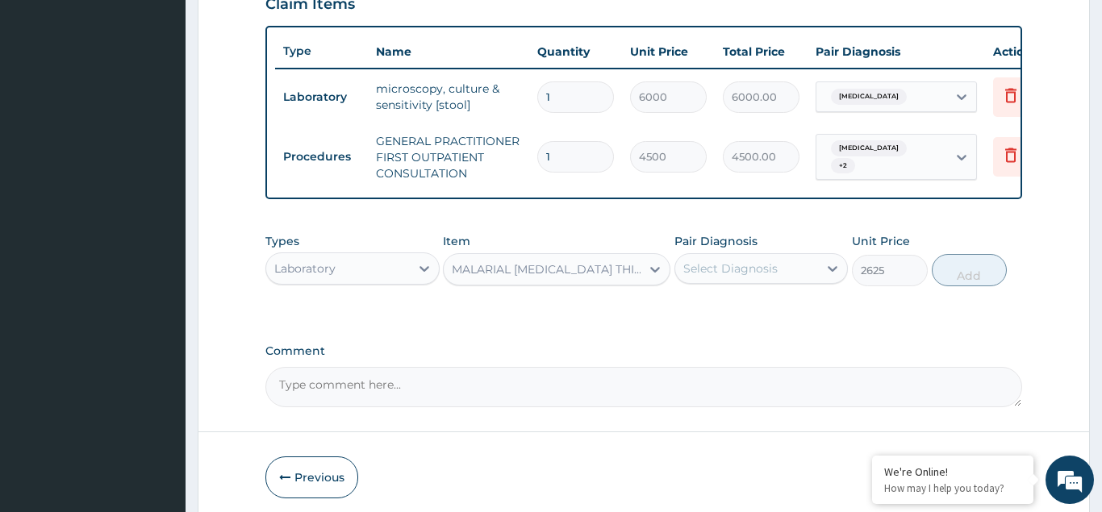
click at [726, 268] on div "Select Diagnosis" at bounding box center [730, 269] width 94 height 16
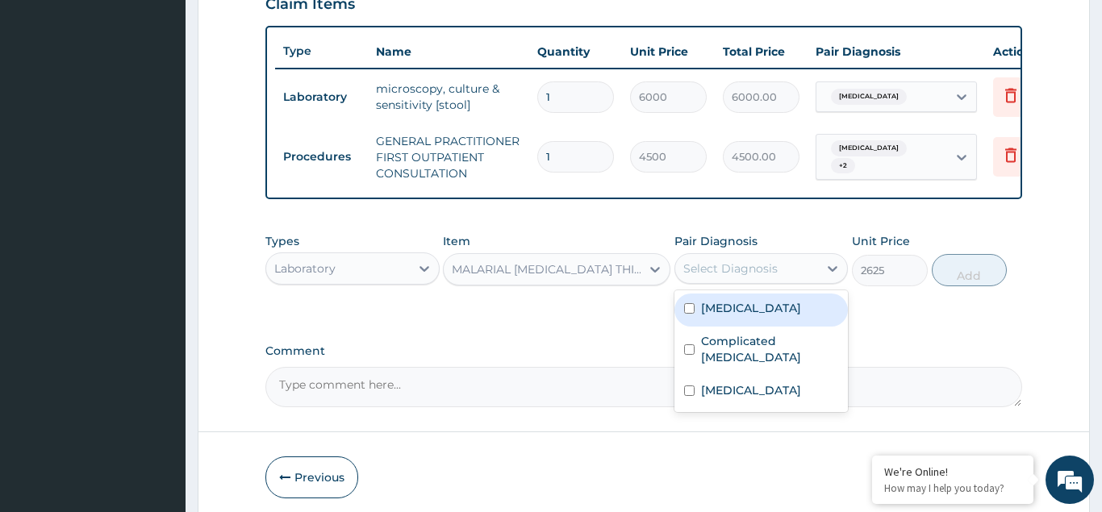
click at [691, 306] on input "checkbox" at bounding box center [689, 308] width 10 height 10
checkbox input "true"
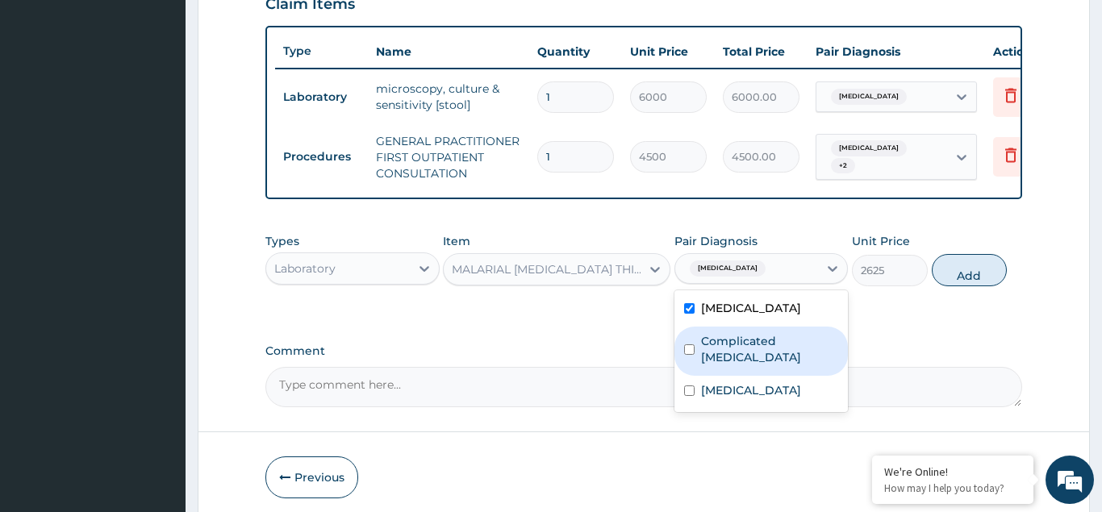
click at [690, 344] on input "checkbox" at bounding box center [689, 349] width 10 height 10
checkbox input "true"
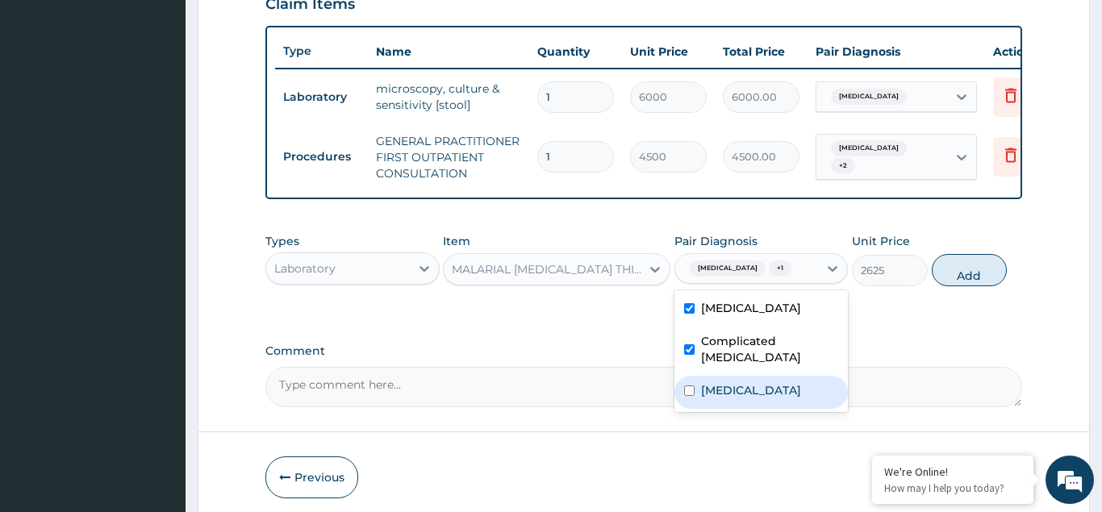
click at [688, 386] on input "checkbox" at bounding box center [689, 391] width 10 height 10
checkbox input "true"
click at [961, 264] on button "Add" at bounding box center [970, 270] width 76 height 32
type input "0"
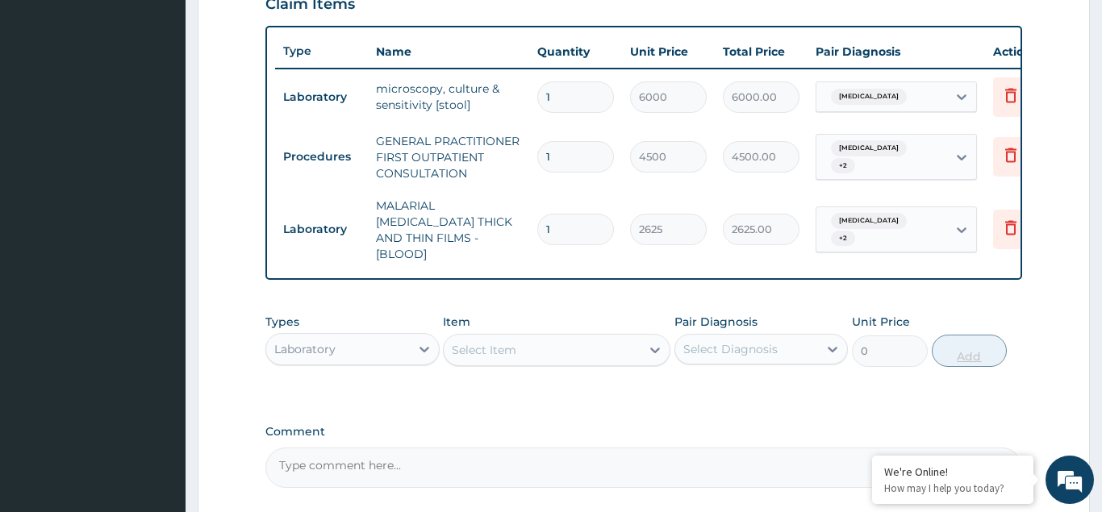
scroll to position [703, 0]
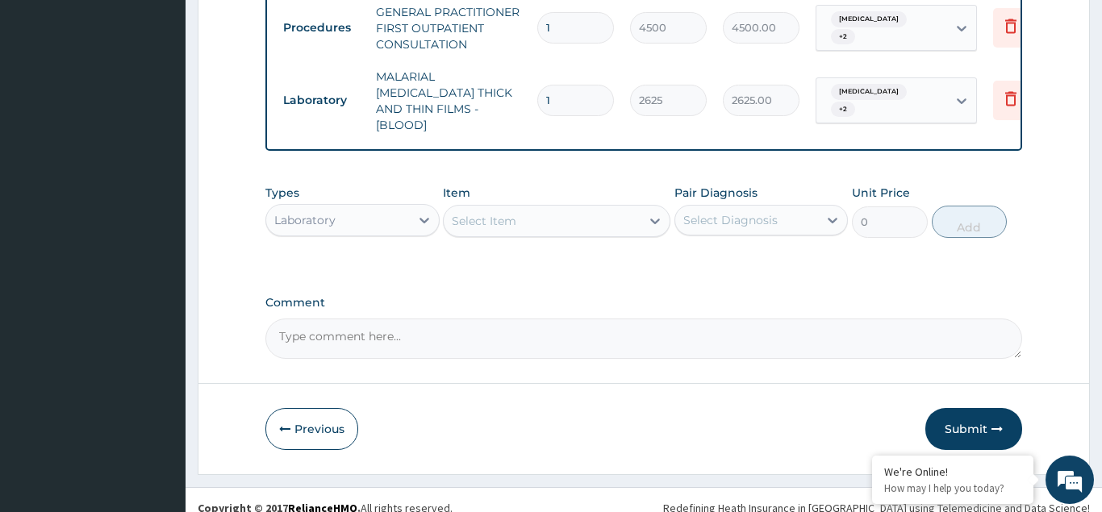
click at [359, 207] on div "Laboratory" at bounding box center [338, 220] width 144 height 26
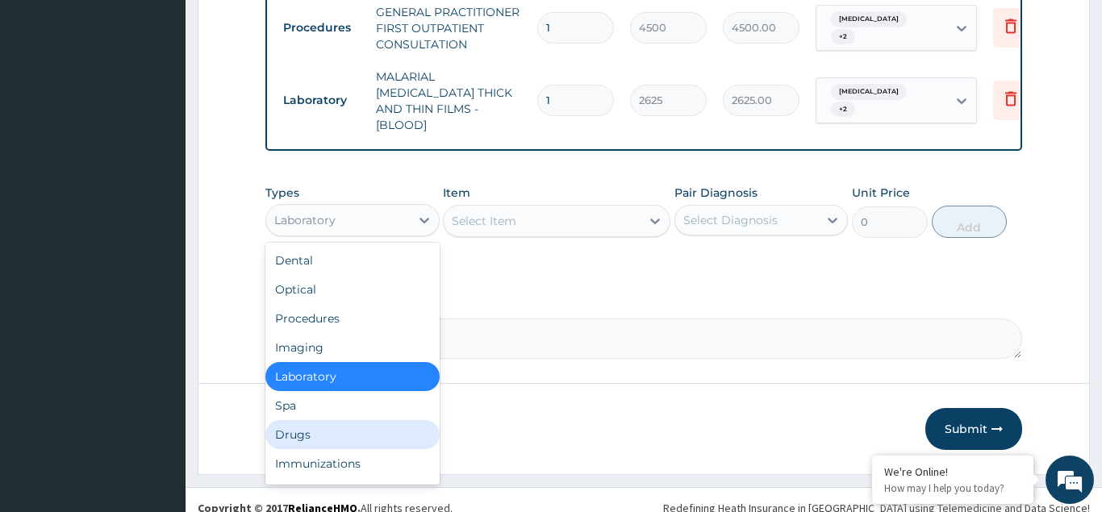
click at [294, 420] on div "Drugs" at bounding box center [352, 434] width 174 height 29
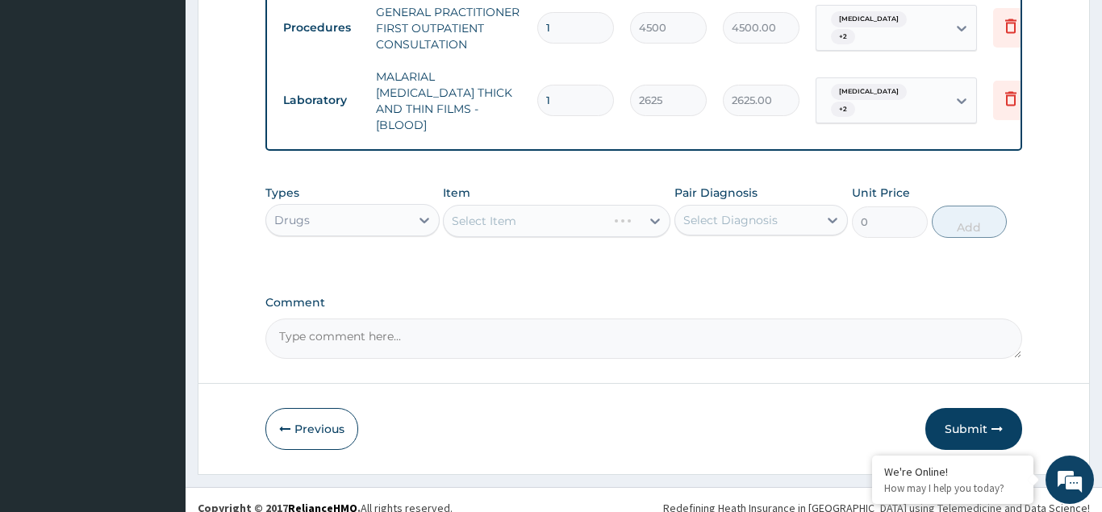
click at [469, 205] on div "Select Item" at bounding box center [556, 221] width 227 height 32
click at [477, 205] on div "Select Item" at bounding box center [556, 221] width 227 height 32
click at [485, 205] on div "Select Item" at bounding box center [556, 221] width 227 height 32
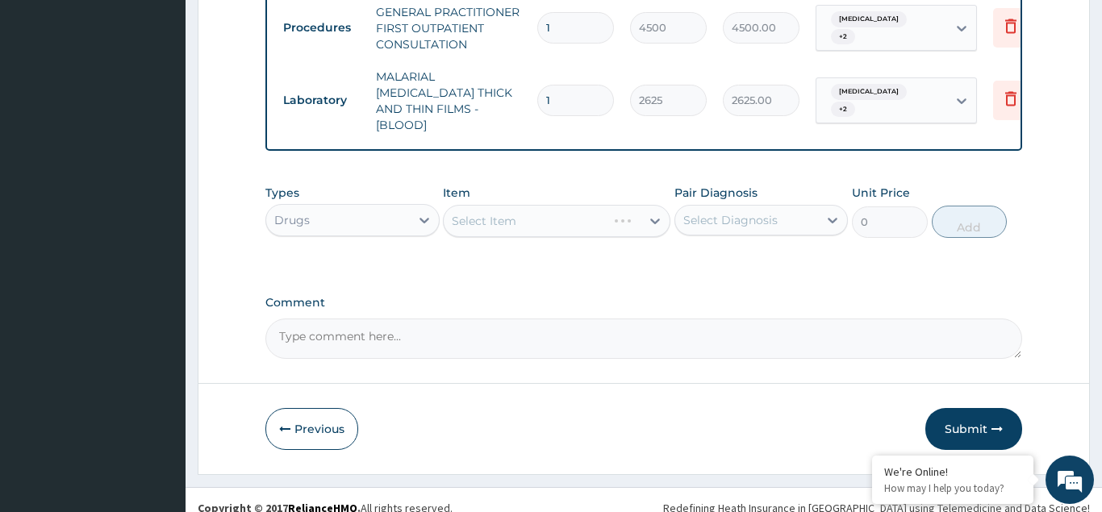
click at [473, 206] on div "Select Item" at bounding box center [556, 221] width 227 height 32
click at [492, 205] on div "Select Item" at bounding box center [556, 221] width 227 height 32
click at [523, 205] on div "Select Item" at bounding box center [556, 221] width 227 height 32
click at [494, 206] on div "Select Item" at bounding box center [556, 221] width 227 height 32
click at [497, 205] on div "Select Item" at bounding box center [556, 221] width 227 height 32
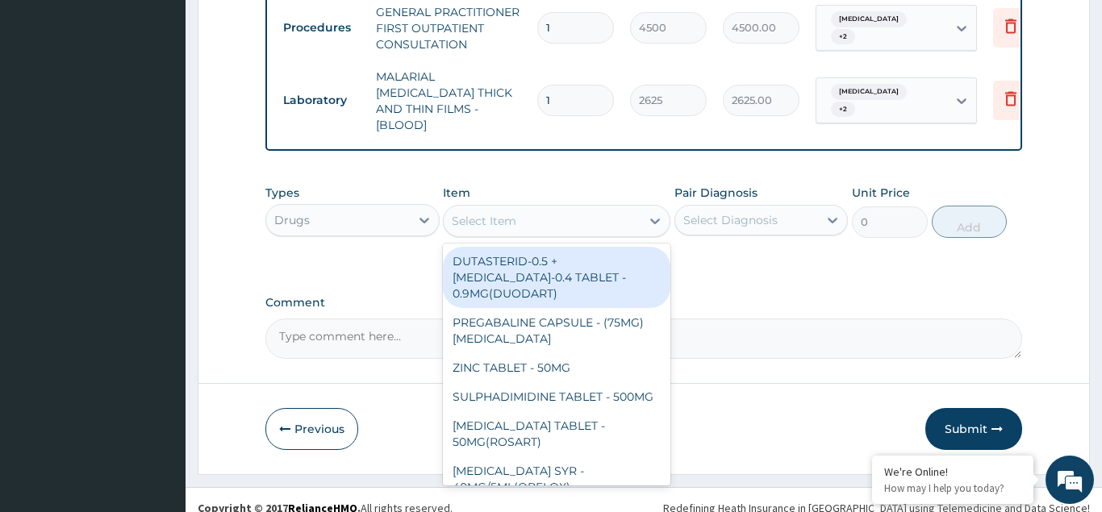
click at [502, 213] on div "Select Item" at bounding box center [484, 221] width 65 height 16
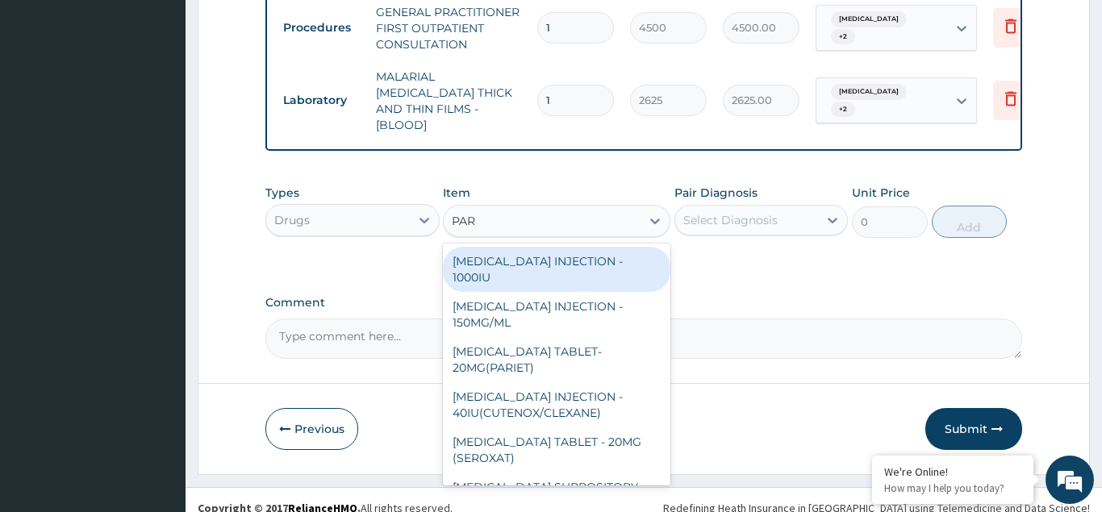
type input "PARA"
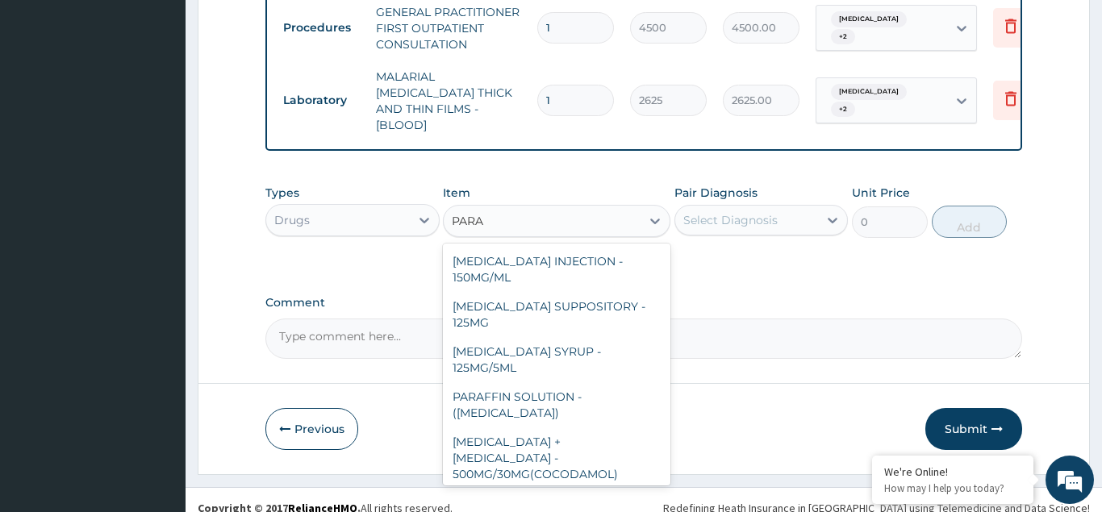
click at [571, 489] on div "PARACETAMOL TABLET - 500MG (PANADOL)" at bounding box center [556, 511] width 227 height 45
type input "48"
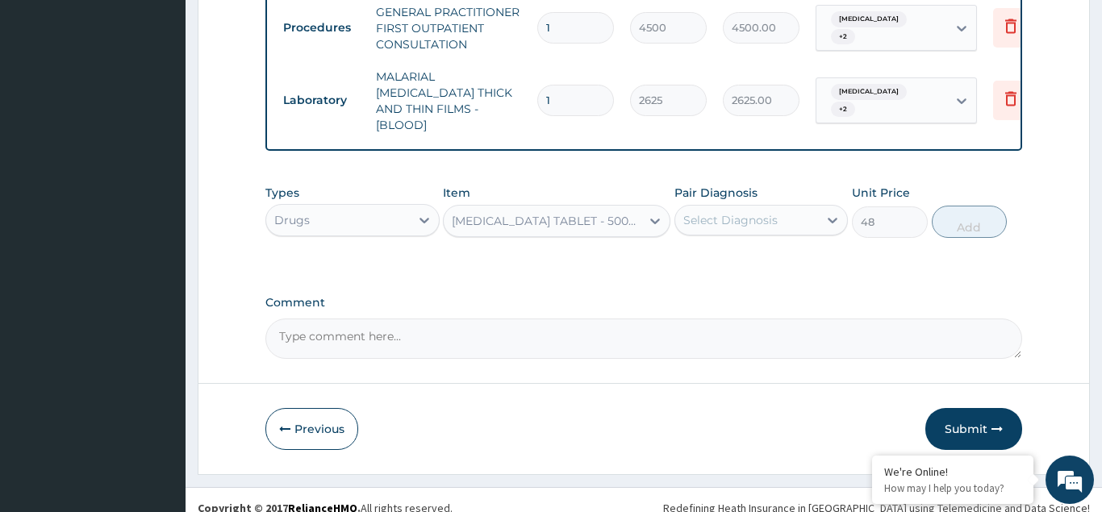
click at [695, 212] on div "Select Diagnosis" at bounding box center [730, 220] width 94 height 16
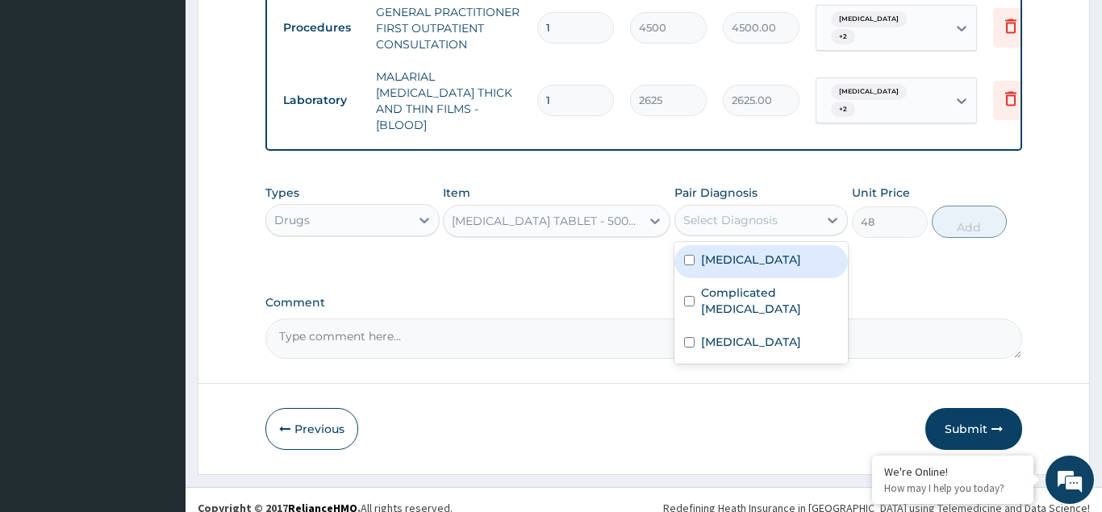
click at [695, 245] on div "Typhoid fever" at bounding box center [761, 261] width 174 height 33
checkbox input "true"
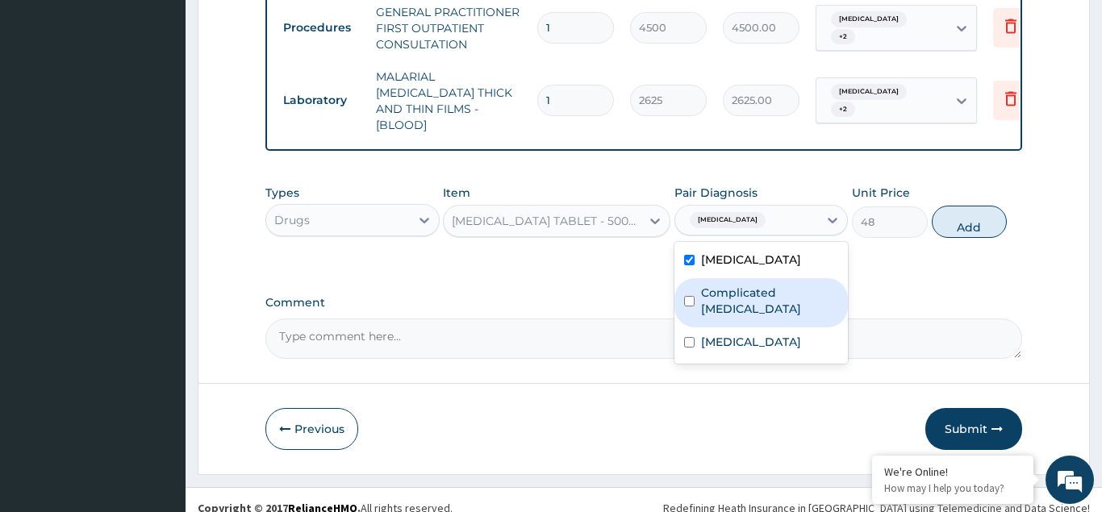
click at [688, 296] on input "checkbox" at bounding box center [689, 301] width 10 height 10
checkbox input "true"
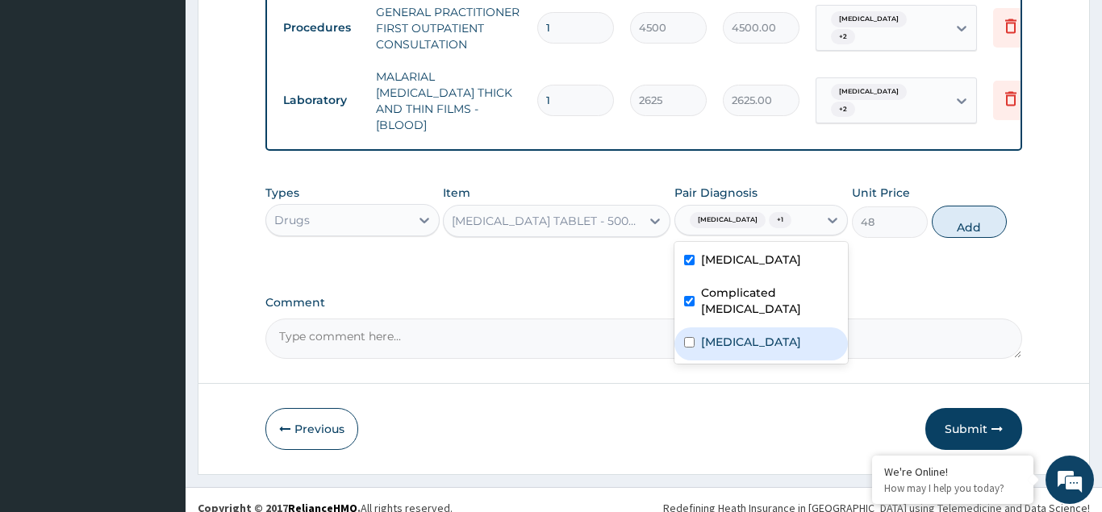
click at [689, 337] on input "checkbox" at bounding box center [689, 342] width 10 height 10
checkbox input "true"
click at [976, 206] on button "Add" at bounding box center [970, 222] width 76 height 32
type input "0"
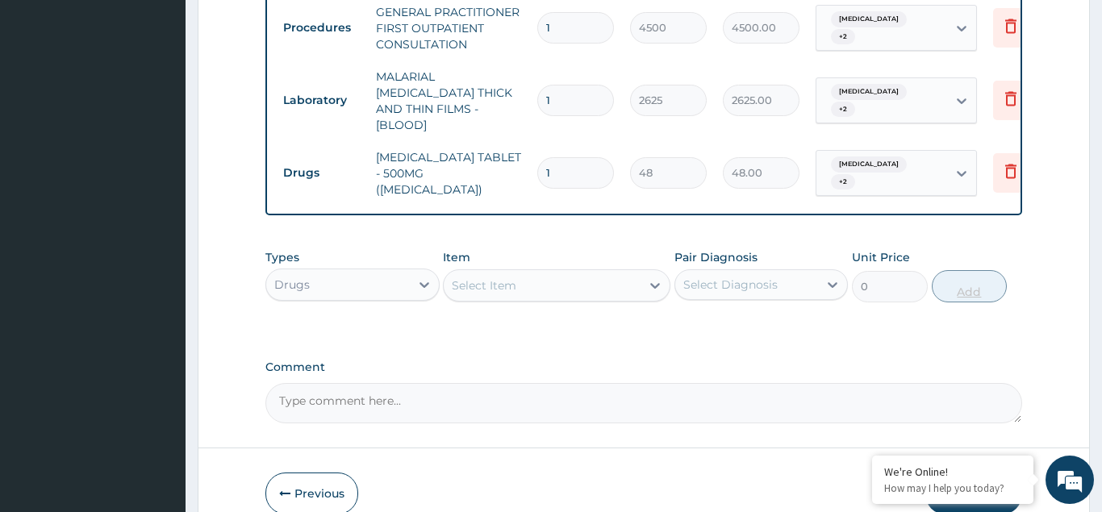
type input "0.00"
type input "3"
type input "144.00"
type input "30"
type input "1440.00"
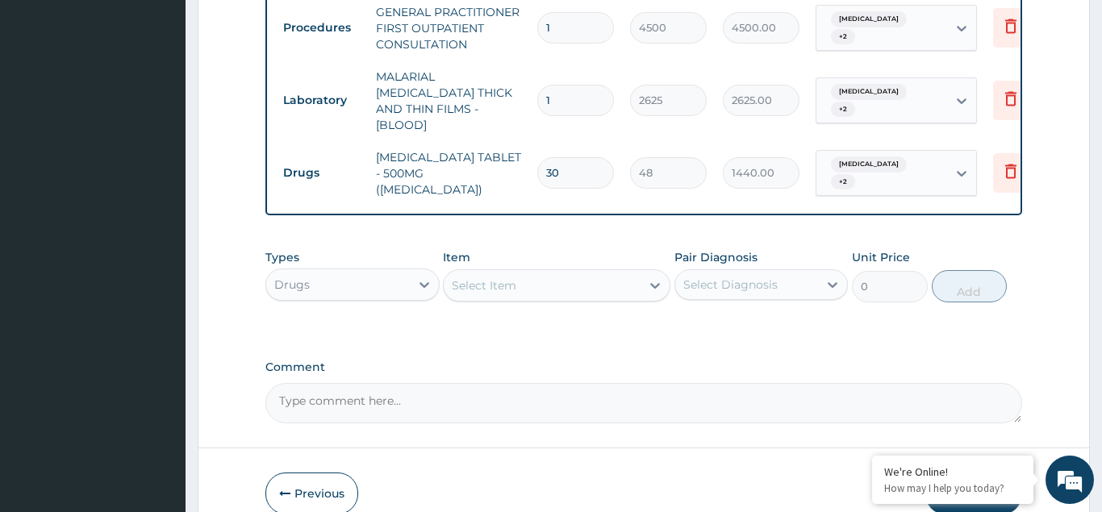
type input "30"
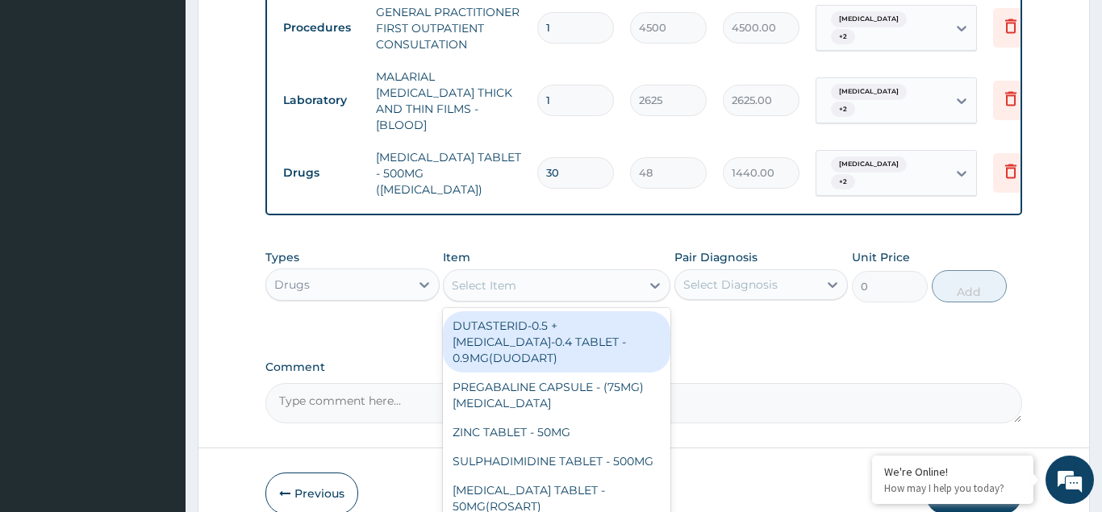
click at [488, 277] on div "Select Item" at bounding box center [484, 285] width 65 height 16
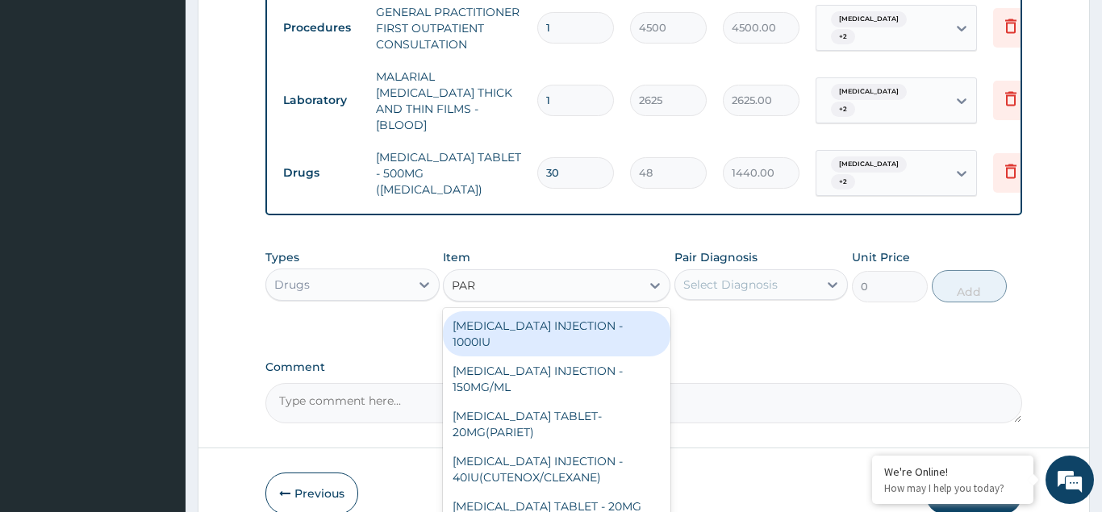
type input "PARA"
click at [542, 311] on div "PARACETAMOL INJECTION - 150MG/ML" at bounding box center [556, 333] width 227 height 45
type input "640"
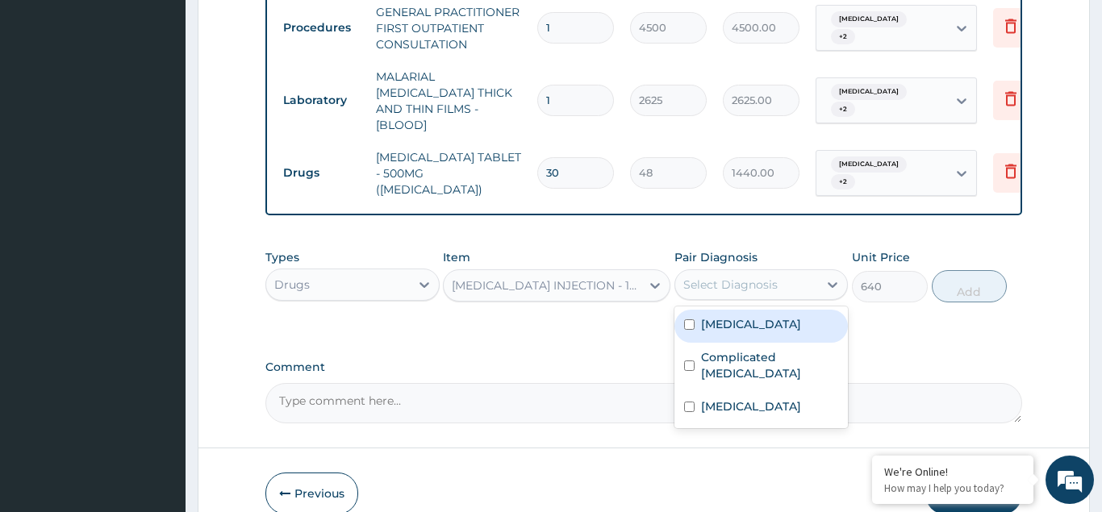
click at [690, 277] on div "Select Diagnosis" at bounding box center [730, 285] width 94 height 16
click at [697, 310] on div "Typhoid fever" at bounding box center [761, 326] width 174 height 33
checkbox input "true"
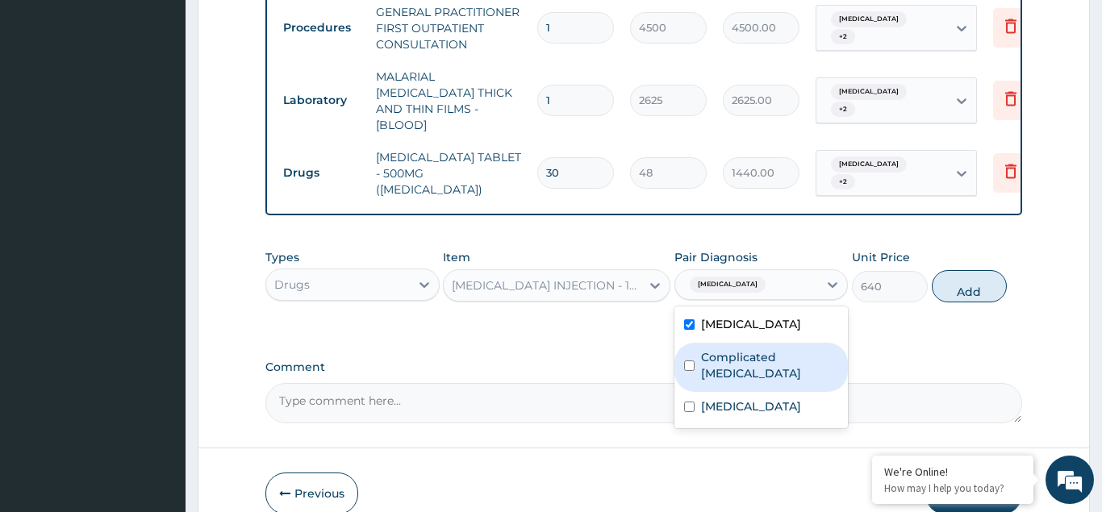
click at [695, 343] on div "Complicated malaria" at bounding box center [761, 367] width 174 height 49
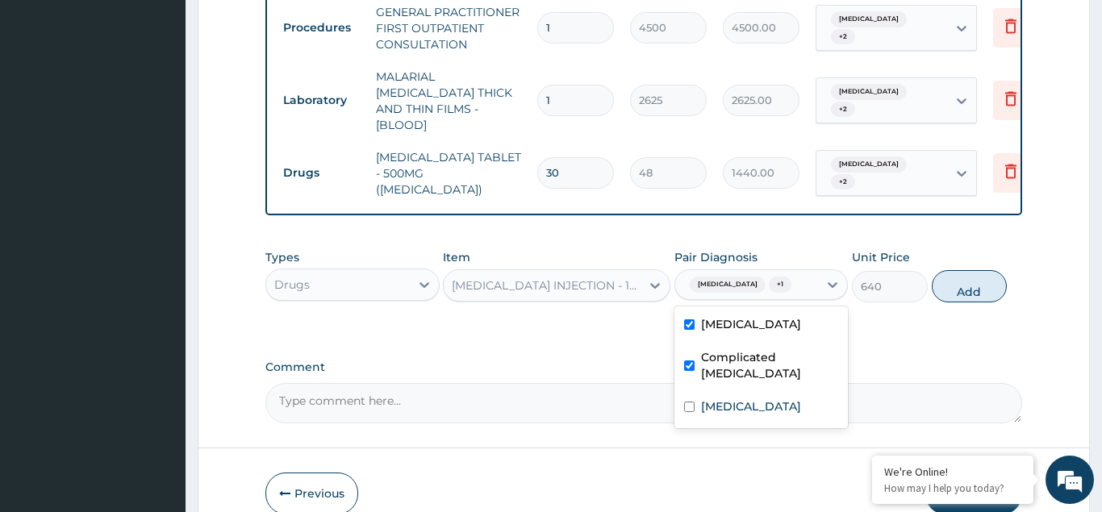
checkbox input "true"
click at [690, 402] on input "checkbox" at bounding box center [689, 407] width 10 height 10
checkbox input "true"
click at [952, 270] on button "Add" at bounding box center [970, 286] width 76 height 32
type input "0"
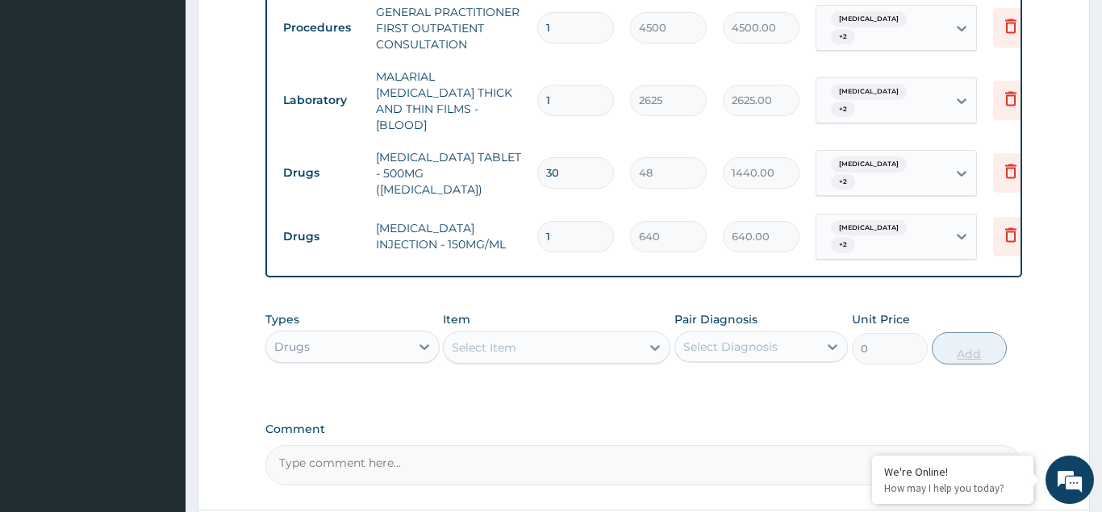
type input "0.00"
type input "4"
type input "2560.00"
type input "4"
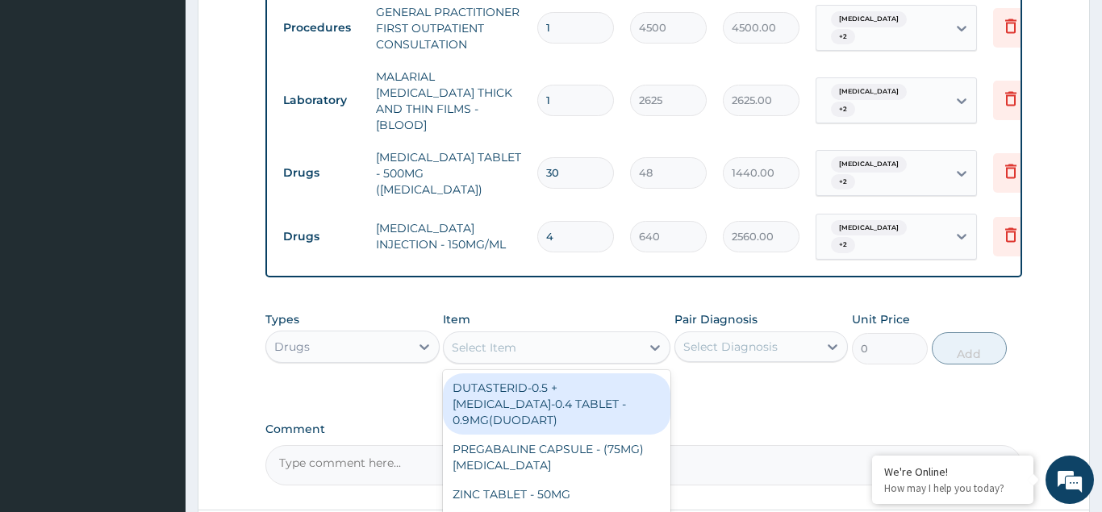
click at [466, 340] on div "Select Item" at bounding box center [484, 348] width 65 height 16
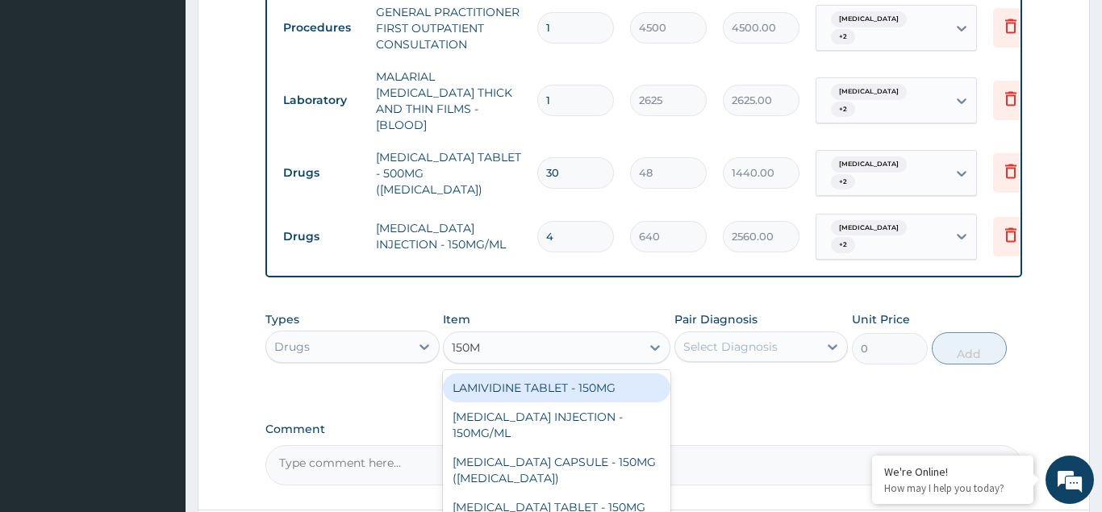
type input "150MG"
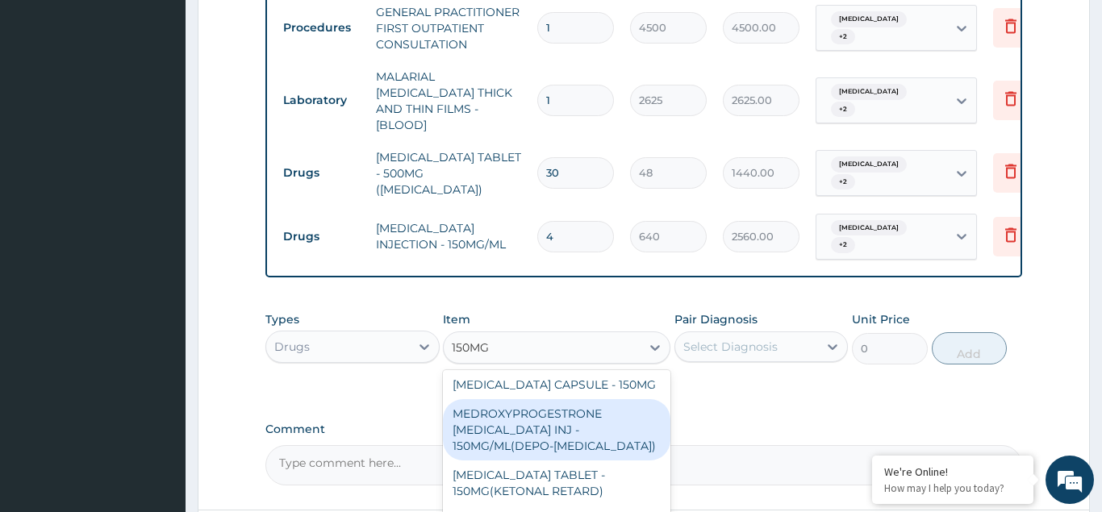
scroll to position [126, 0]
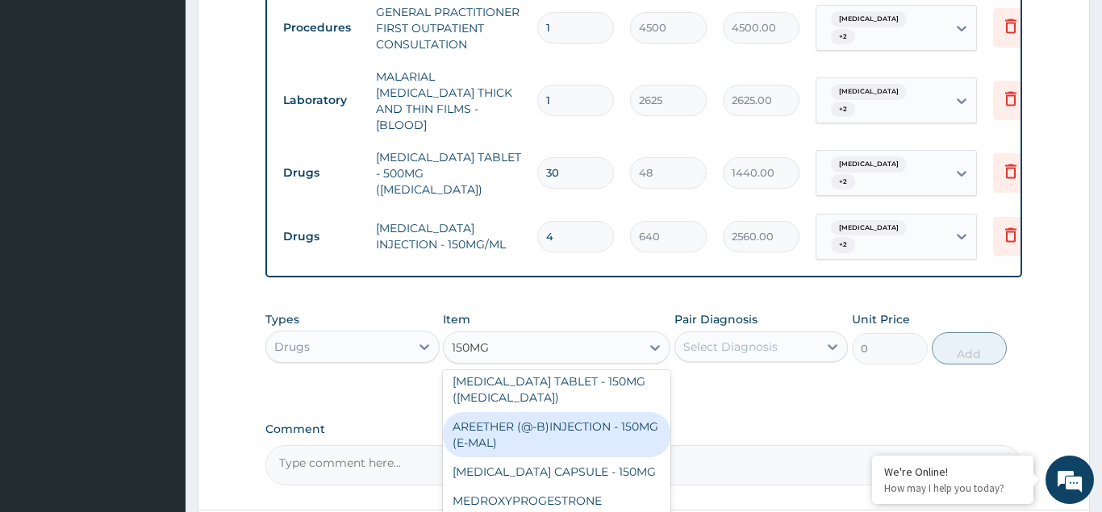
click at [574, 412] on div "AREETHER (@-B)INJECTION - 150MG (E-MAL)" at bounding box center [556, 434] width 227 height 45
type input "1920"
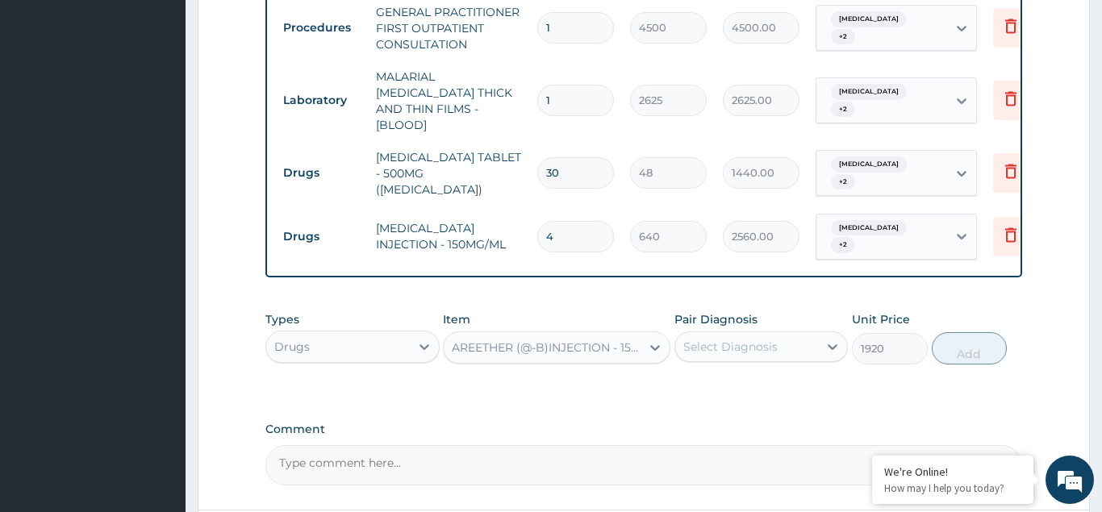
click at [724, 334] on div "Select Diagnosis" at bounding box center [747, 347] width 144 height 26
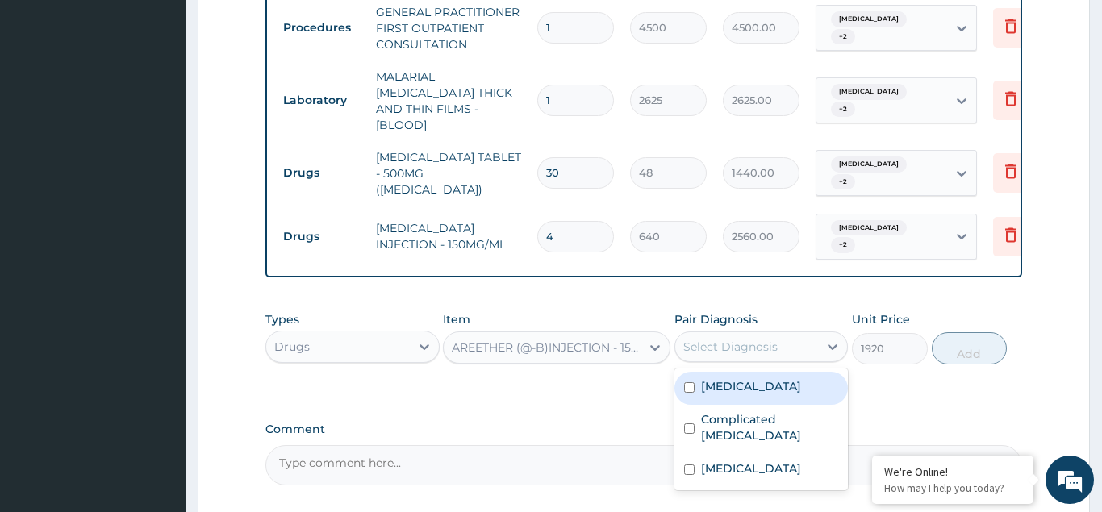
click at [685, 382] on input "checkbox" at bounding box center [689, 387] width 10 height 10
checkbox input "true"
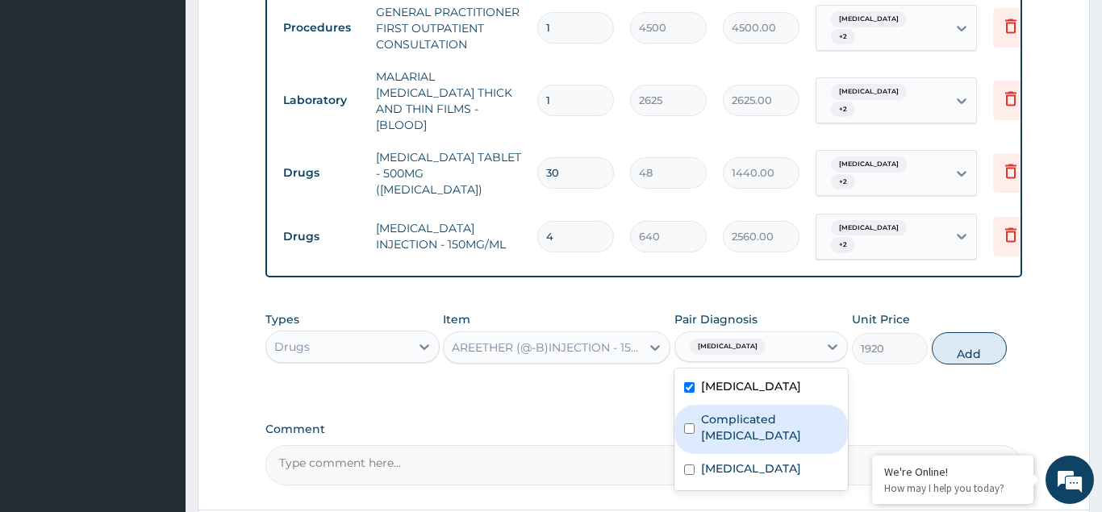
click at [691, 405] on div "Complicated malaria" at bounding box center [761, 429] width 174 height 49
checkbox input "true"
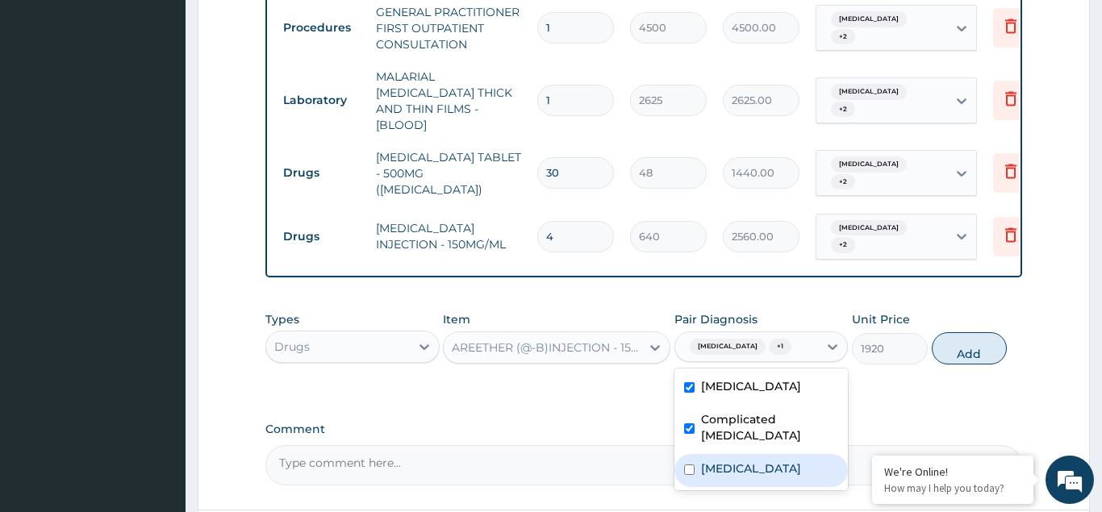
click at [688, 465] on input "checkbox" at bounding box center [689, 470] width 10 height 10
checkbox input "true"
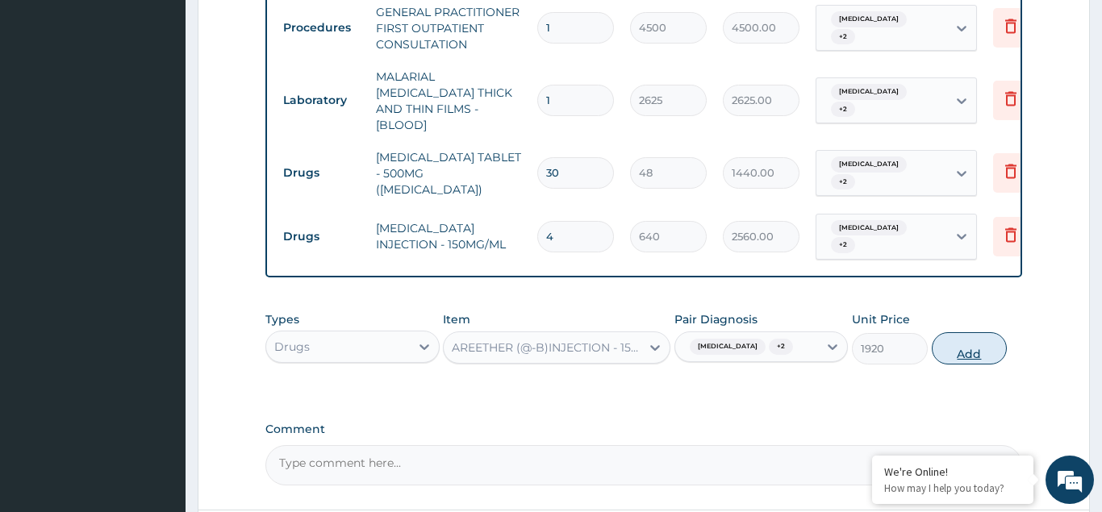
click at [965, 332] on button "Add" at bounding box center [970, 348] width 76 height 32
type input "0"
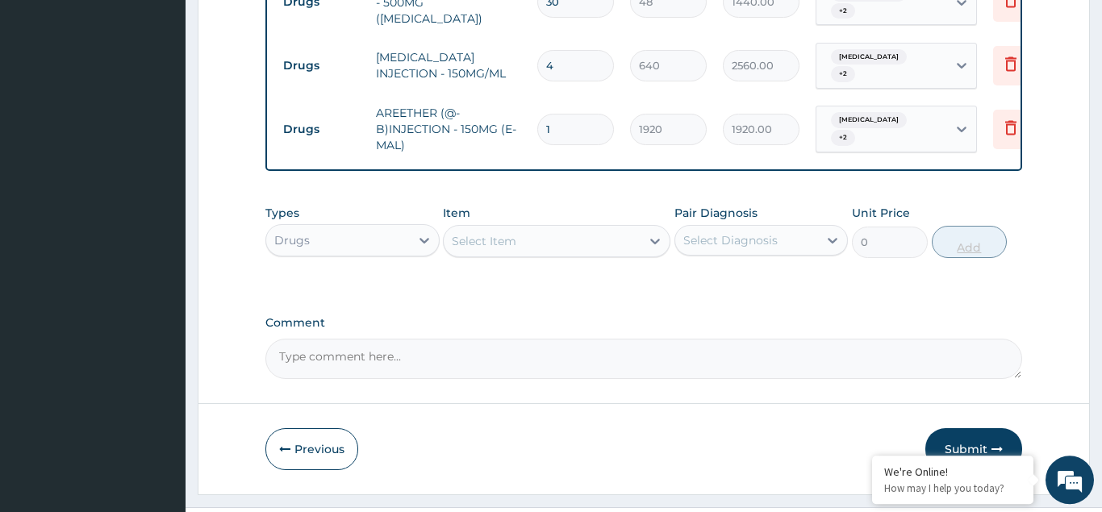
scroll to position [879, 0]
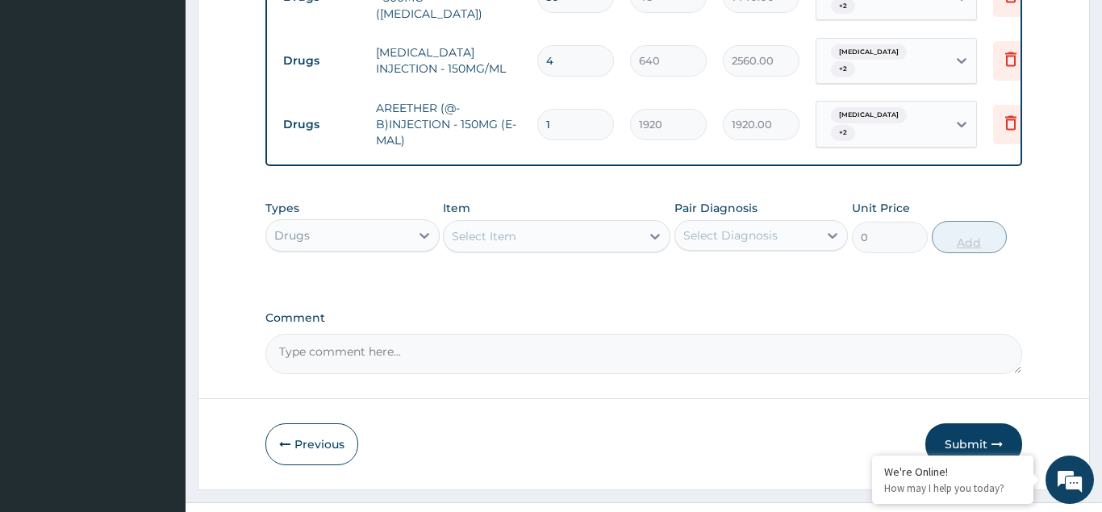
type input "0.00"
type input "3"
type input "5760.00"
type input "3"
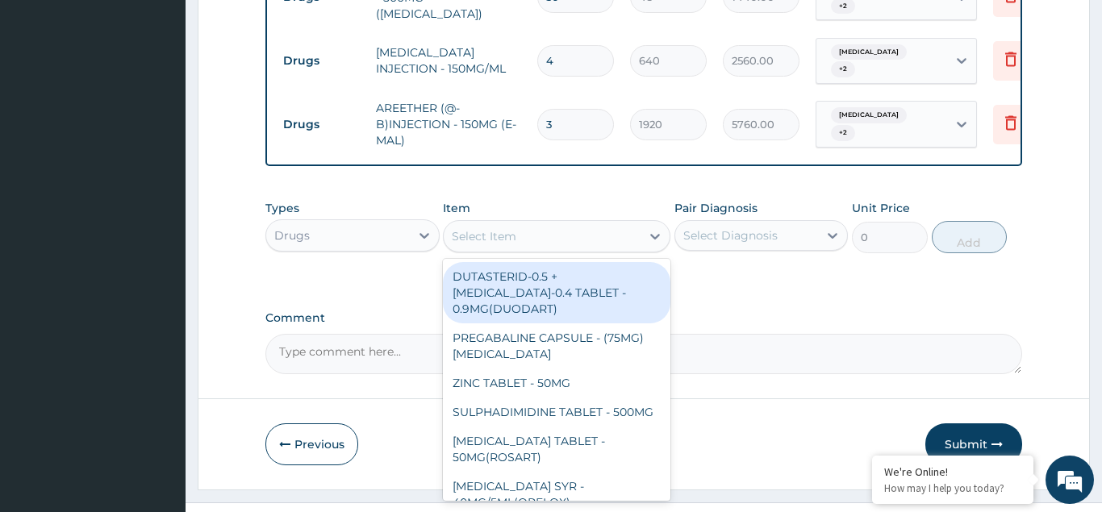
click at [463, 228] on div "Select Item" at bounding box center [484, 236] width 65 height 16
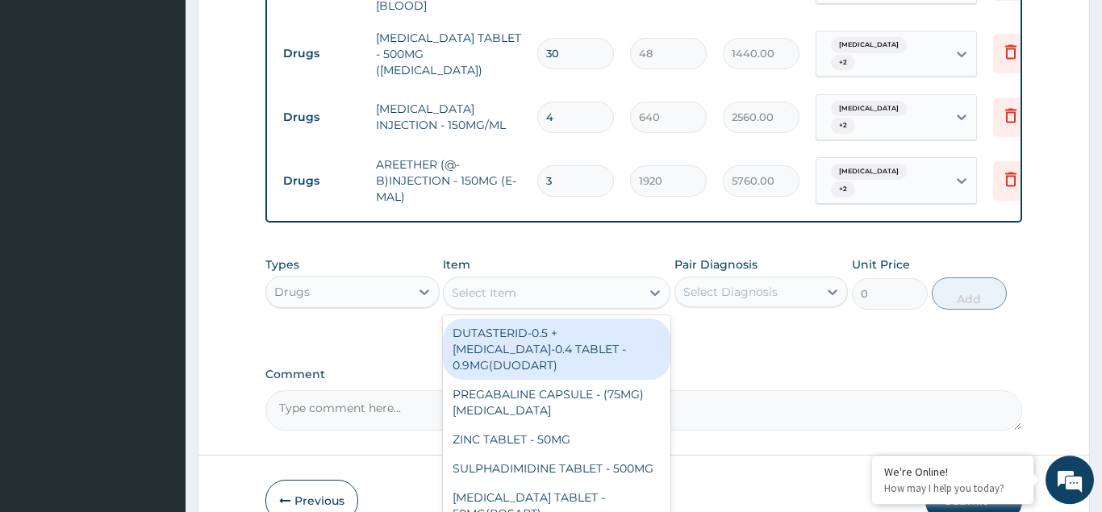
scroll to position [797, 0]
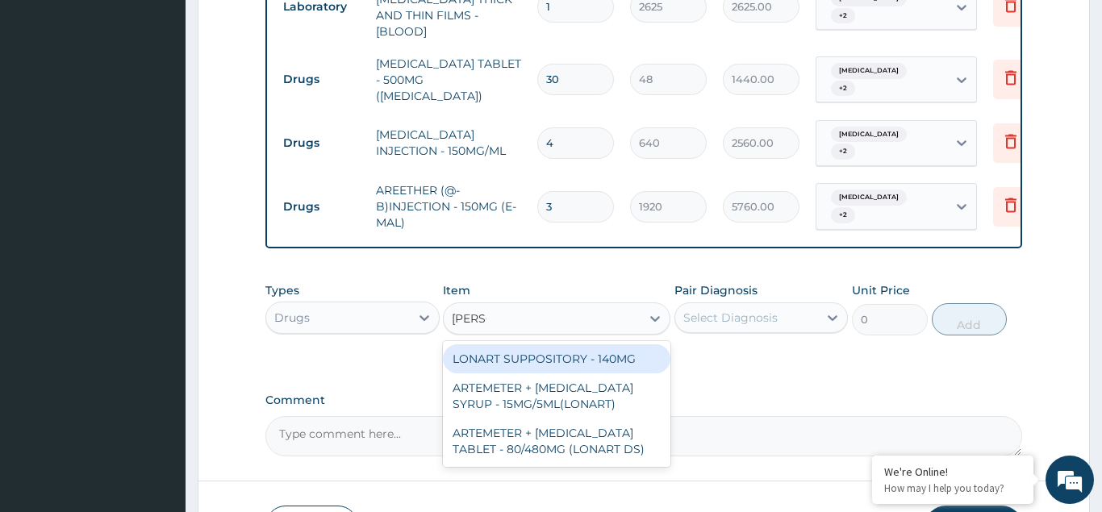
type input "LONAR"
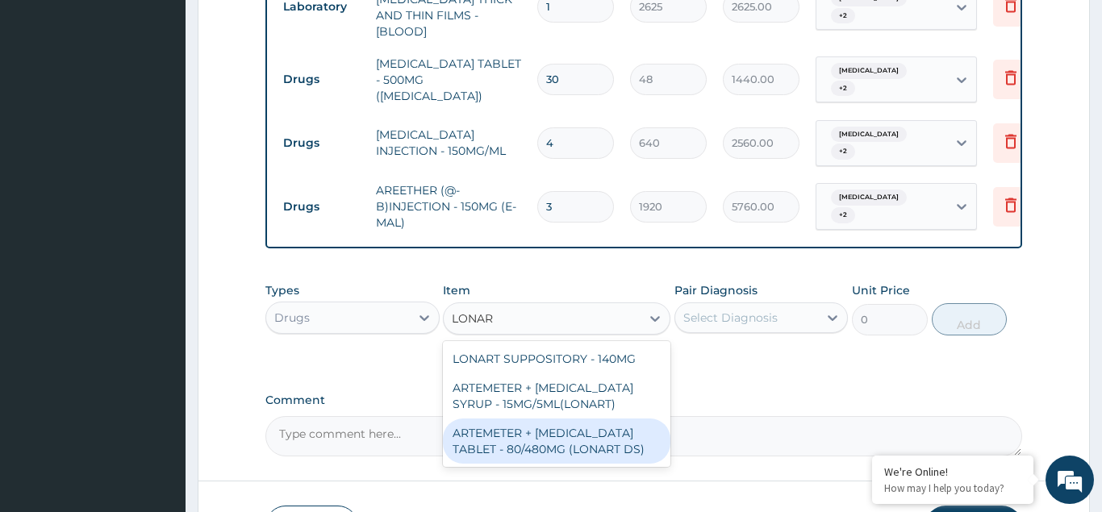
click at [512, 419] on div "ARTEMETER + LUMEFANTRINE TABLET - 80/480MG (LONART DS)" at bounding box center [556, 441] width 227 height 45
type input "672"
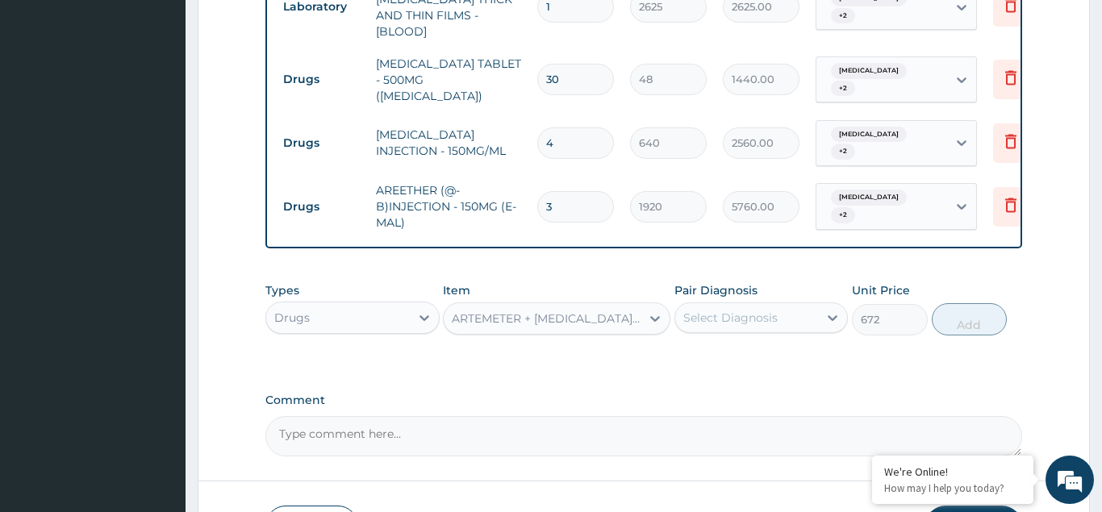
click at [711, 310] on div "Select Diagnosis" at bounding box center [730, 318] width 94 height 16
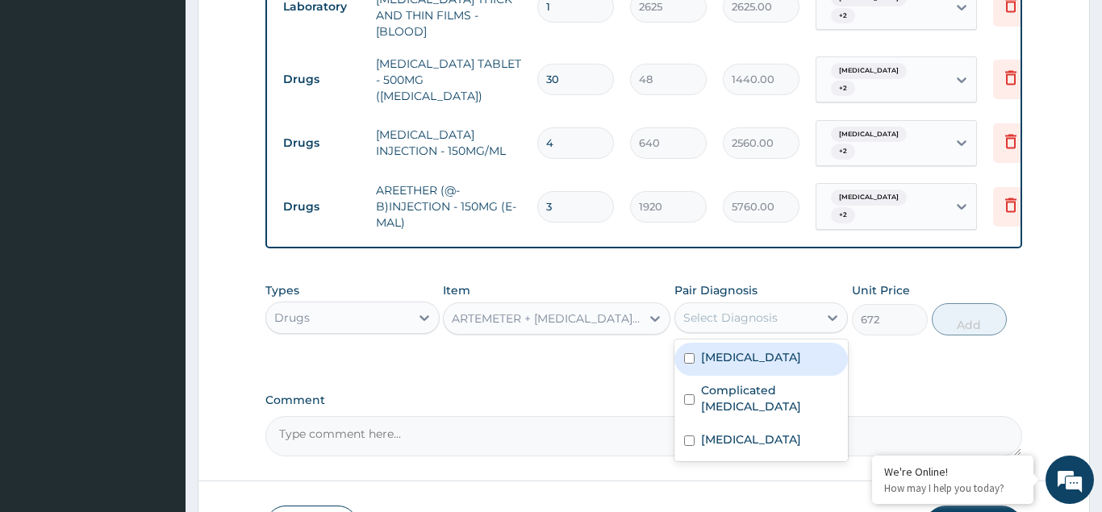
click at [694, 343] on div "Typhoid fever" at bounding box center [761, 359] width 174 height 33
checkbox input "true"
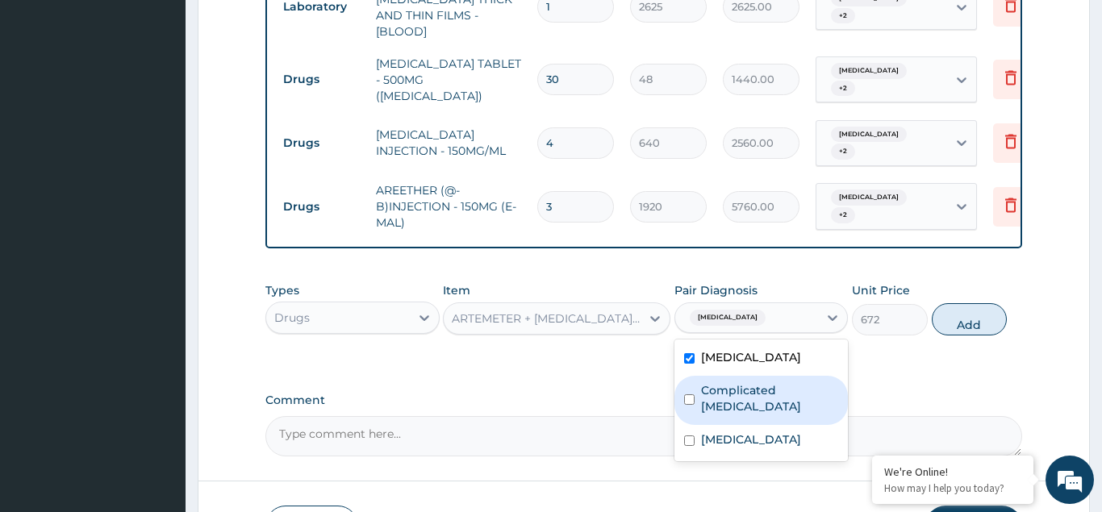
click at [690, 394] on input "checkbox" at bounding box center [689, 399] width 10 height 10
checkbox input "true"
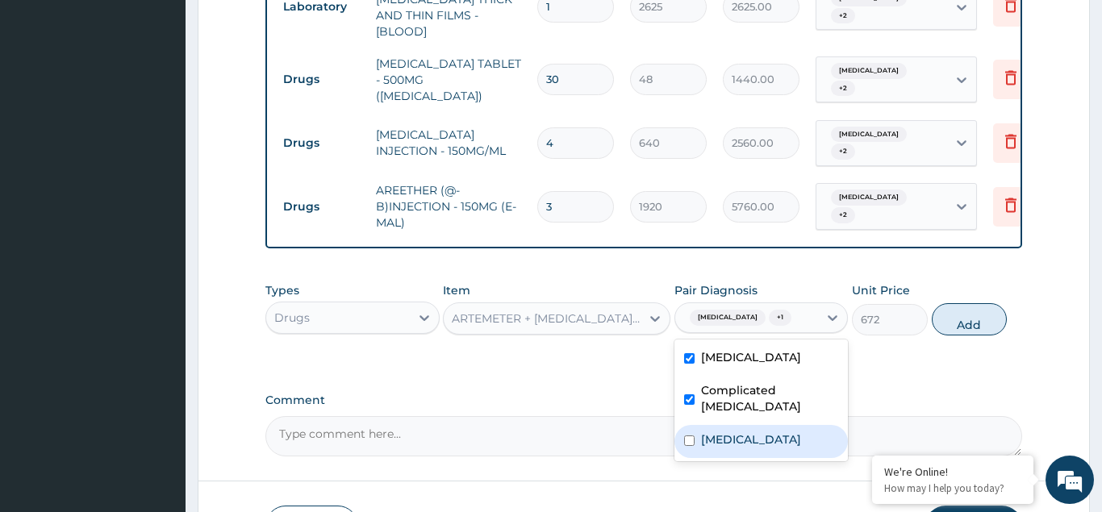
click at [690, 436] on input "checkbox" at bounding box center [689, 441] width 10 height 10
checkbox input "true"
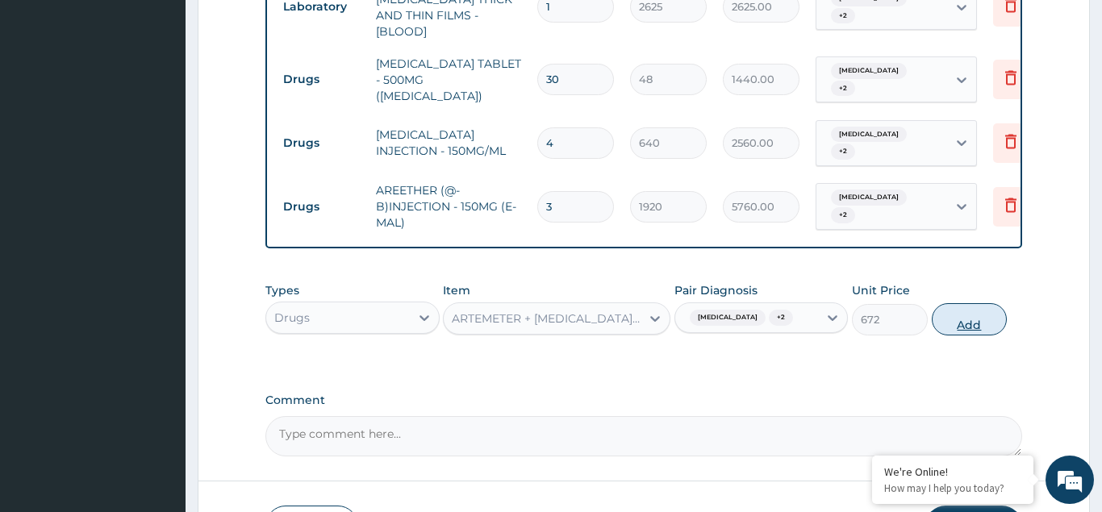
click at [962, 303] on button "Add" at bounding box center [970, 319] width 76 height 32
type input "0"
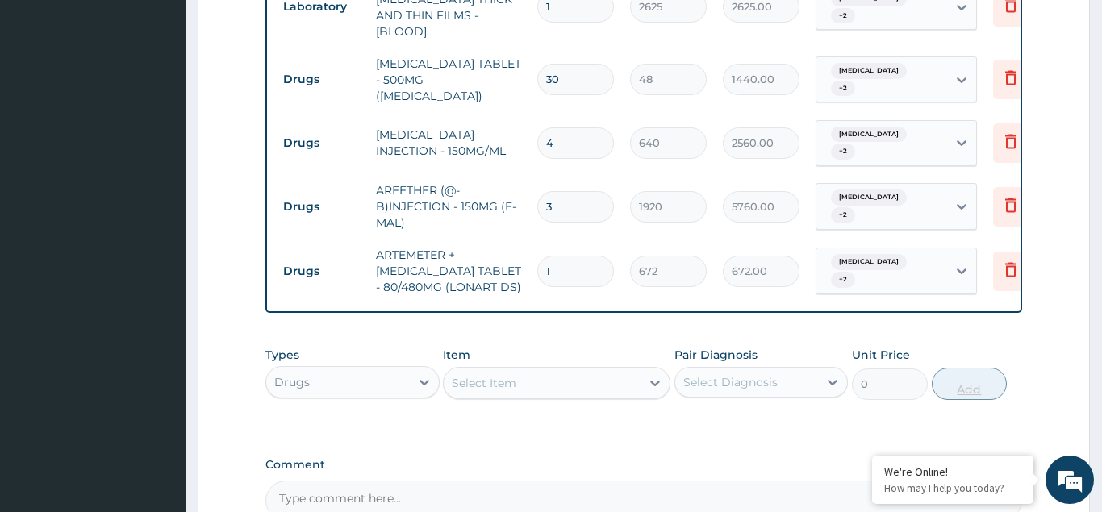
type input "0.00"
type input "6"
type input "4032.00"
type input "6"
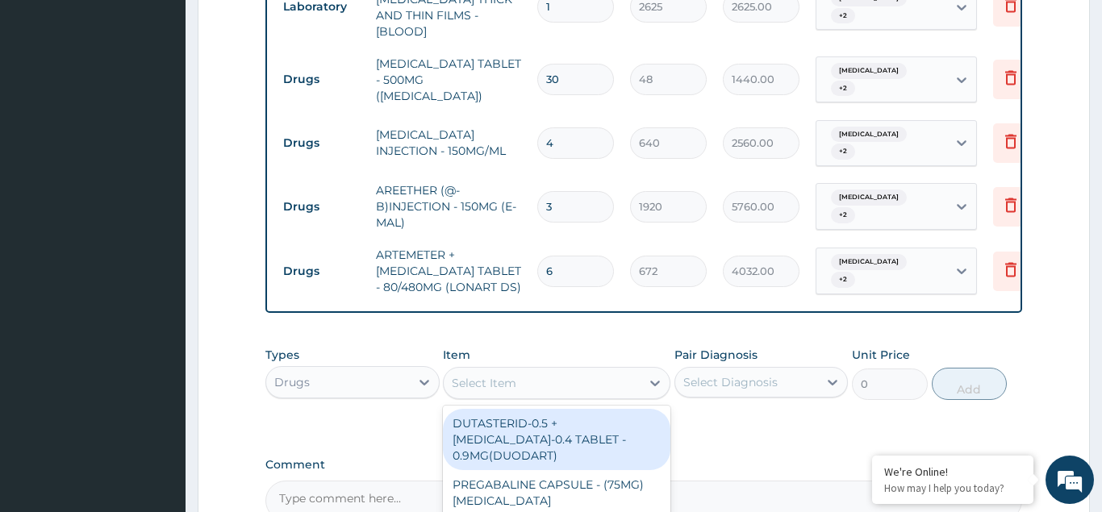
click at [486, 375] on div "Select Item" at bounding box center [484, 383] width 65 height 16
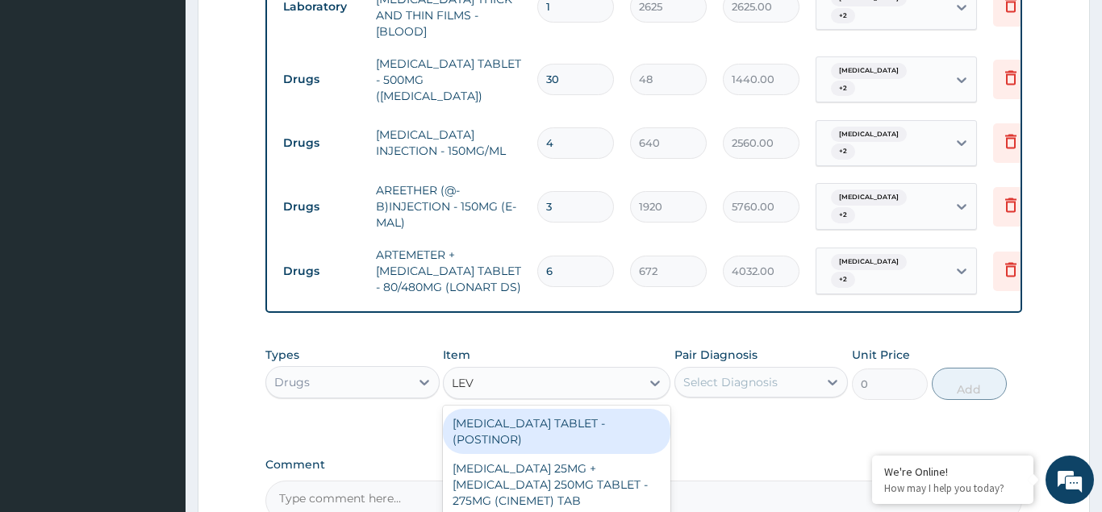
type input "LEVO"
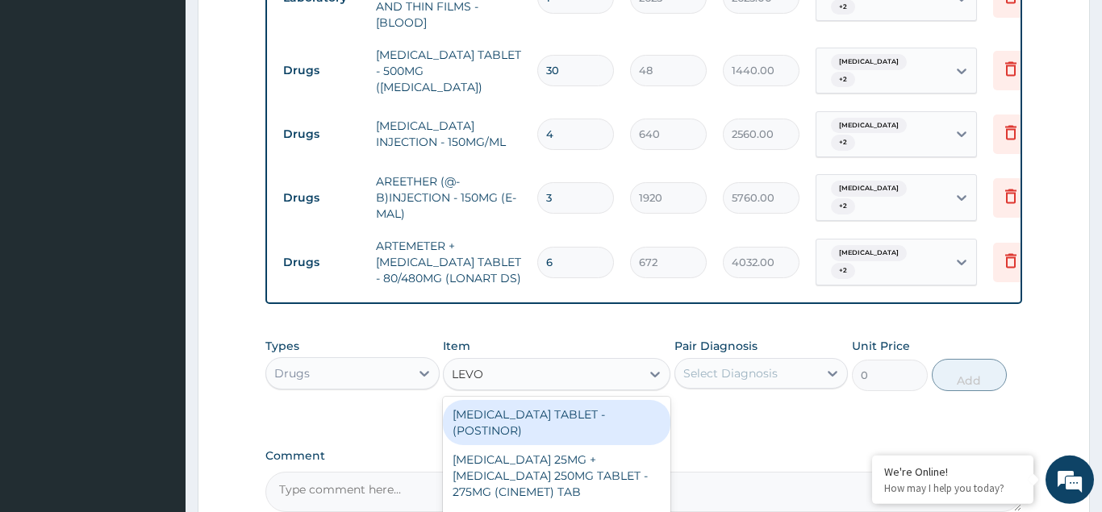
scroll to position [944, 0]
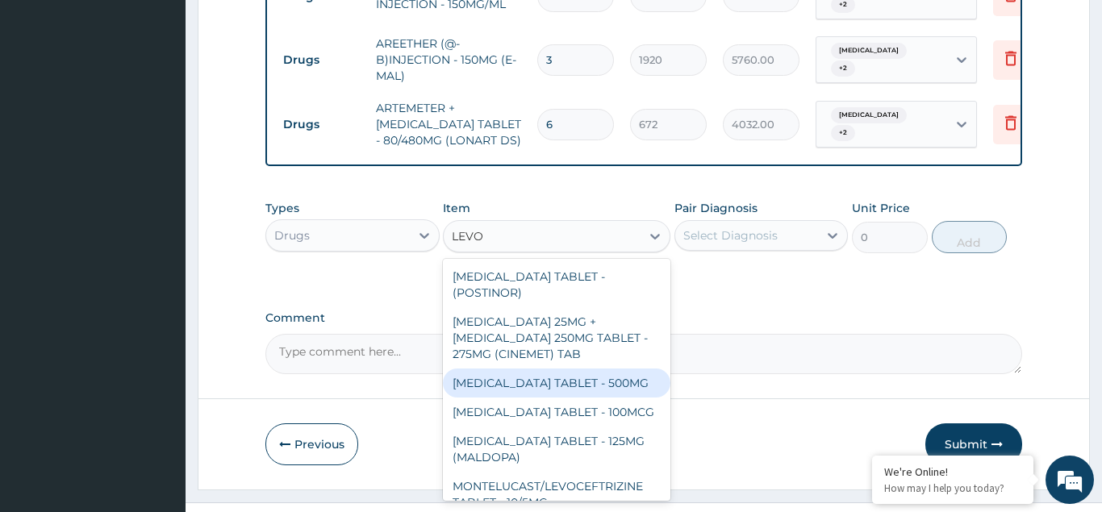
click at [540, 369] on div "LEVOFLOXACIN TABLET - 500MG" at bounding box center [556, 383] width 227 height 29
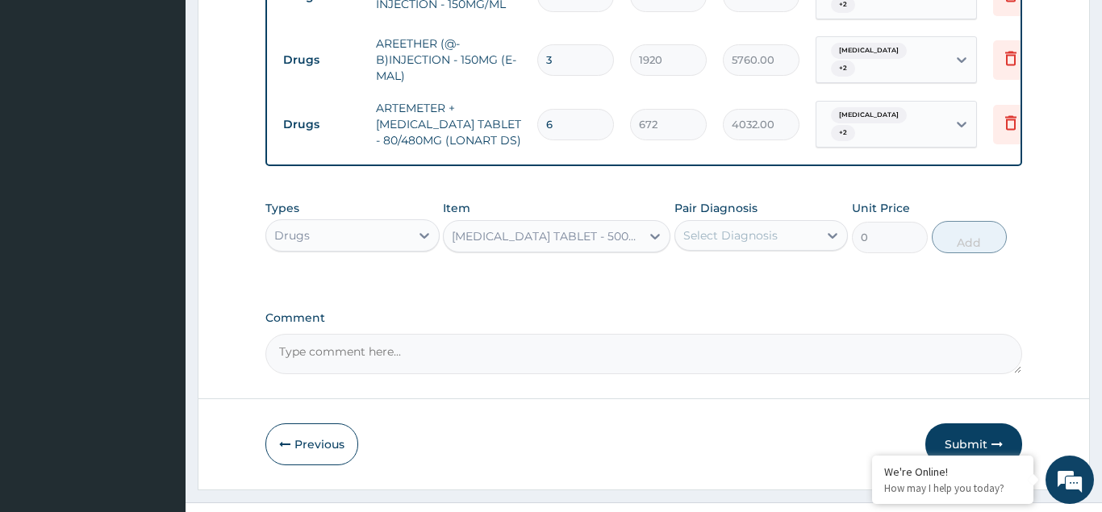
type input "224"
click at [705, 227] on div "Select Diagnosis" at bounding box center [730, 235] width 94 height 16
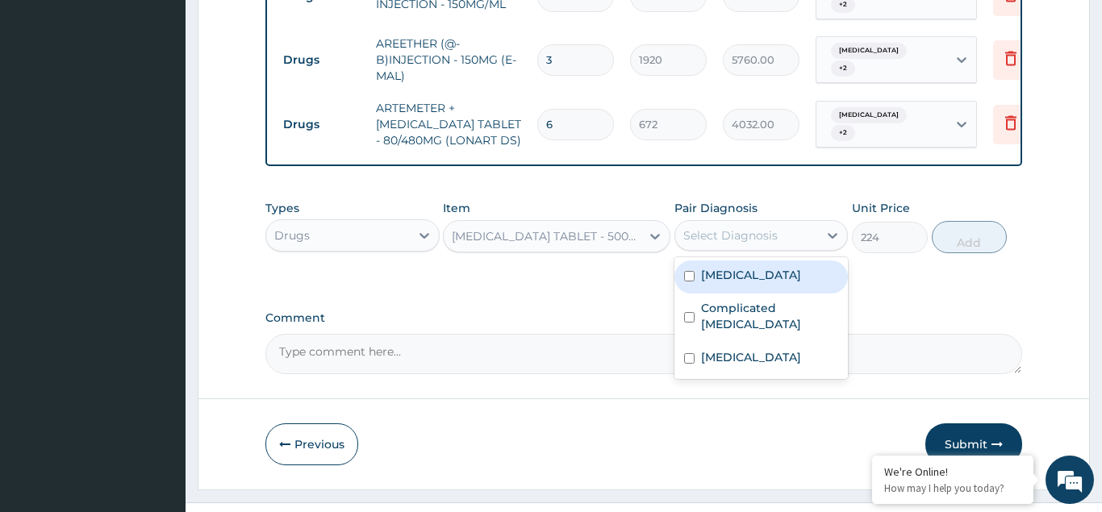
click at [688, 271] on input "checkbox" at bounding box center [689, 276] width 10 height 10
checkbox input "true"
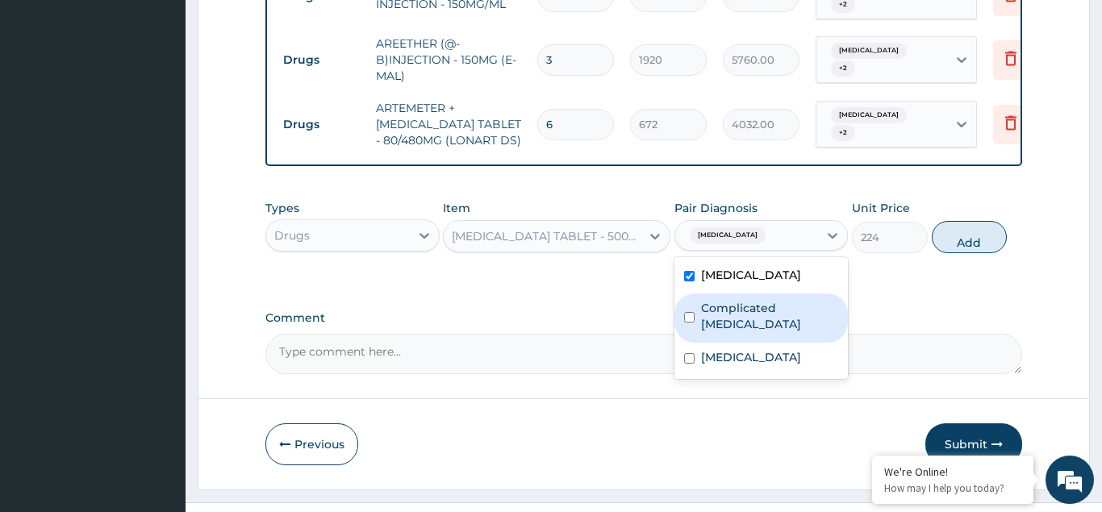
click at [686, 312] on input "checkbox" at bounding box center [689, 317] width 10 height 10
checkbox input "true"
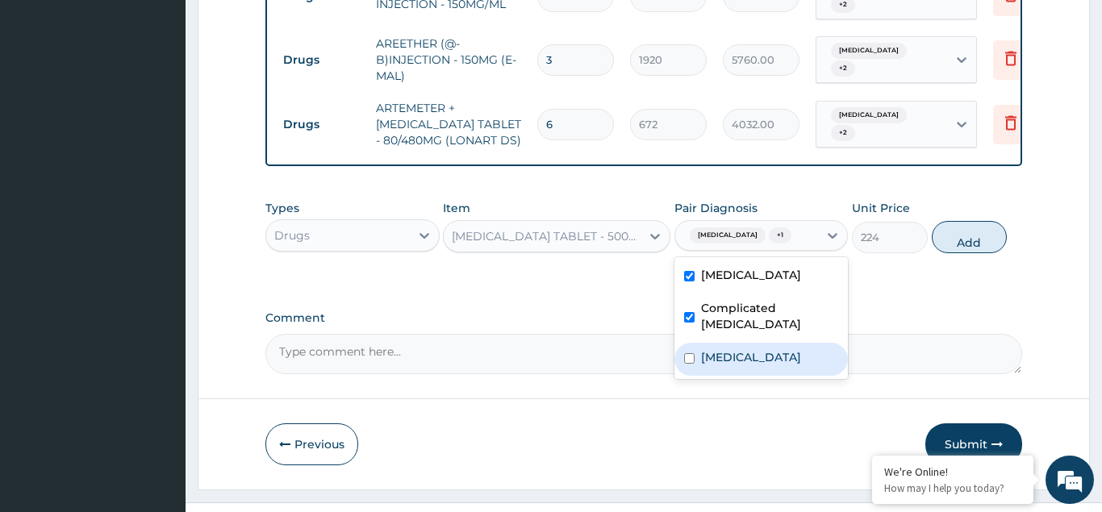
click at [688, 353] on input "checkbox" at bounding box center [689, 358] width 10 height 10
checkbox input "true"
click at [969, 221] on button "Add" at bounding box center [970, 237] width 76 height 32
type input "0"
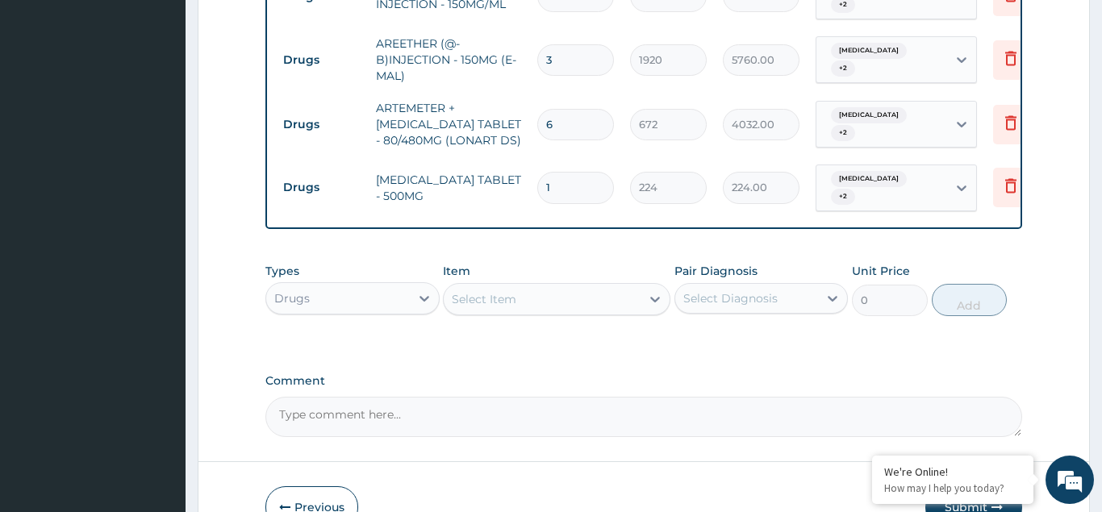
type input "0.00"
type input "5"
type input "1120.00"
type input "5"
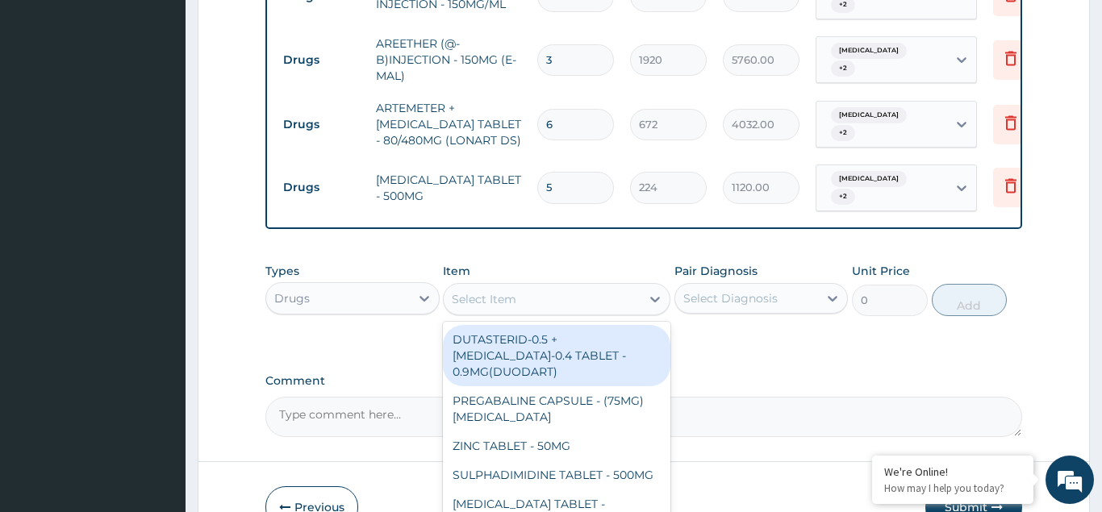
click at [471, 291] on div "Select Item" at bounding box center [484, 299] width 65 height 16
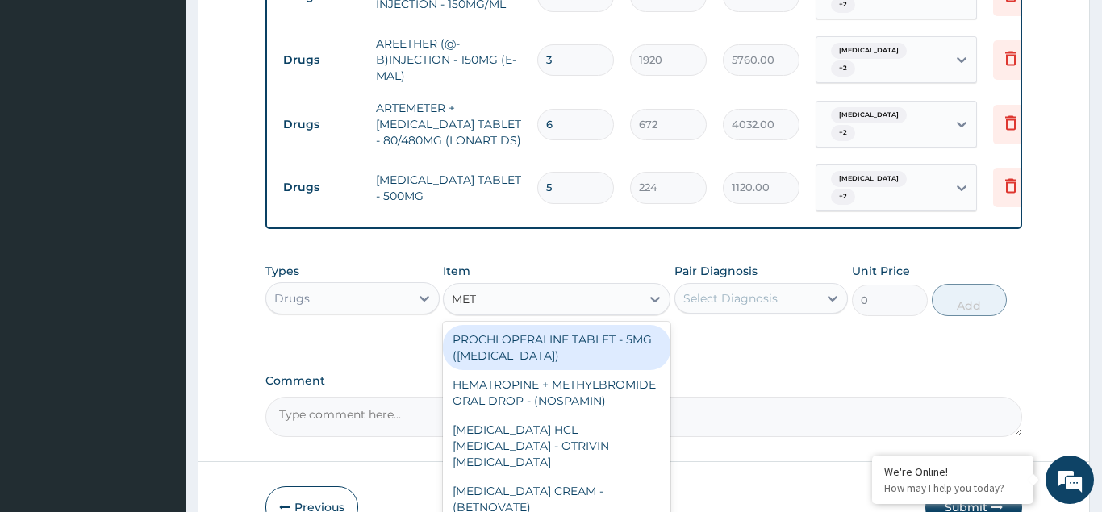
type input "METR"
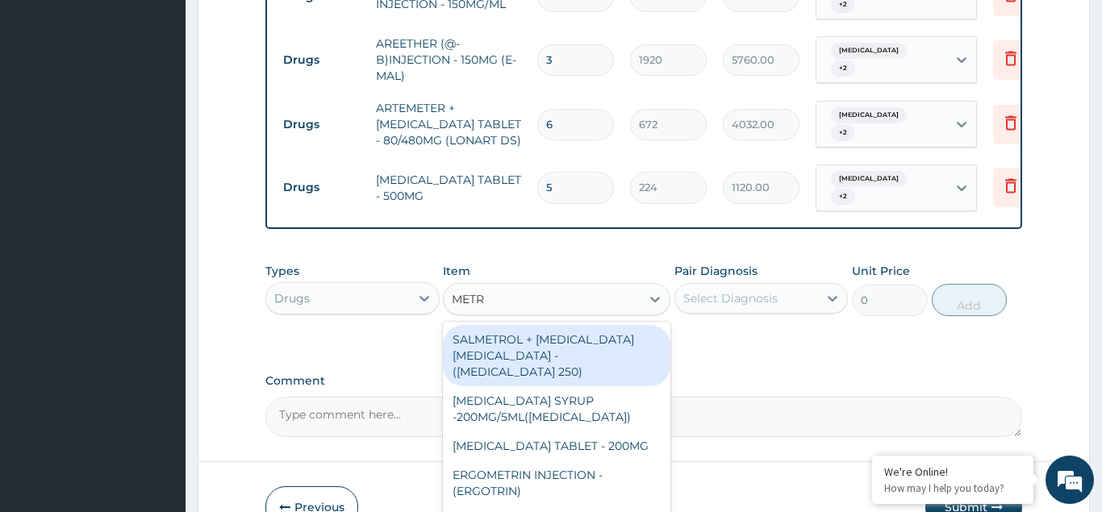
scroll to position [77, 0]
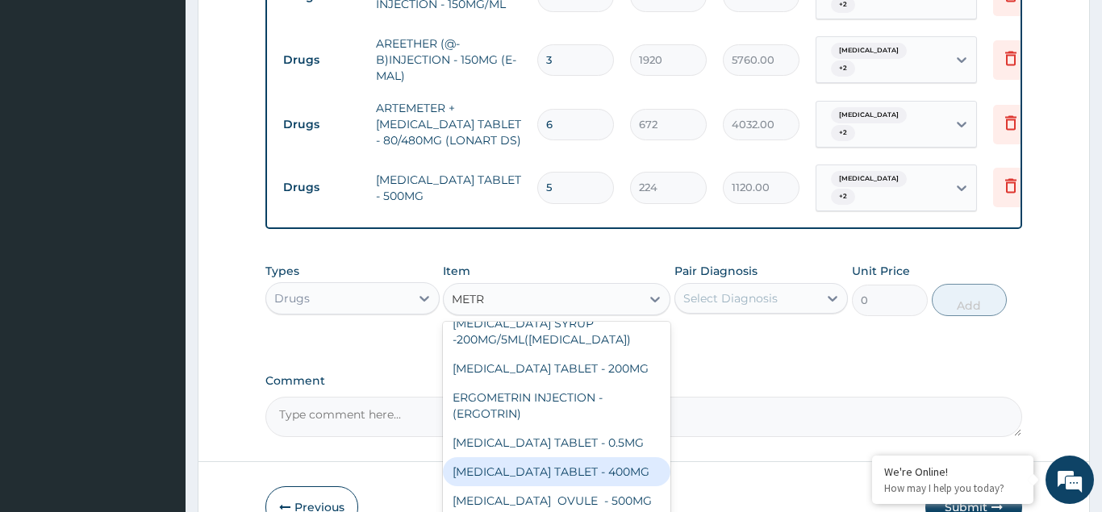
click at [544, 457] on div "METRONIDAZOLE TABLET - 400MG" at bounding box center [556, 471] width 227 height 29
type input "96"
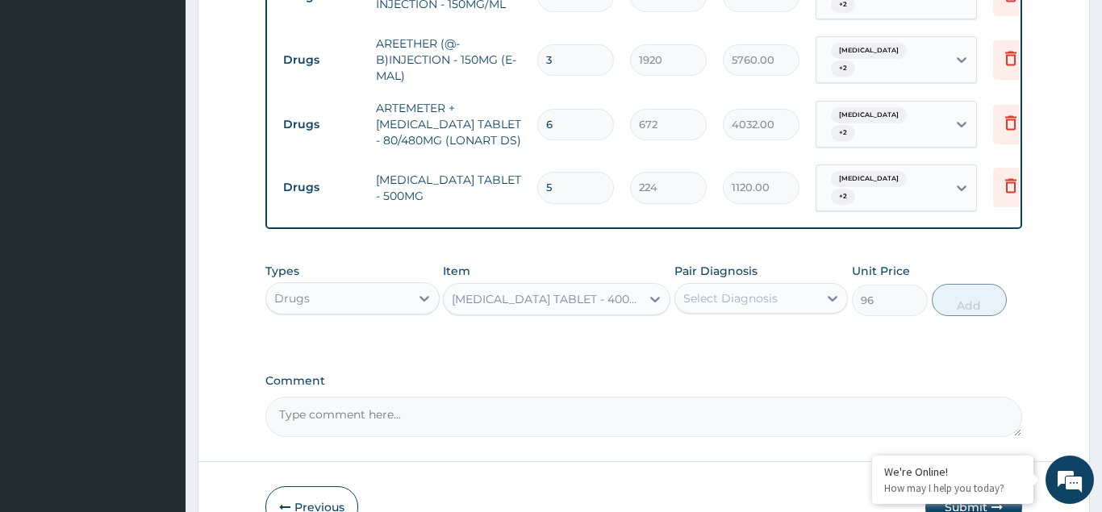
click at [710, 290] on div "Select Diagnosis" at bounding box center [730, 298] width 94 height 16
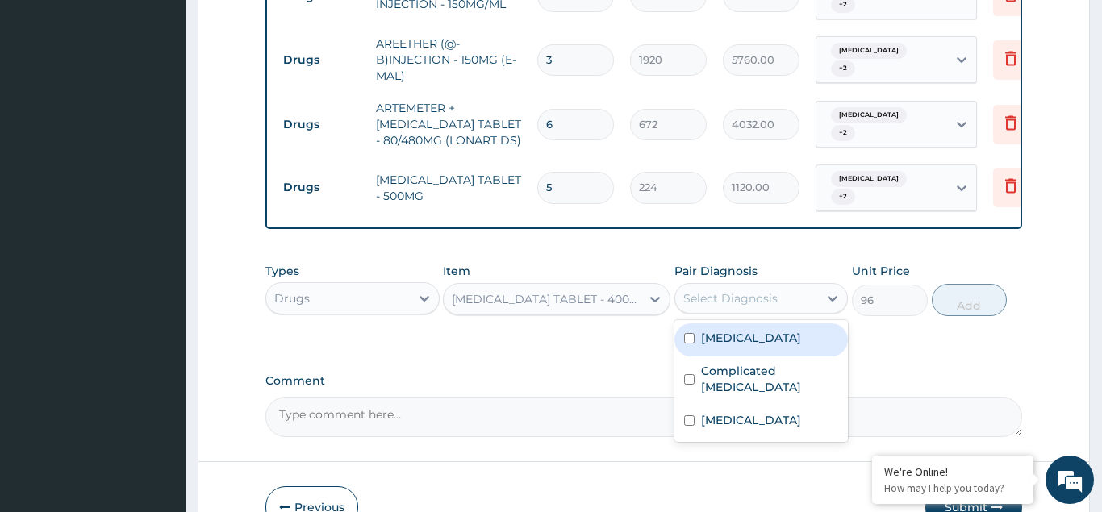
click at [687, 323] on div "Typhoid fever" at bounding box center [761, 339] width 174 height 33
checkbox input "true"
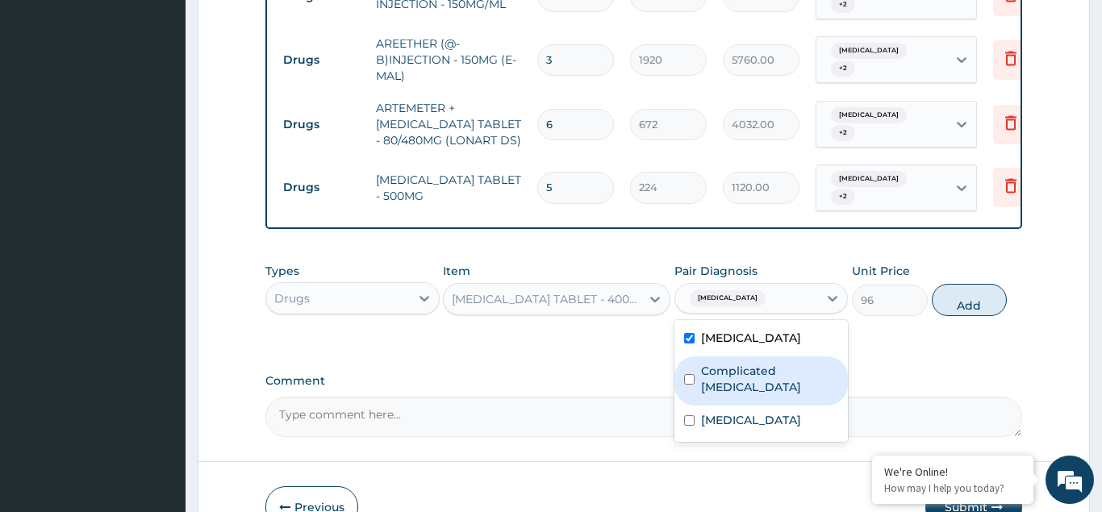
click at [688, 374] on input "checkbox" at bounding box center [689, 379] width 10 height 10
checkbox input "true"
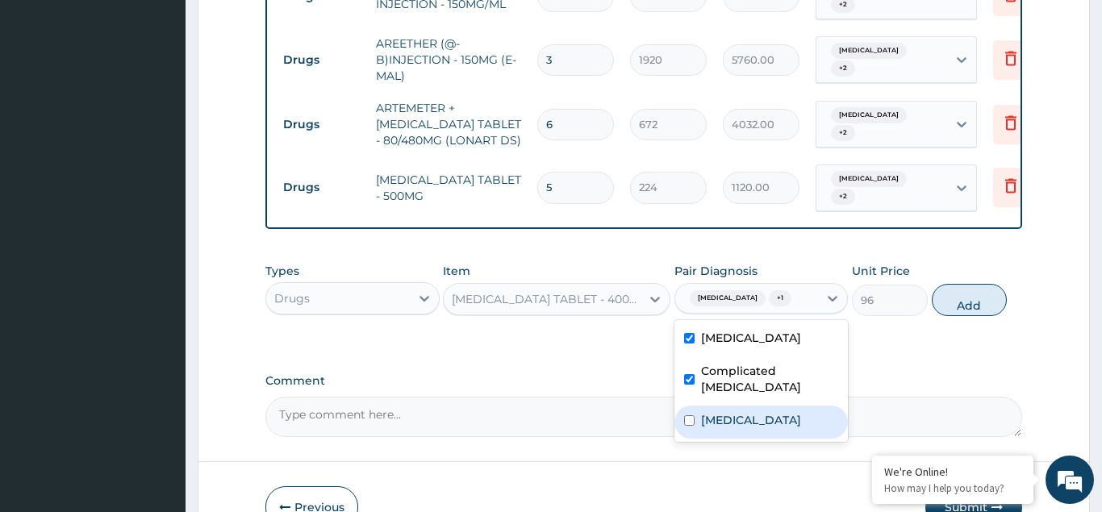
click at [689, 415] on input "checkbox" at bounding box center [689, 420] width 10 height 10
checkbox input "true"
click at [951, 284] on button "Add" at bounding box center [970, 300] width 76 height 32
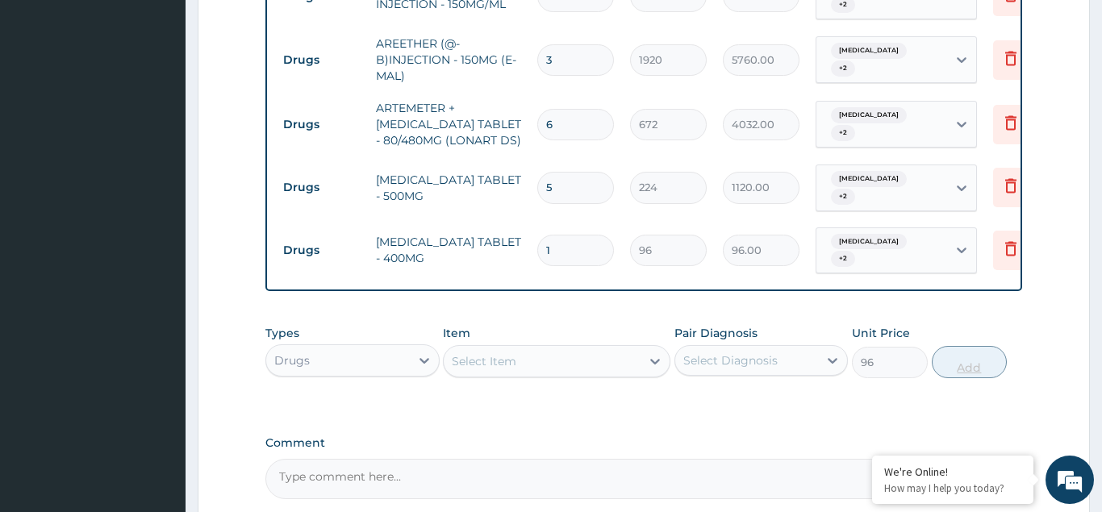
type input "0"
type input "15"
type input "1440.00"
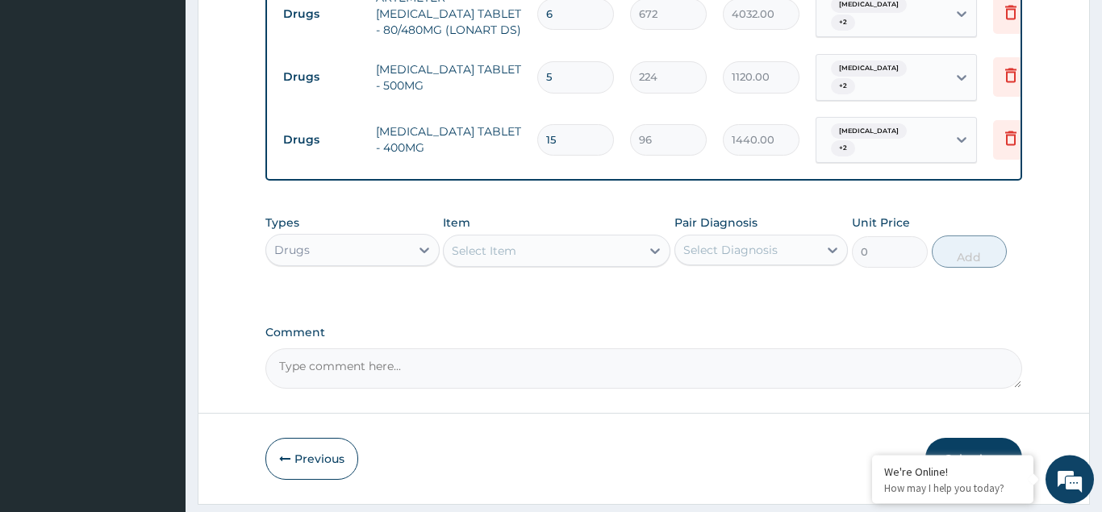
scroll to position [1055, 0]
type input "15"
click at [966, 437] on button "Submit" at bounding box center [973, 458] width 97 height 42
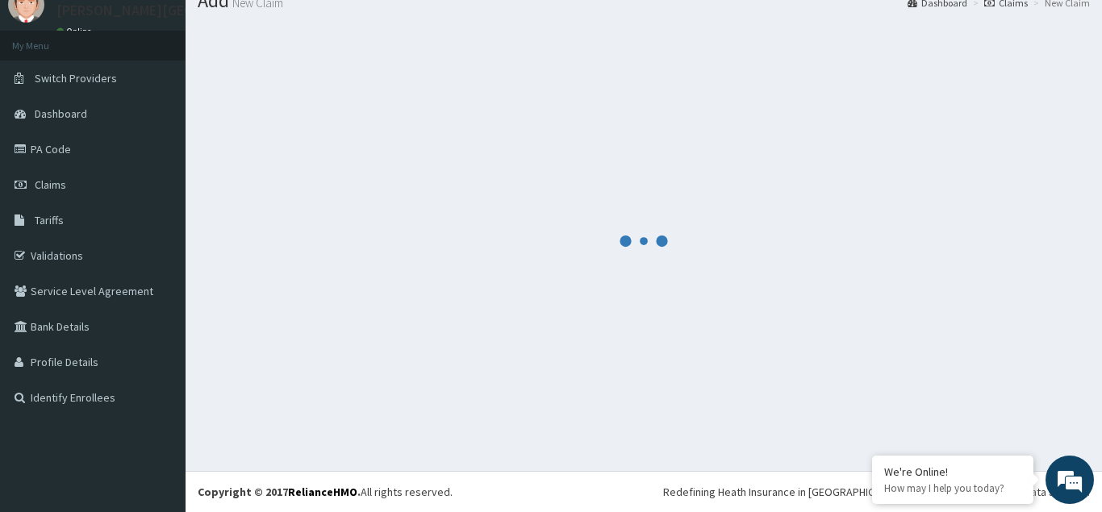
scroll to position [62, 0]
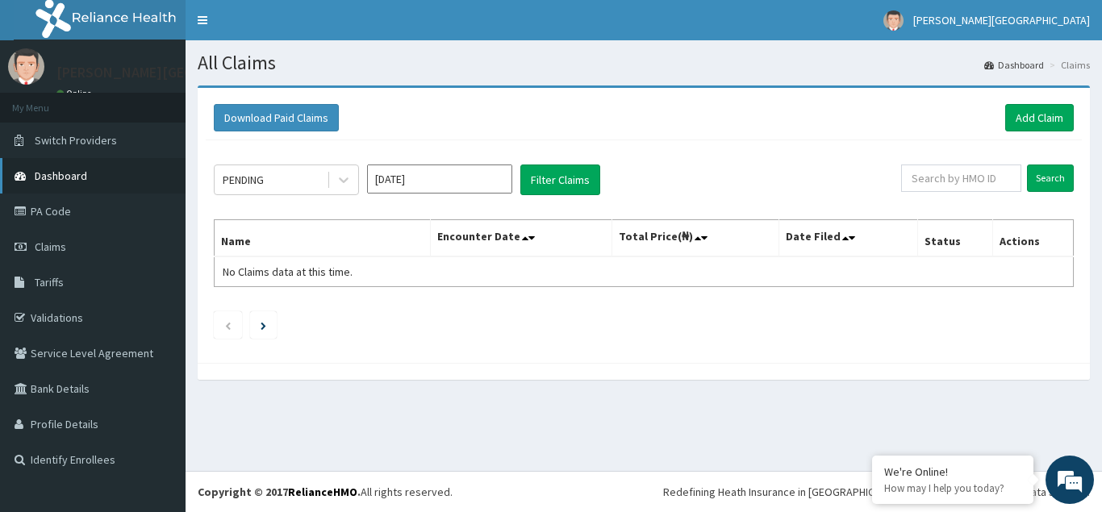
click at [66, 177] on span "Dashboard" at bounding box center [61, 176] width 52 height 15
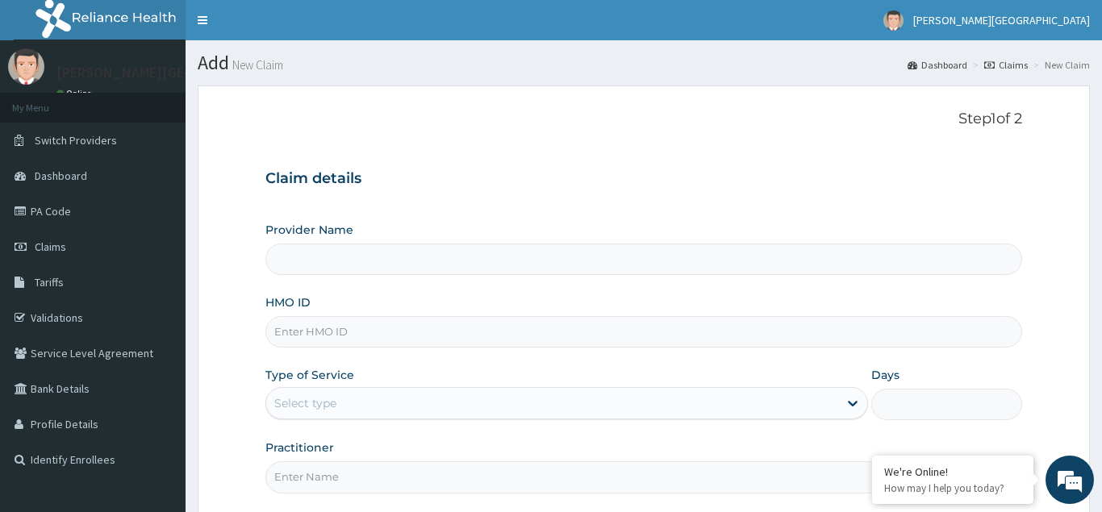
type input "[PERSON_NAME][GEOGRAPHIC_DATA]"
click at [298, 329] on input "HMO ID" at bounding box center [643, 331] width 757 height 31
type input "FMC/10055/C"
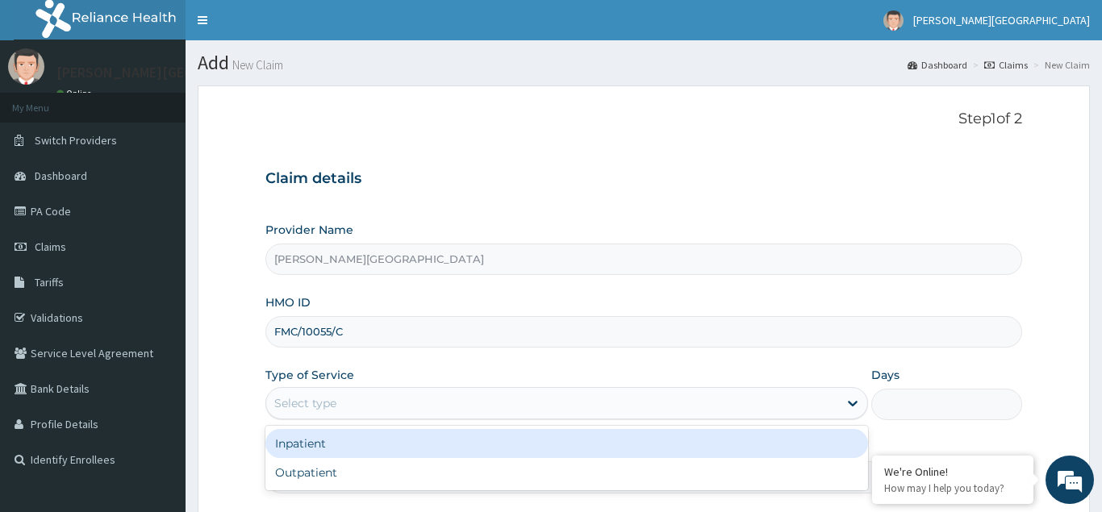
click at [323, 407] on div "Select type" at bounding box center [305, 403] width 62 height 16
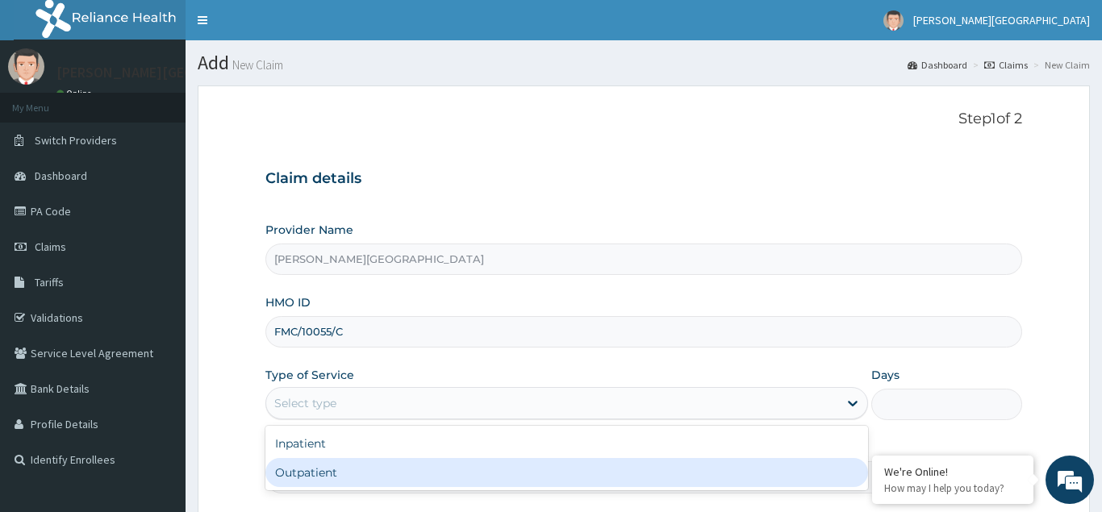
click at [332, 475] on div "Outpatient" at bounding box center [566, 472] width 603 height 29
type input "1"
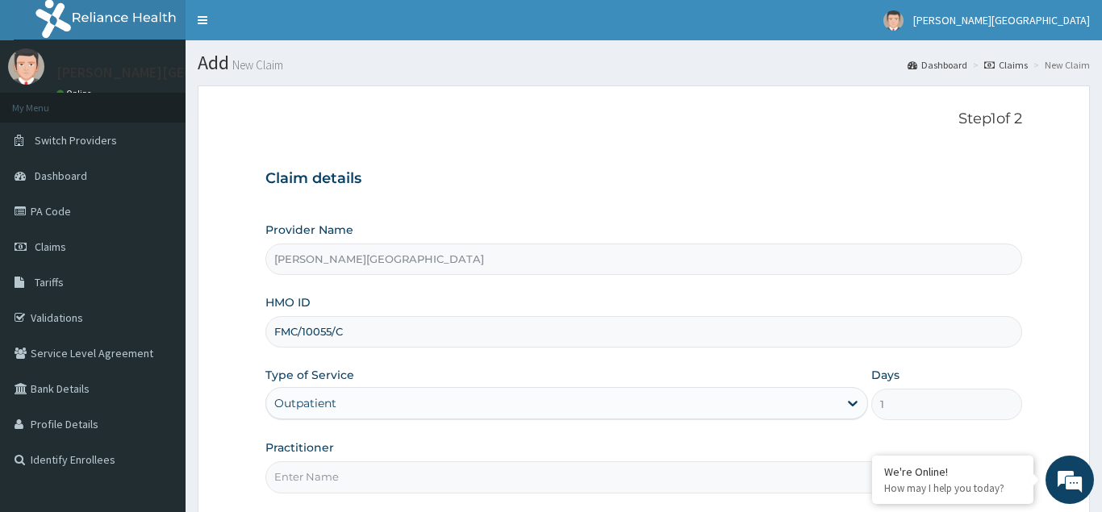
scroll to position [152, 0]
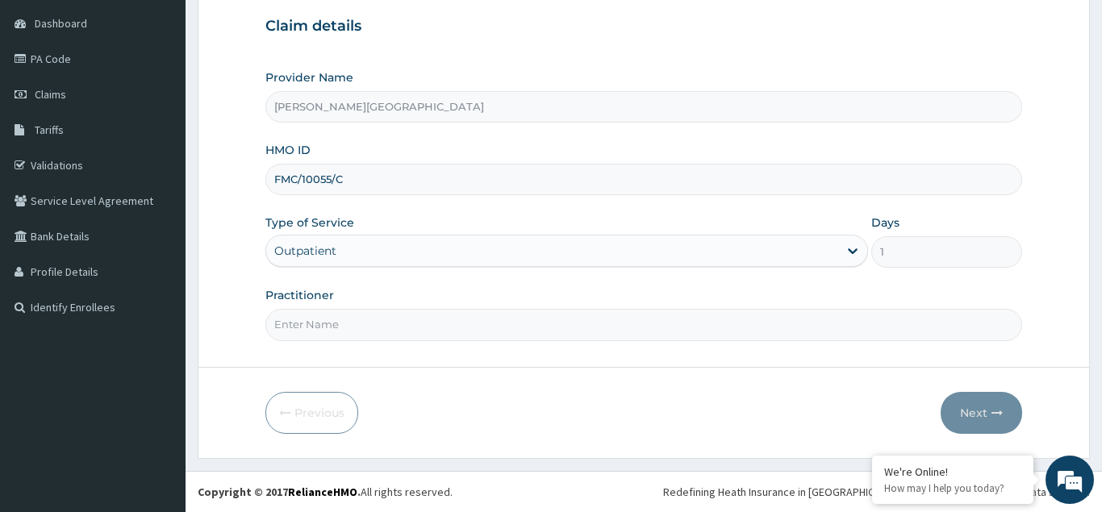
click at [299, 317] on input "Practitioner" at bounding box center [643, 324] width 757 height 31
type input "[PERSON_NAME]"
click at [982, 415] on button "Next" at bounding box center [980, 413] width 81 height 42
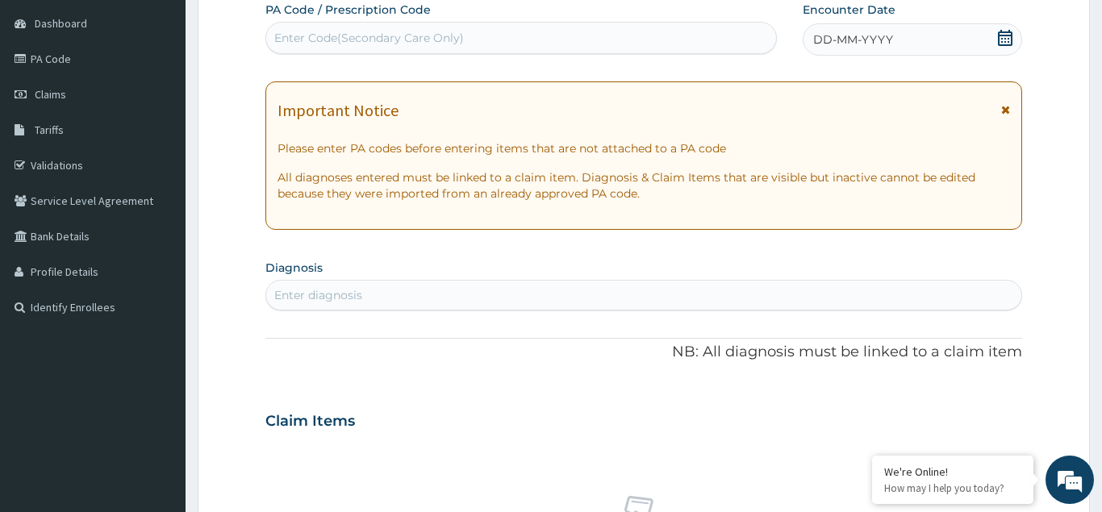
click at [435, 35] on div "Enter Code(Secondary Care Only)" at bounding box center [369, 38] width 190 height 16
type input "PA/847647"
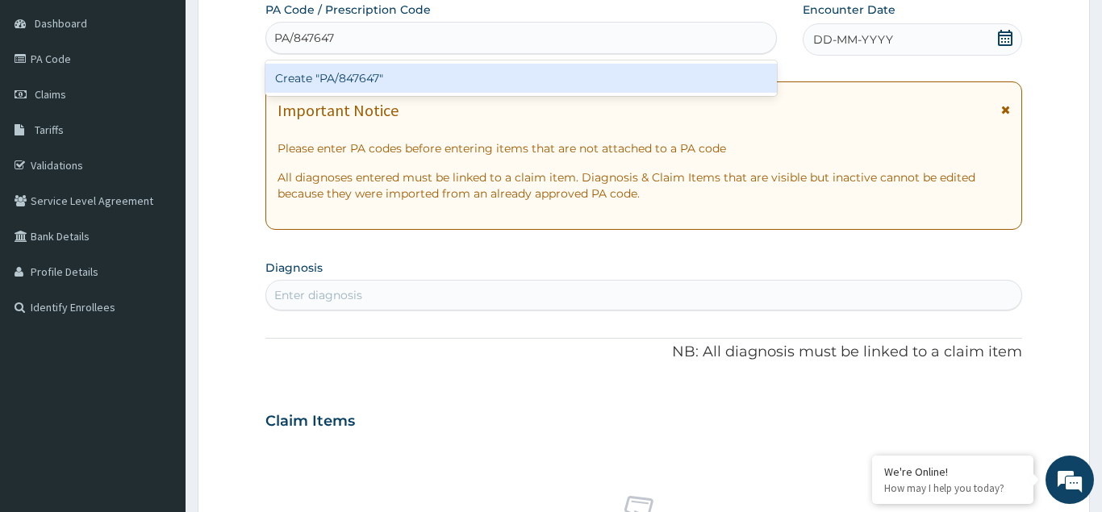
click at [398, 73] on div "Create "PA/847647"" at bounding box center [520, 78] width 511 height 29
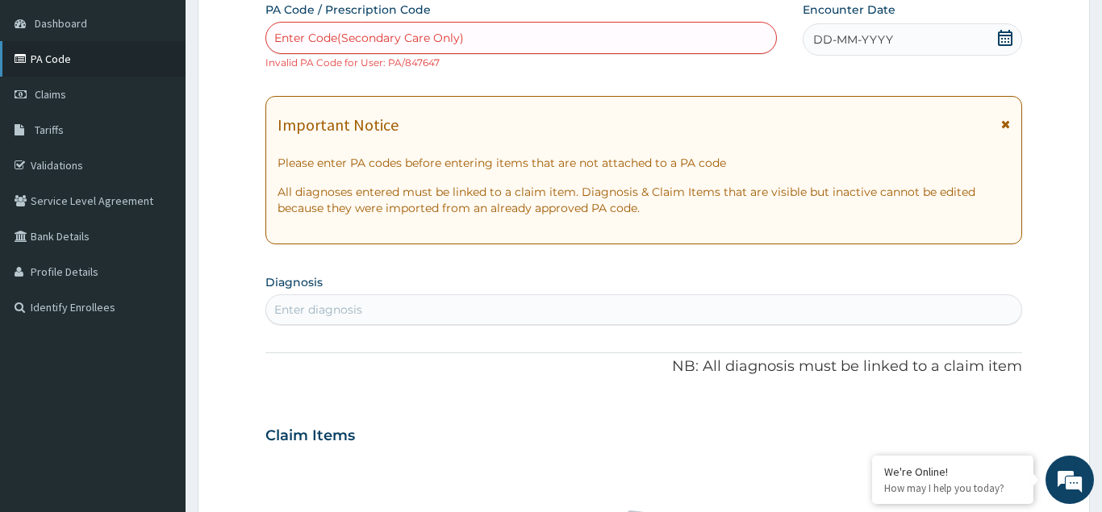
click at [58, 50] on link "PA Code" at bounding box center [93, 58] width 186 height 35
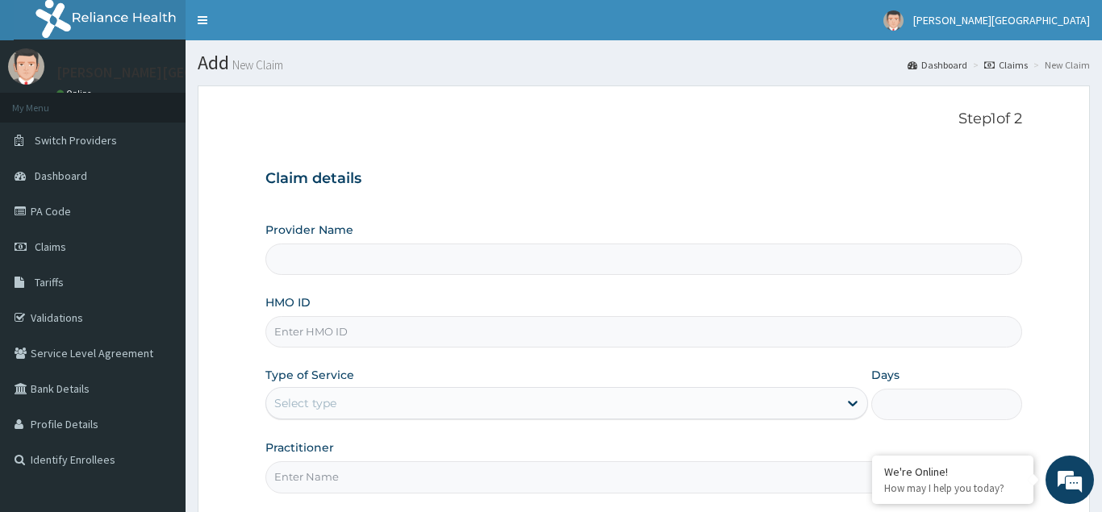
click at [294, 334] on input "HMO ID" at bounding box center [643, 331] width 757 height 31
type input "[PERSON_NAME][GEOGRAPHIC_DATA]"
type input "FMC/10055/A"
click at [291, 398] on div "Select type" at bounding box center [305, 403] width 62 height 16
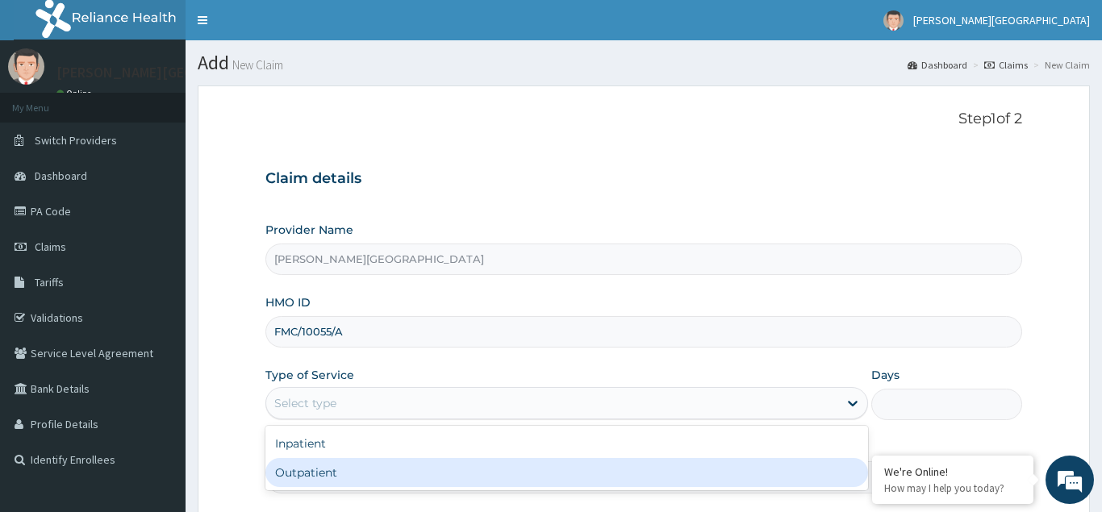
click at [317, 476] on div "Outpatient" at bounding box center [566, 472] width 603 height 29
type input "1"
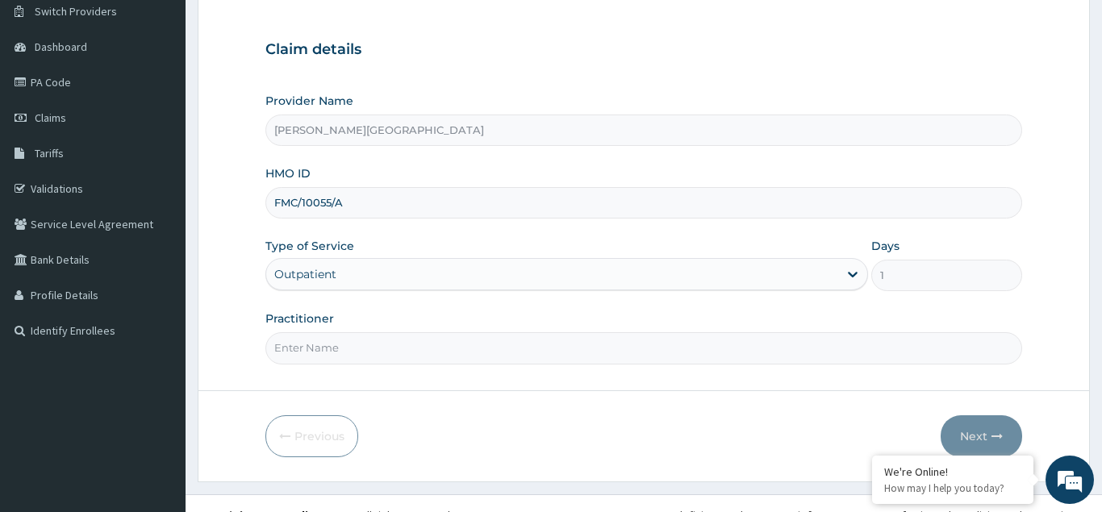
scroll to position [152, 0]
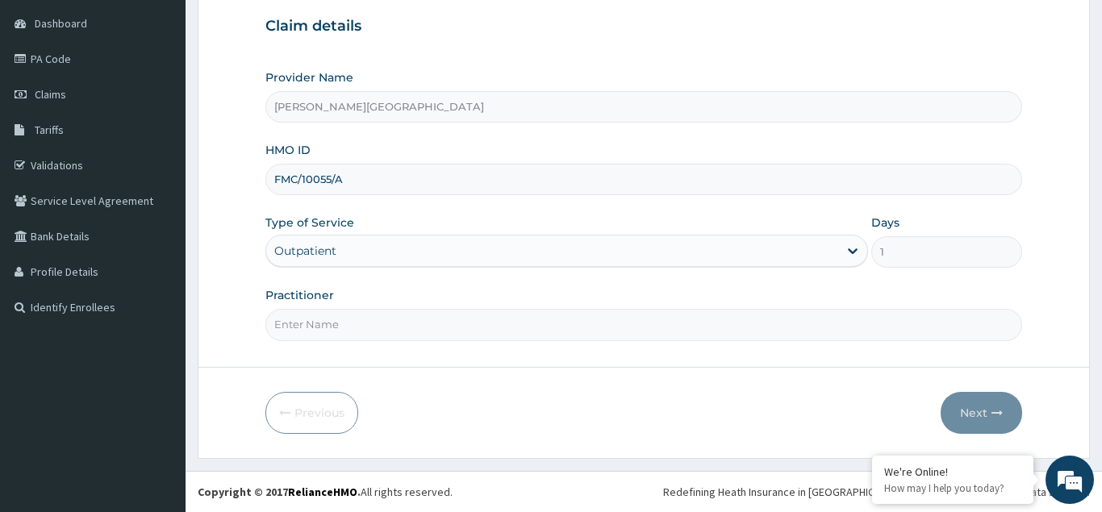
click at [302, 331] on input "Practitioner" at bounding box center [643, 324] width 757 height 31
type input "[PERSON_NAME]"
click at [994, 409] on icon "button" at bounding box center [996, 412] width 11 height 11
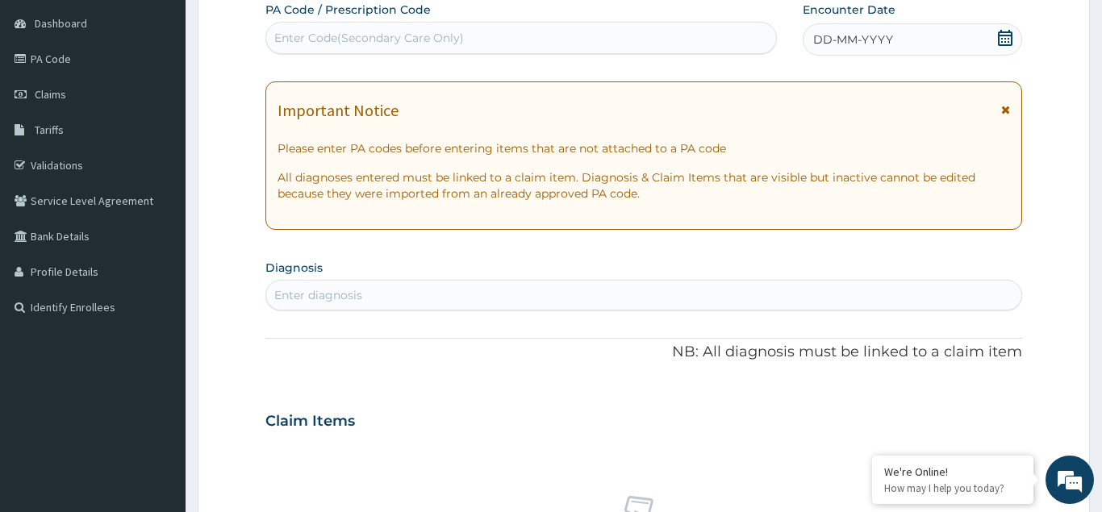
click at [281, 28] on div "Enter Code(Secondary Care Only)" at bounding box center [521, 38] width 510 height 26
type input "PA/847647"
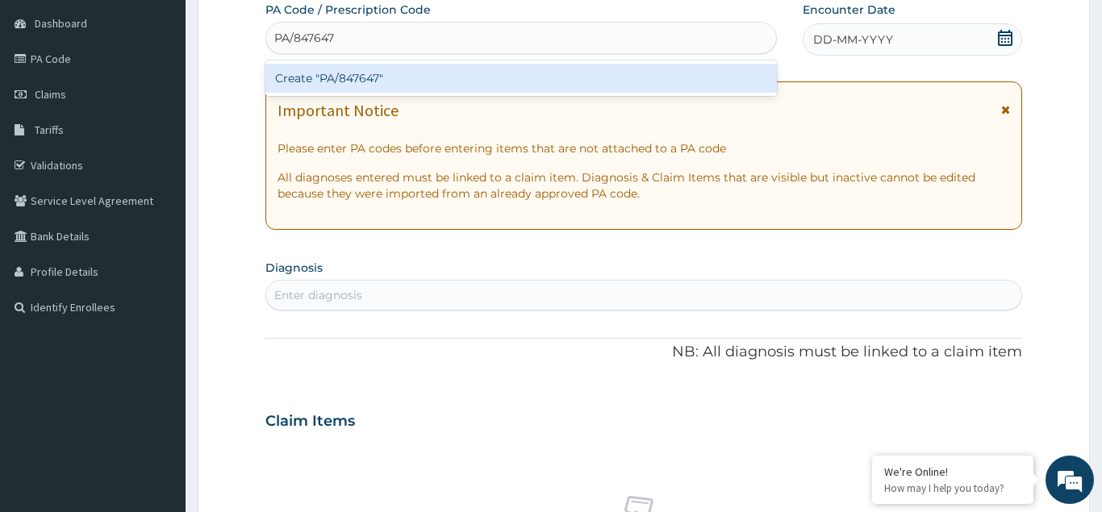
click at [307, 69] on div "Create "PA/847647"" at bounding box center [520, 78] width 511 height 29
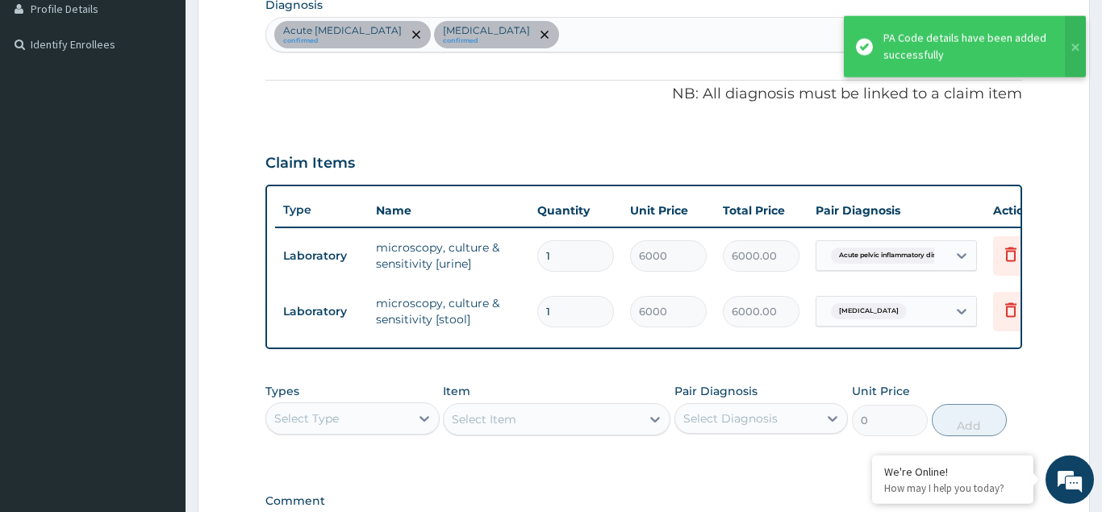
scroll to position [389, 0]
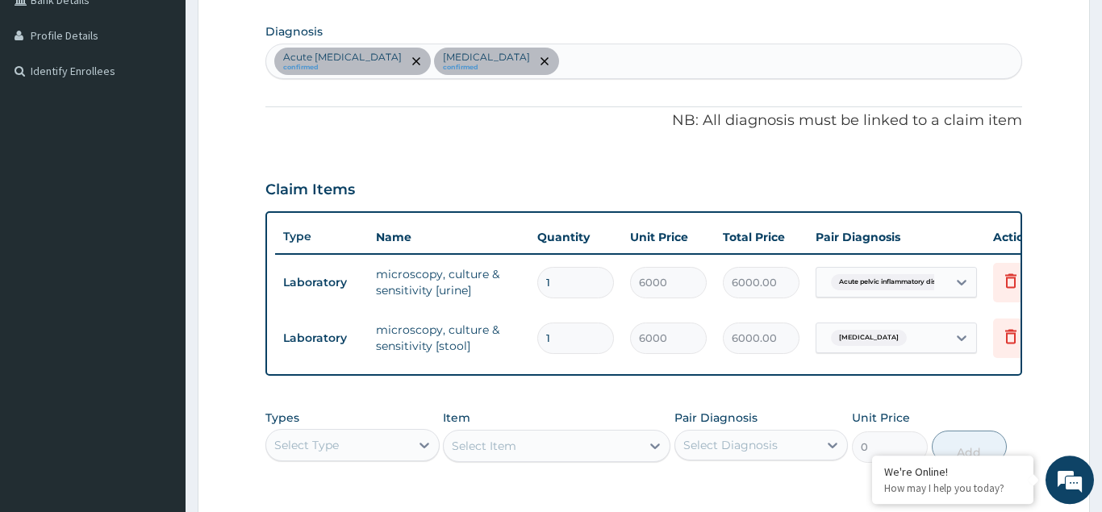
click at [605, 66] on div "Acute pelvic inflammatory disease confirmed Typhoid fever confirmed" at bounding box center [643, 61] width 755 height 34
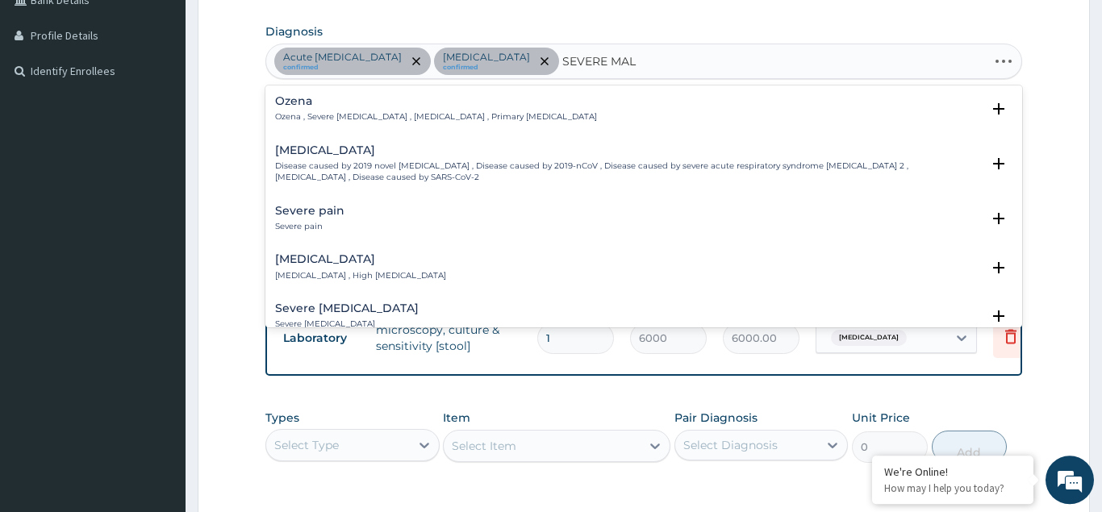
type input "SEVERE MALA"
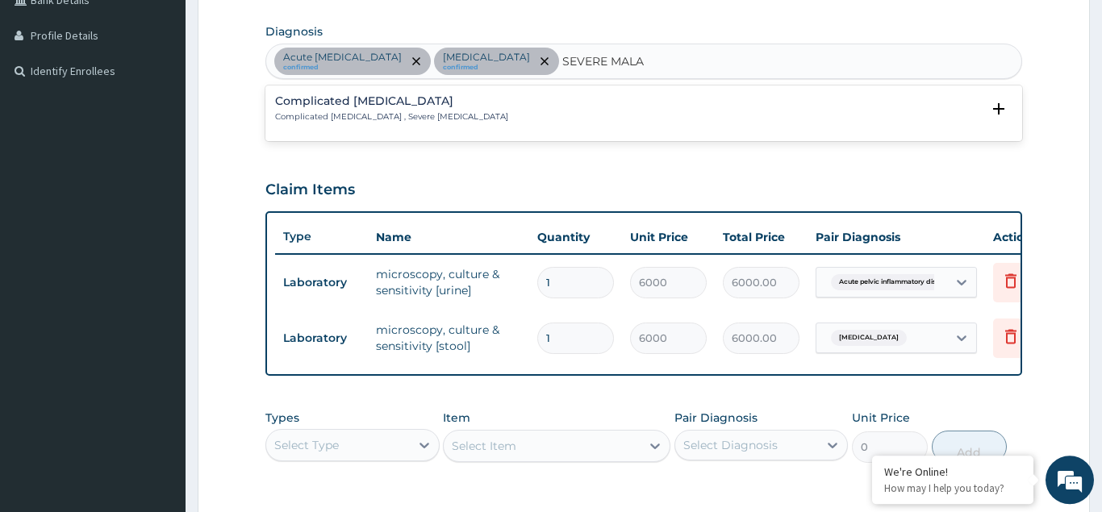
click at [291, 122] on p "Complicated malaria , Severe malaria" at bounding box center [391, 116] width 233 height 11
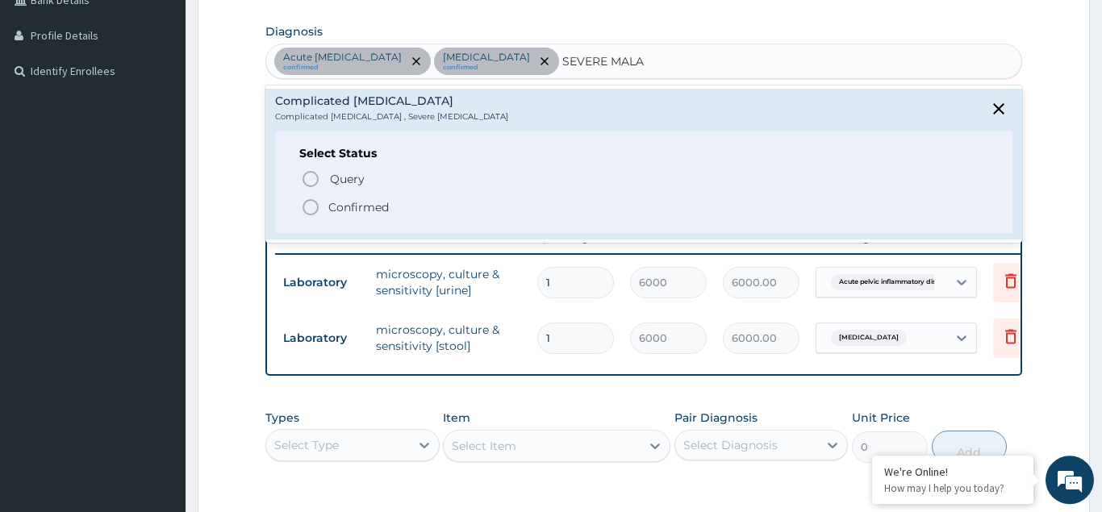
click at [308, 206] on icon "status option filled" at bounding box center [310, 207] width 19 height 19
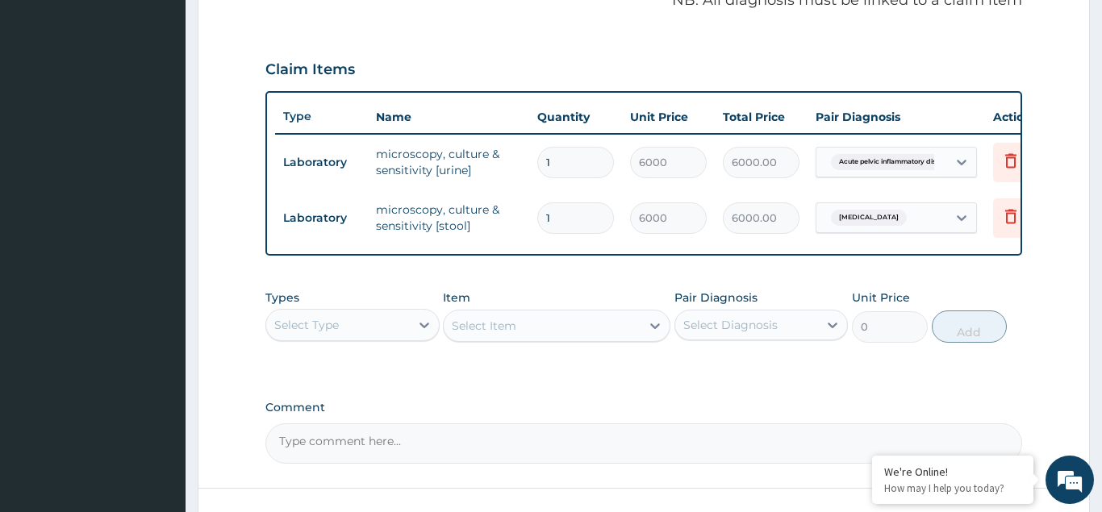
scroll to position [553, 0]
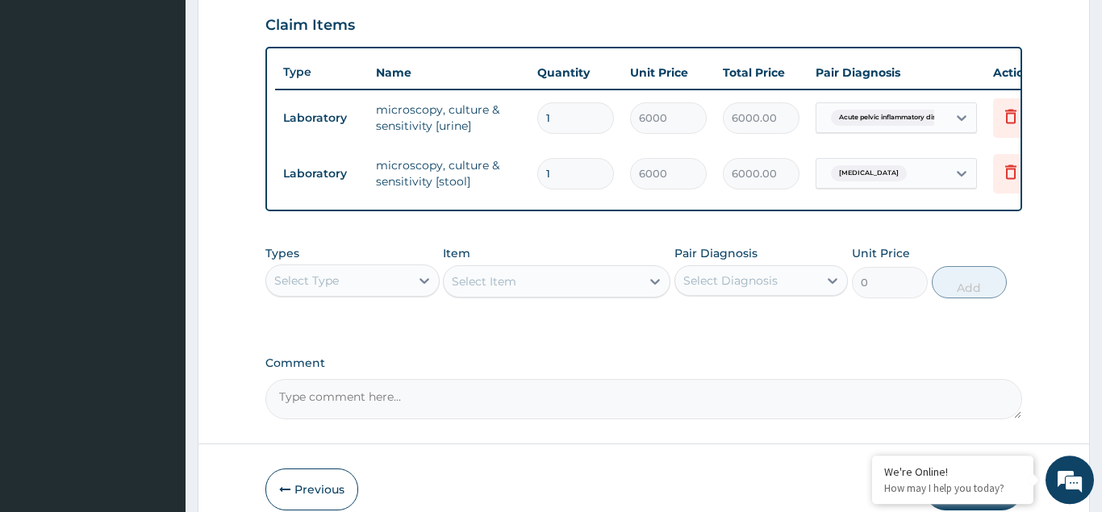
click at [353, 271] on div "Select Type" at bounding box center [338, 281] width 144 height 26
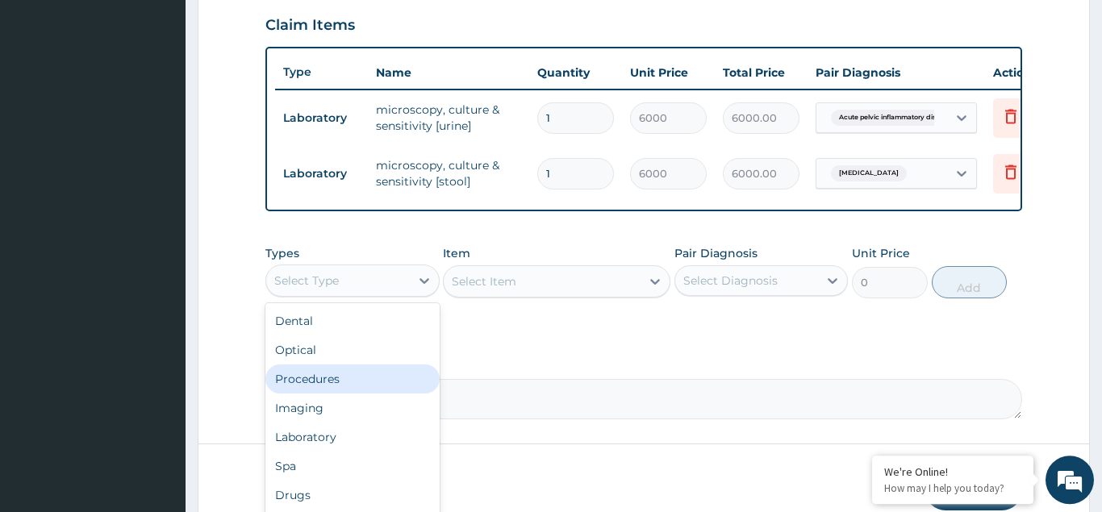
click at [327, 380] on div "Procedures" at bounding box center [352, 379] width 174 height 29
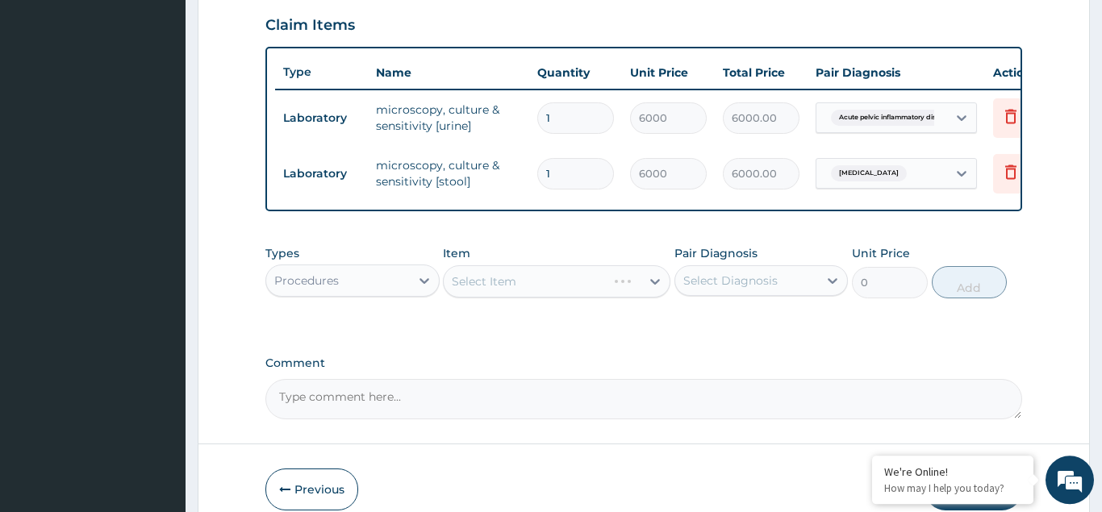
click at [481, 280] on div "Select Item" at bounding box center [556, 281] width 227 height 32
click at [494, 285] on div "Select Item" at bounding box center [556, 281] width 227 height 32
click at [502, 277] on div "Select Item" at bounding box center [556, 281] width 227 height 32
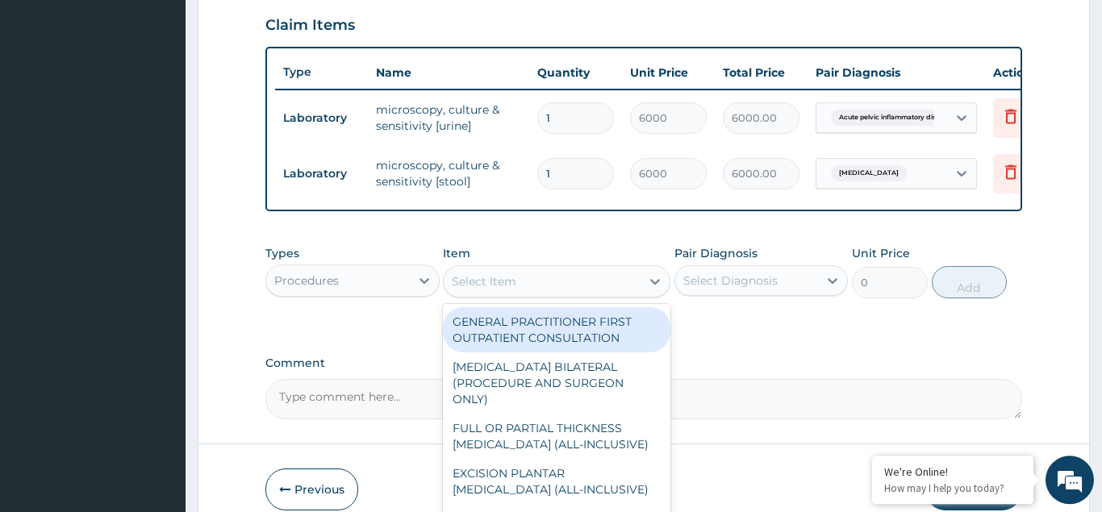
click at [492, 281] on div "Select Item" at bounding box center [484, 281] width 65 height 16
click at [511, 325] on div "GENERAL PRACTITIONER FIRST OUTPATIENT CONSULTATION" at bounding box center [556, 329] width 227 height 45
type input "4500"
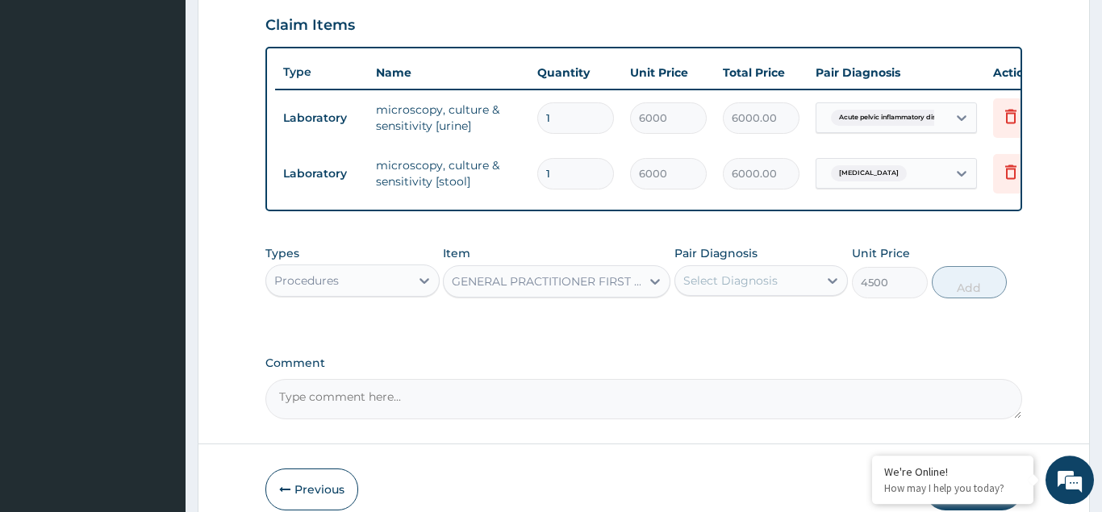
click at [716, 276] on div "Select Diagnosis" at bounding box center [730, 281] width 94 height 16
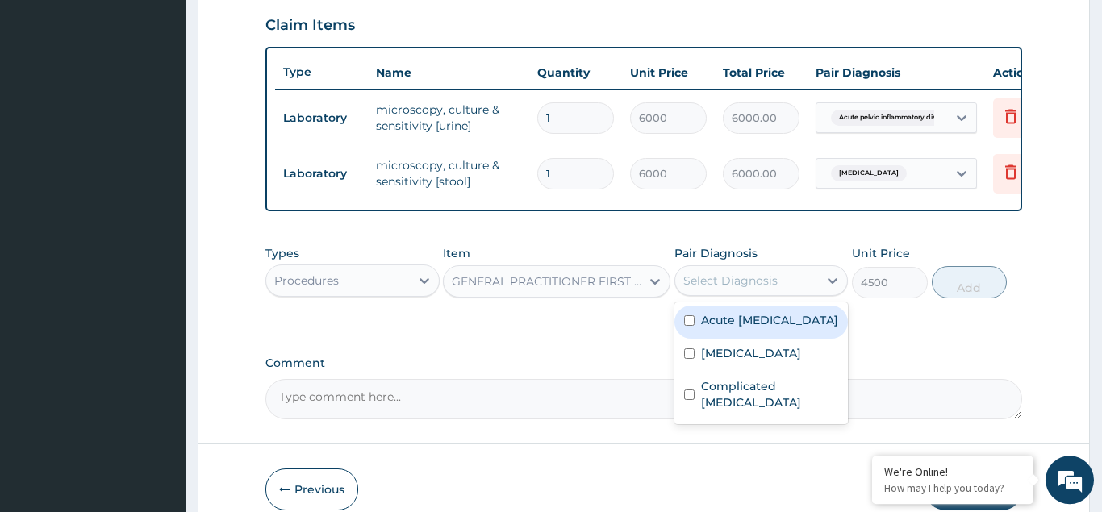
click at [688, 319] on div "Acute pelvic inflammatory disease" at bounding box center [761, 322] width 174 height 33
checkbox input "true"
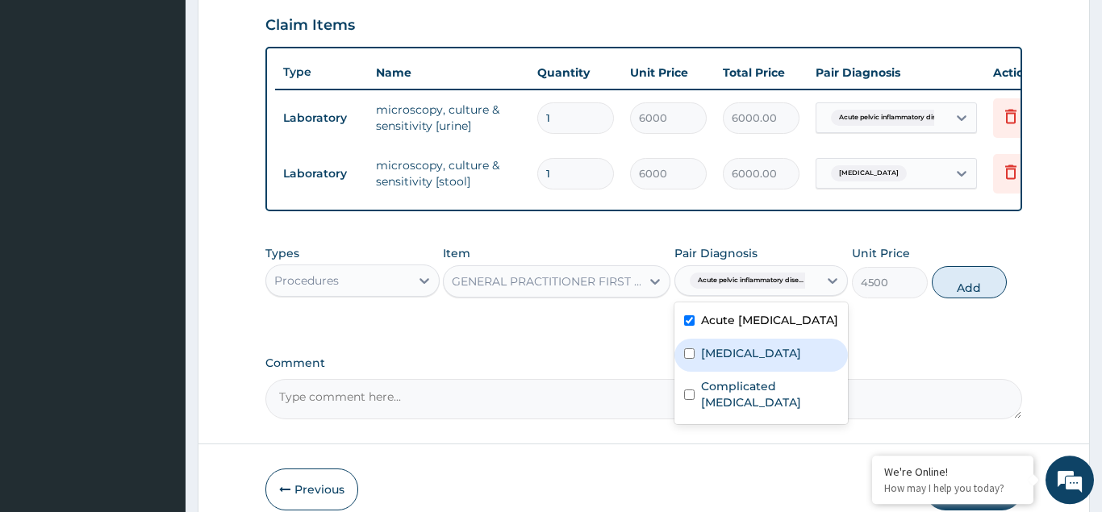
click at [690, 359] on input "checkbox" at bounding box center [689, 353] width 10 height 10
checkbox input "true"
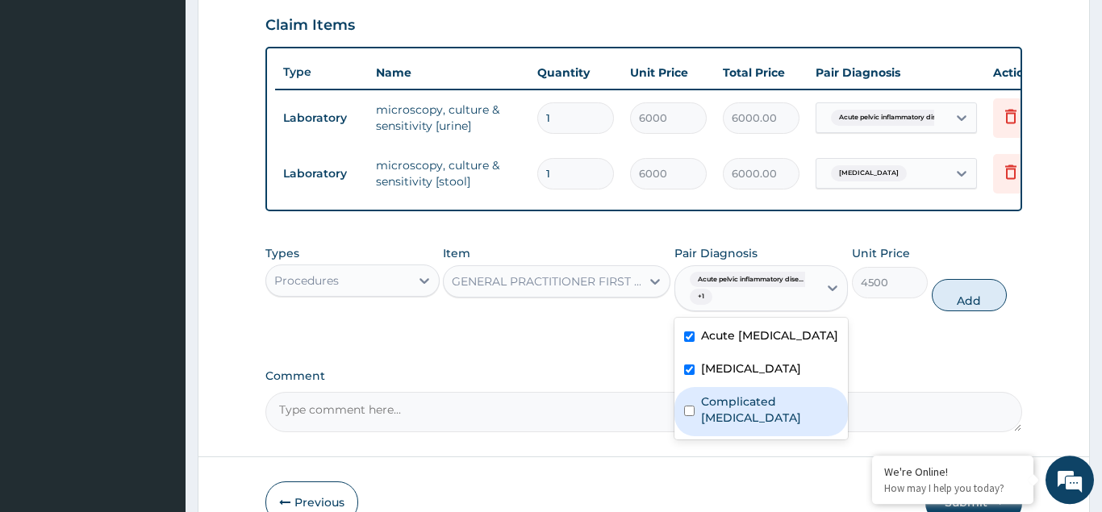
click at [687, 416] on input "checkbox" at bounding box center [689, 411] width 10 height 10
checkbox input "true"
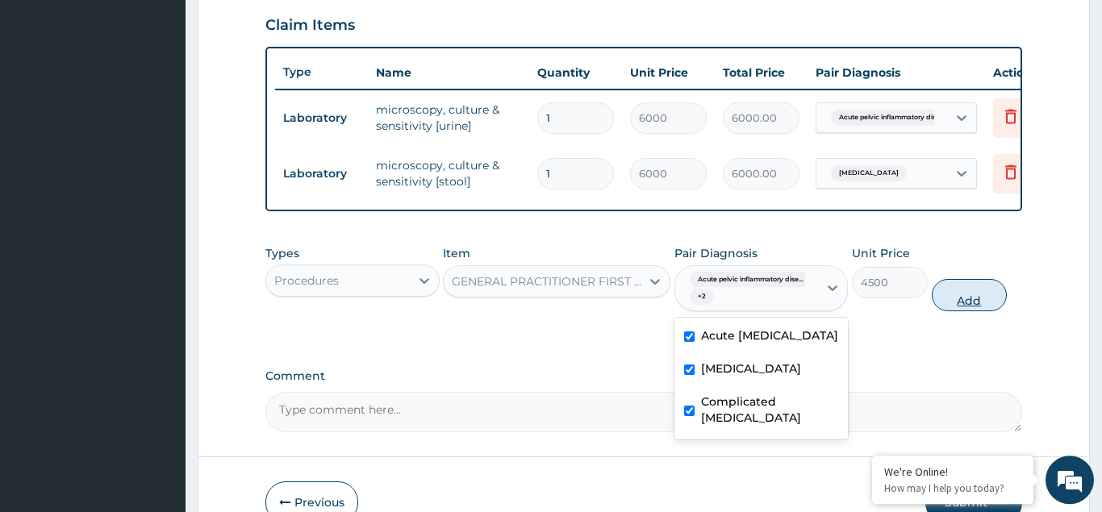
click at [948, 288] on button "Add" at bounding box center [970, 295] width 76 height 32
type input "0"
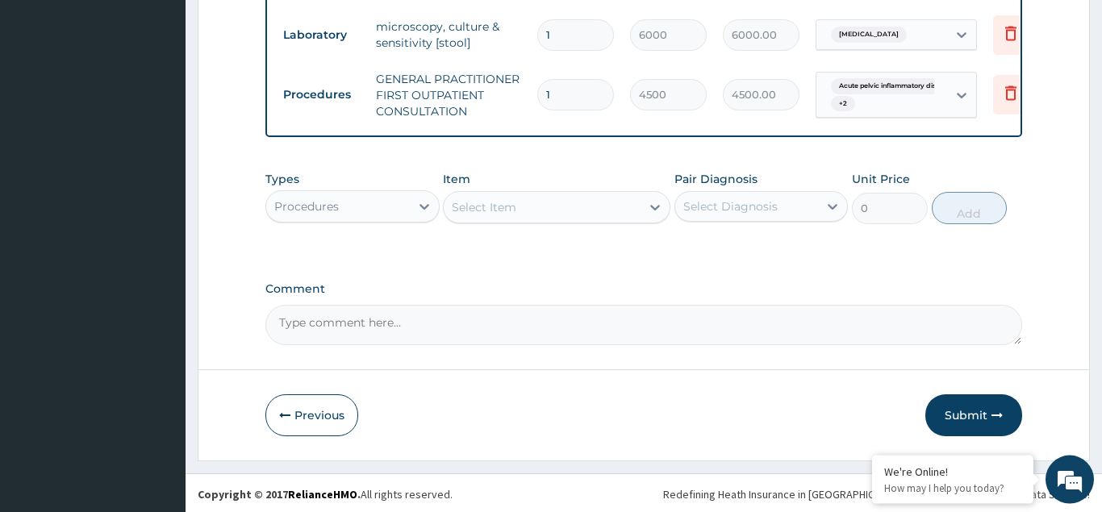
scroll to position [694, 0]
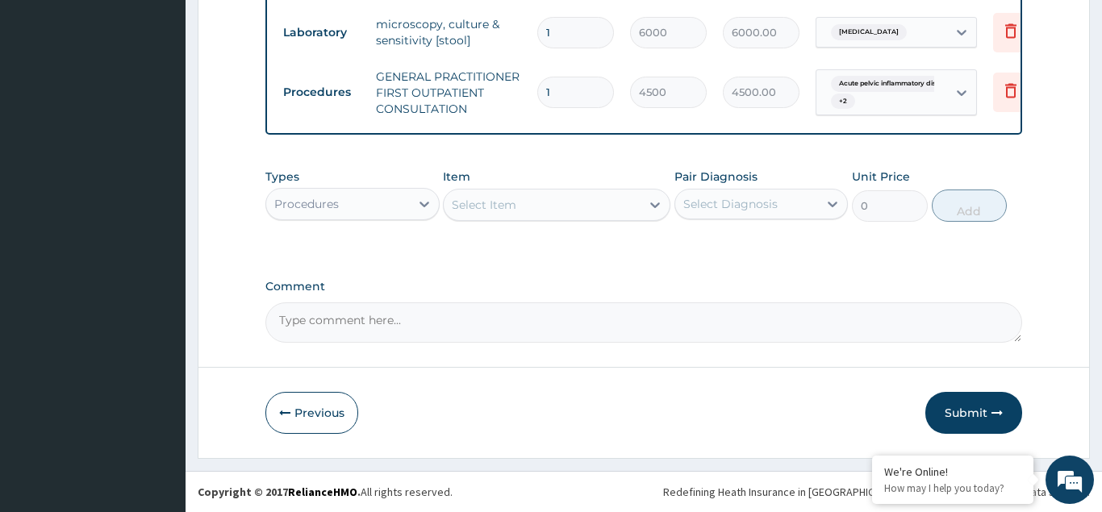
click at [478, 203] on div "Select Item" at bounding box center [484, 205] width 65 height 16
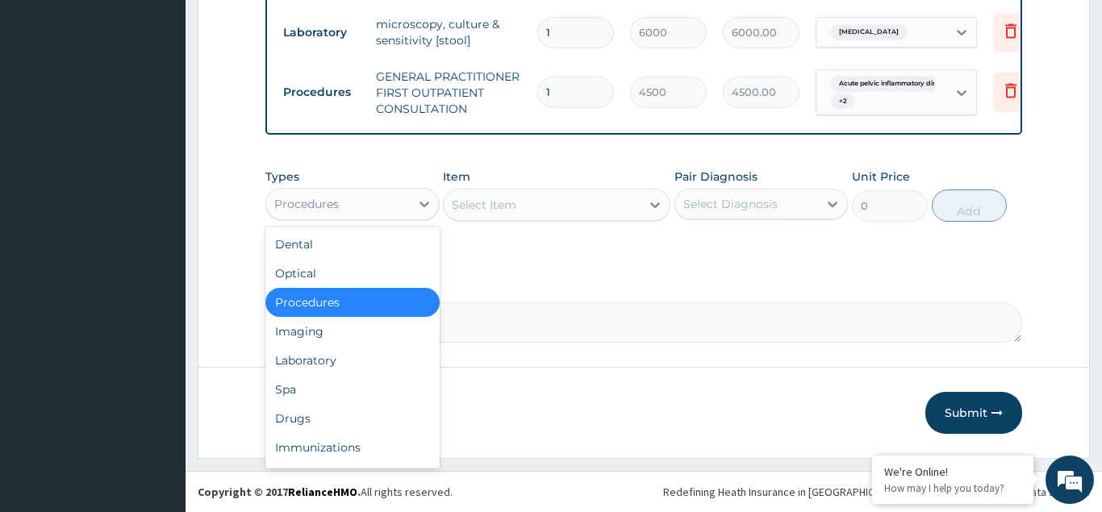
click at [373, 206] on div "Procedures" at bounding box center [338, 204] width 144 height 26
click at [300, 420] on div "Drugs" at bounding box center [352, 418] width 174 height 29
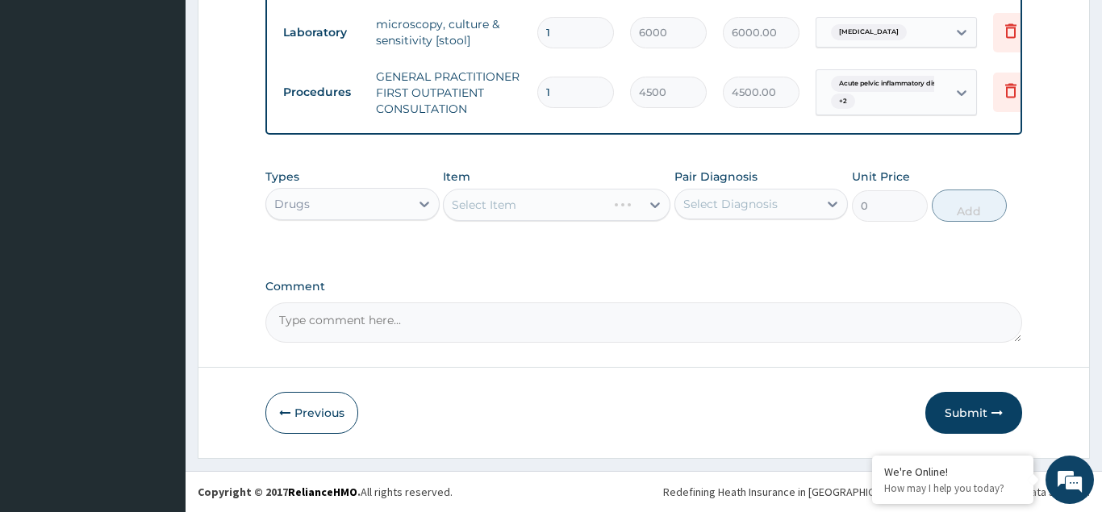
click at [482, 203] on div "Select Item" at bounding box center [556, 205] width 227 height 32
click at [495, 202] on div "Select Item" at bounding box center [556, 205] width 227 height 32
click at [494, 202] on div "Select Item" at bounding box center [556, 205] width 227 height 32
click at [481, 206] on div "Select Item" at bounding box center [556, 205] width 227 height 32
click at [494, 201] on div "Select Item" at bounding box center [556, 205] width 227 height 32
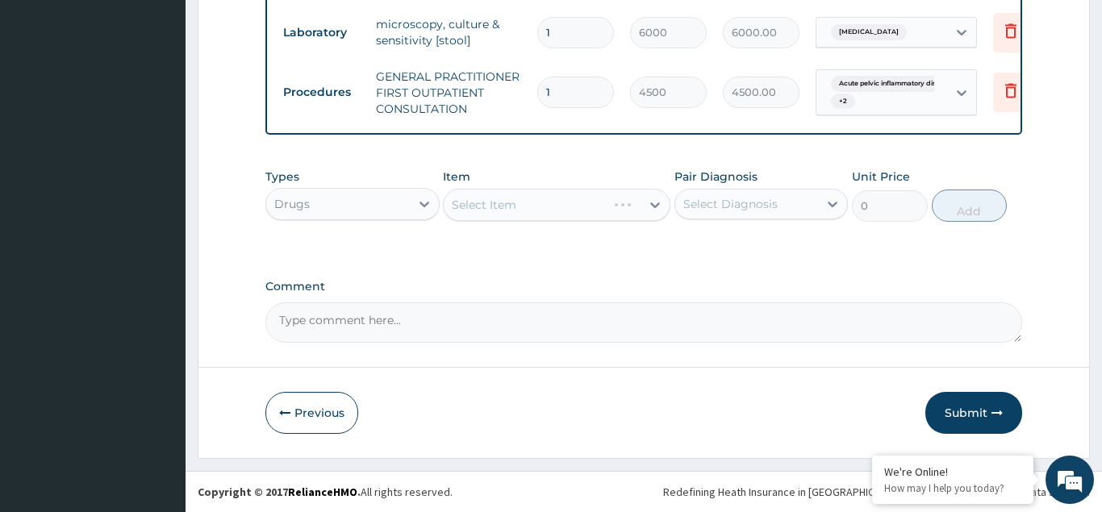
click at [477, 202] on div "Select Item" at bounding box center [556, 205] width 227 height 32
click at [505, 205] on div "Select Item" at bounding box center [556, 205] width 227 height 32
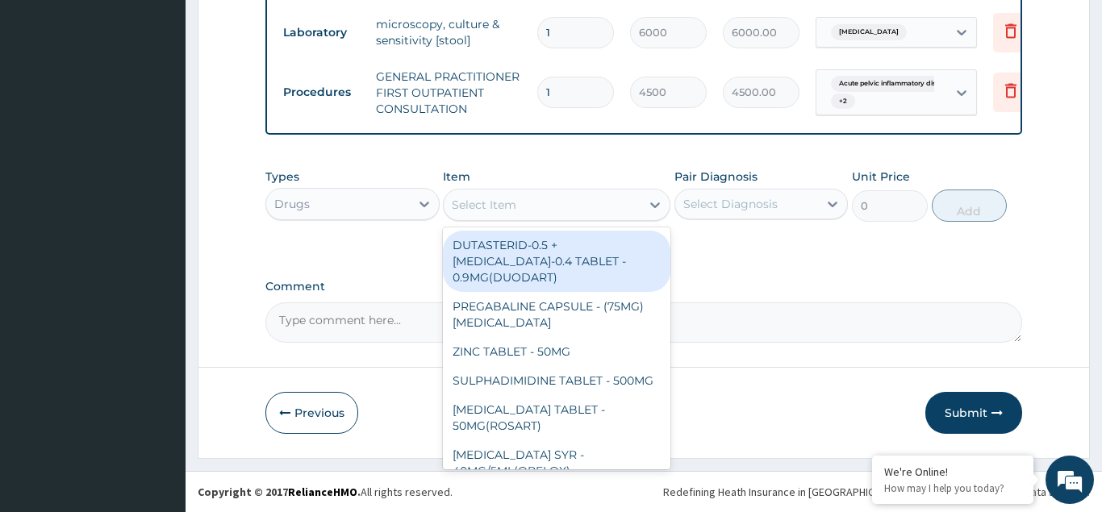
click at [502, 201] on div "Select Item" at bounding box center [484, 205] width 65 height 16
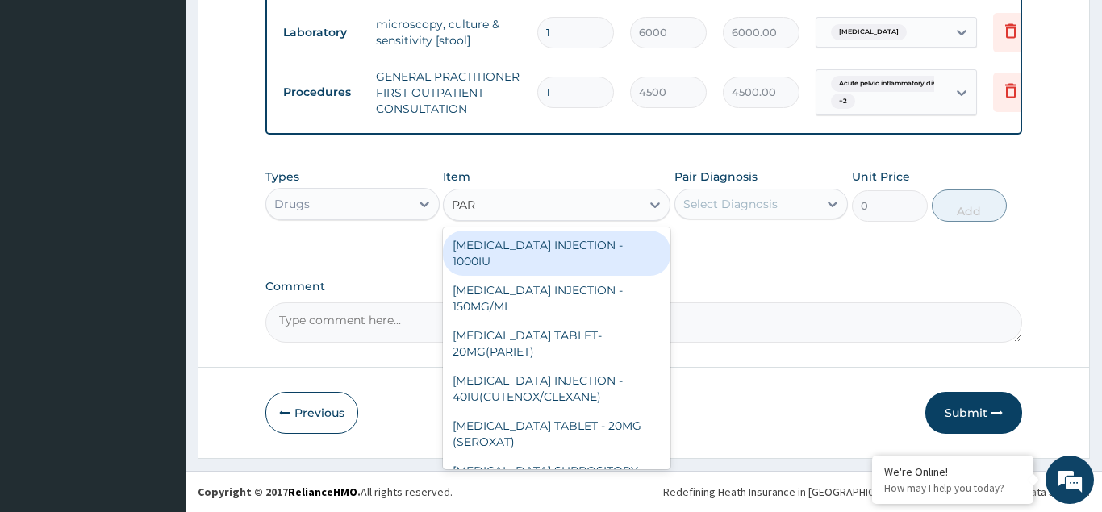
type input "PARA"
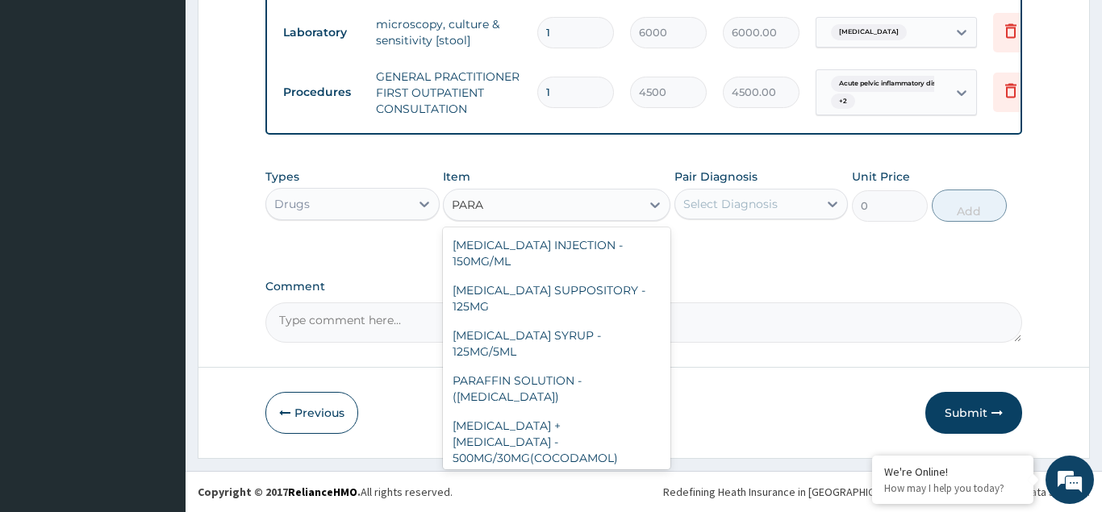
click at [551, 473] on div "PARACETAMOL TABLET - 500MG (PANADOL)" at bounding box center [556, 495] width 227 height 45
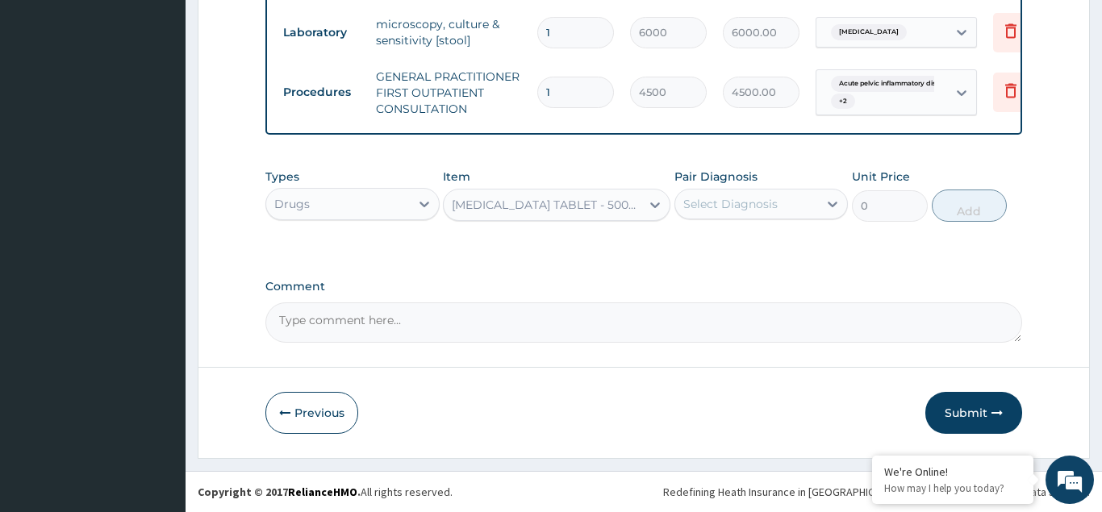
type input "48"
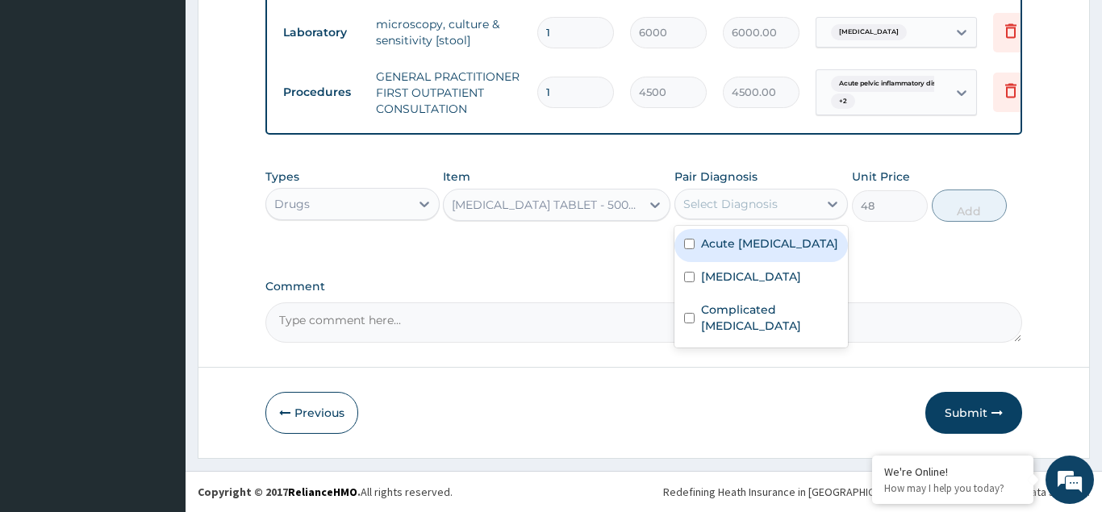
click at [699, 198] on div "Select Diagnosis" at bounding box center [730, 204] width 94 height 16
click at [690, 249] on input "checkbox" at bounding box center [689, 244] width 10 height 10
checkbox input "true"
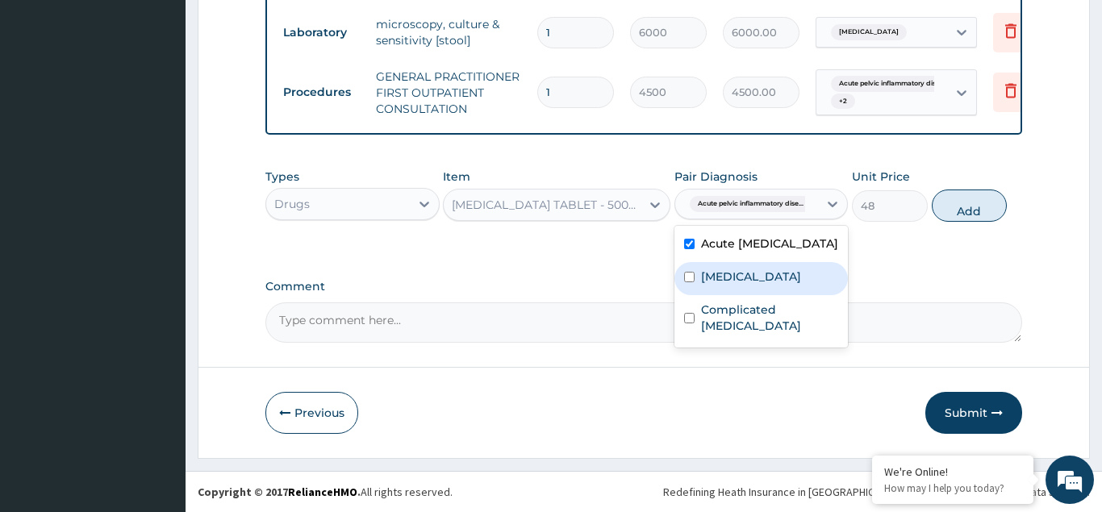
click at [698, 292] on div "Typhoid fever" at bounding box center [761, 278] width 174 height 33
checkbox input "true"
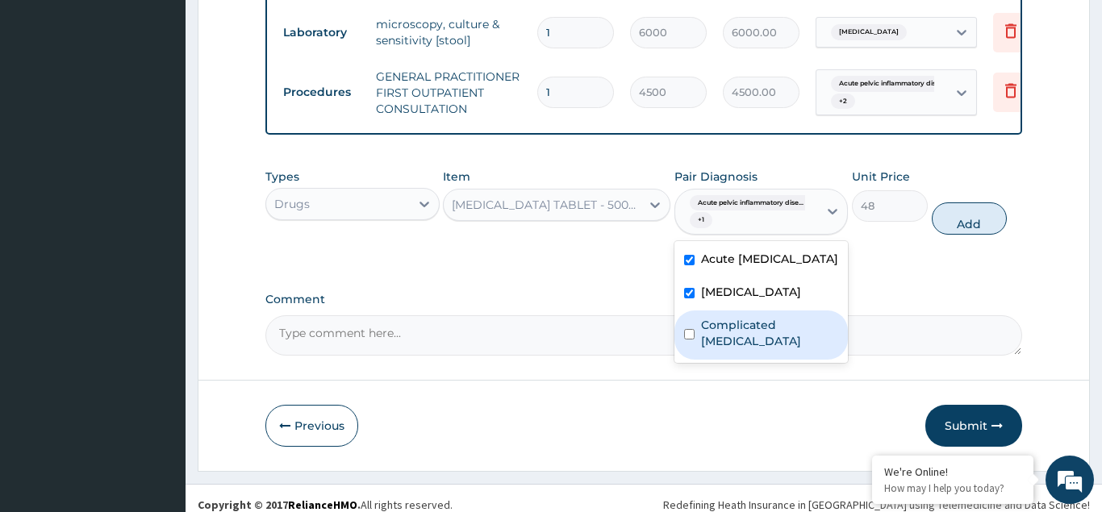
click at [692, 340] on input "checkbox" at bounding box center [689, 334] width 10 height 10
checkbox input "true"
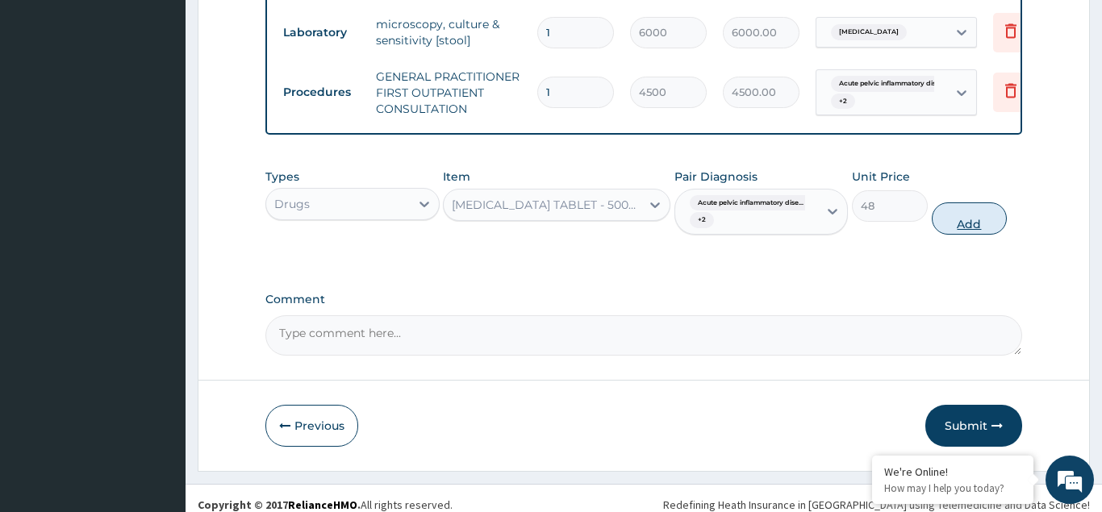
click at [968, 226] on button "Add" at bounding box center [970, 218] width 76 height 32
type input "0"
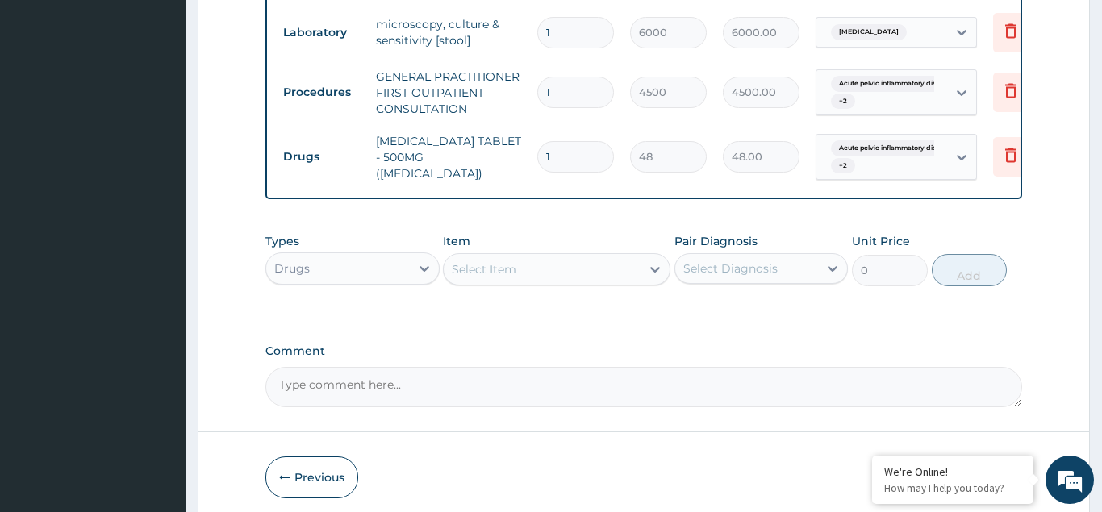
type input "0.00"
type input "3"
type input "144.00"
type input "30"
type input "1440.00"
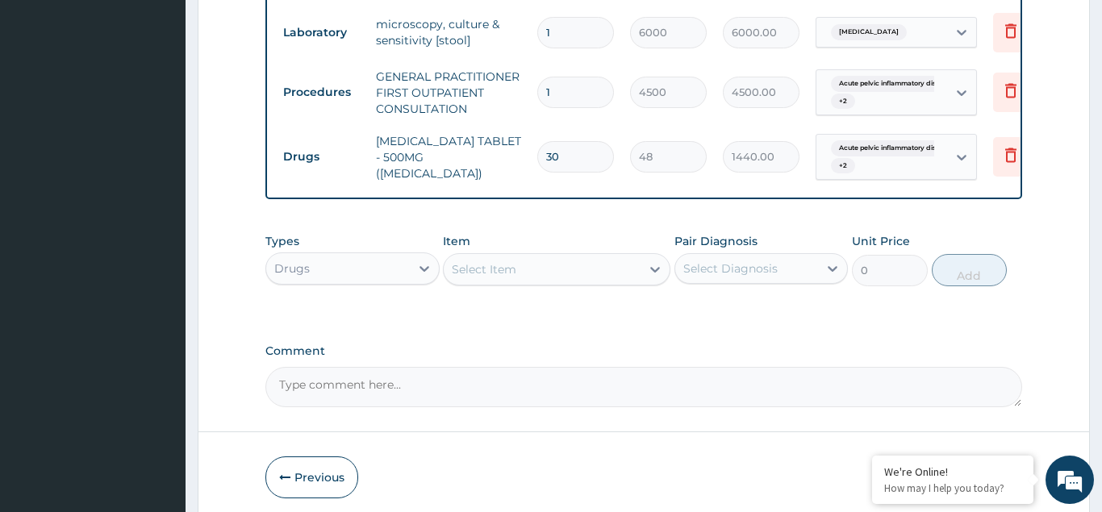
type input "30"
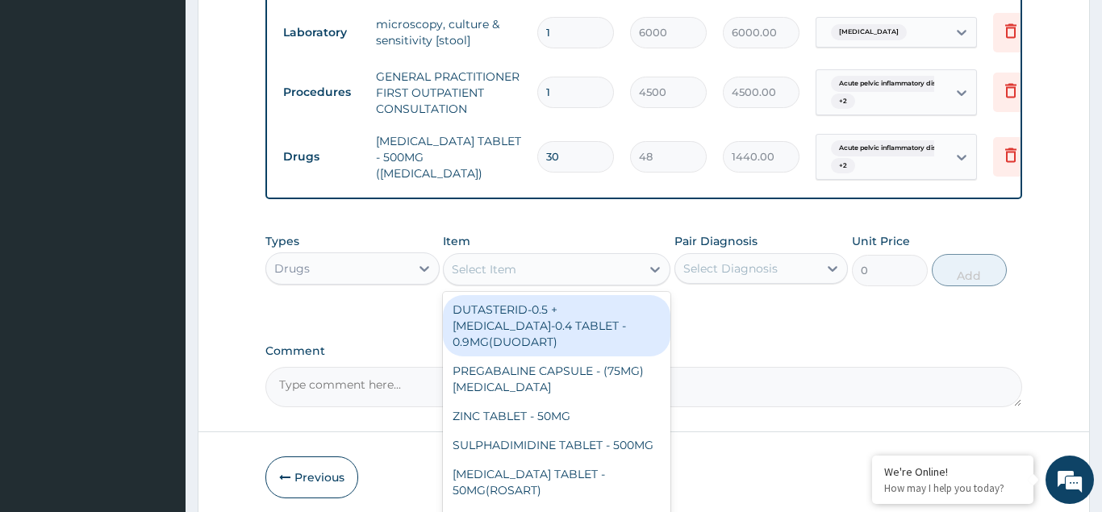
click at [471, 266] on div "Select Item" at bounding box center [484, 269] width 65 height 16
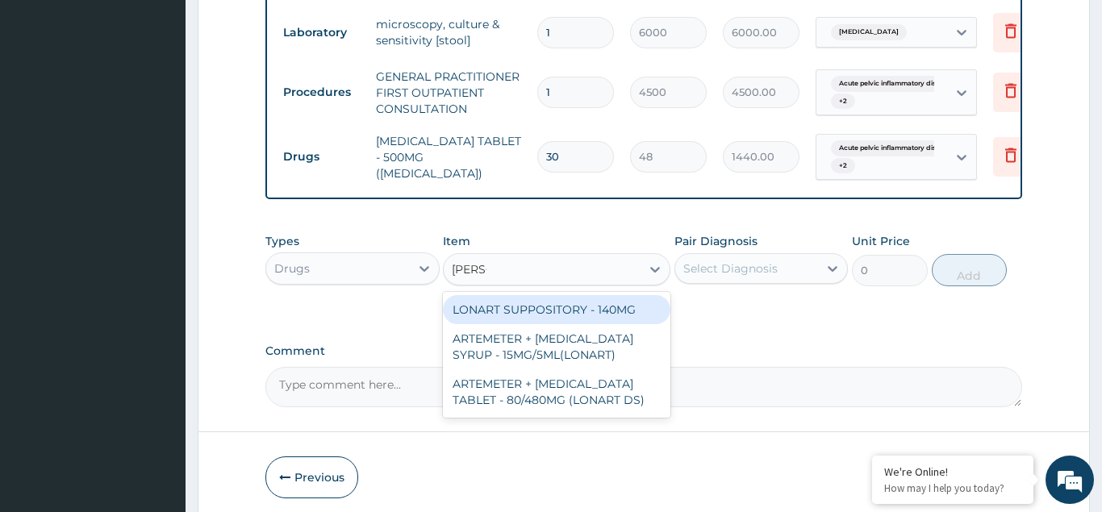
type input "LONAR"
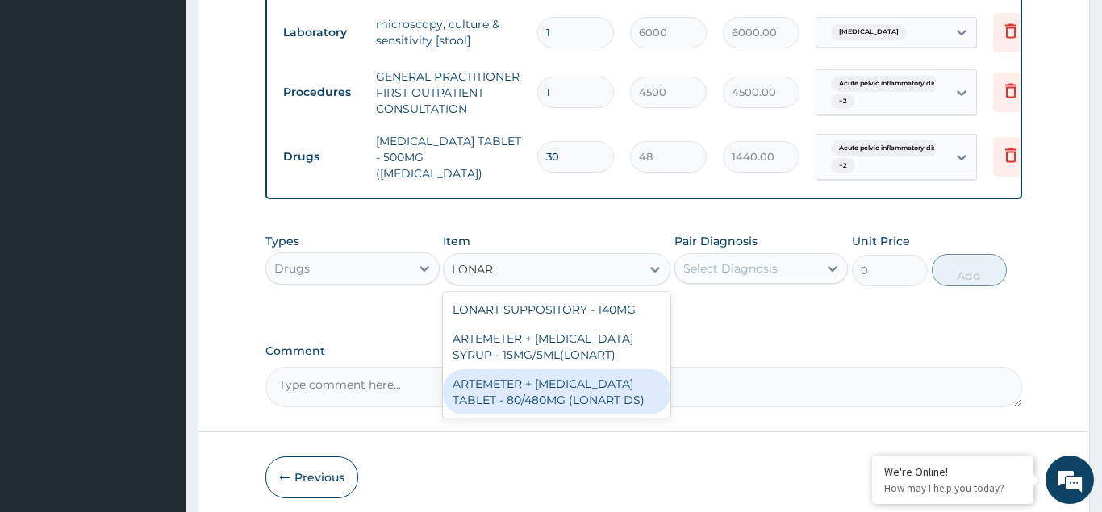
click at [493, 391] on div "ARTEMETER + LUMEFANTRINE TABLET - 80/480MG (LONART DS)" at bounding box center [556, 391] width 227 height 45
type input "672"
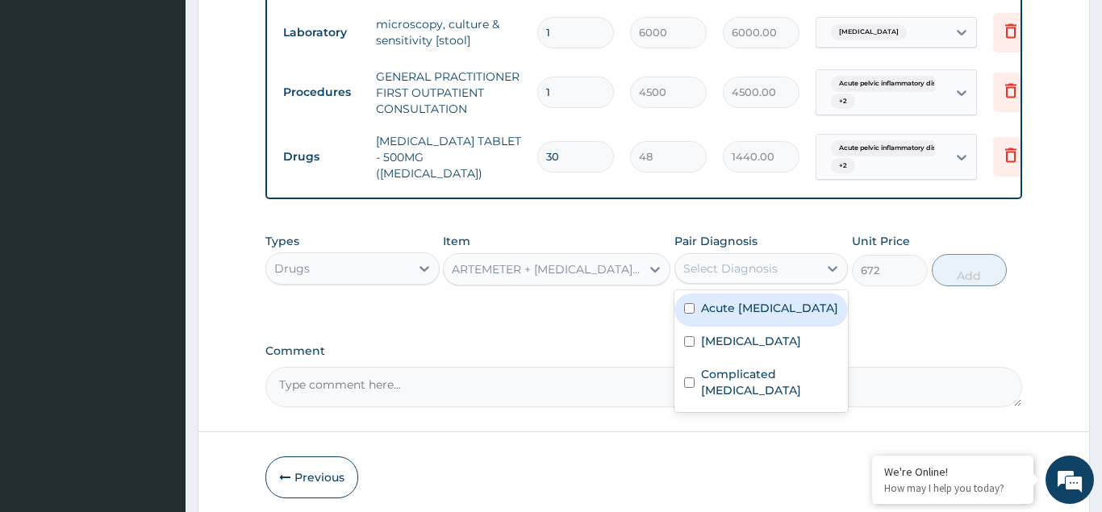
click at [710, 273] on div "Select Diagnosis" at bounding box center [730, 269] width 94 height 16
drag, startPoint x: 693, startPoint y: 310, endPoint x: 695, endPoint y: 348, distance: 38.8
click at [693, 311] on input "checkbox" at bounding box center [689, 308] width 10 height 10
checkbox input "true"
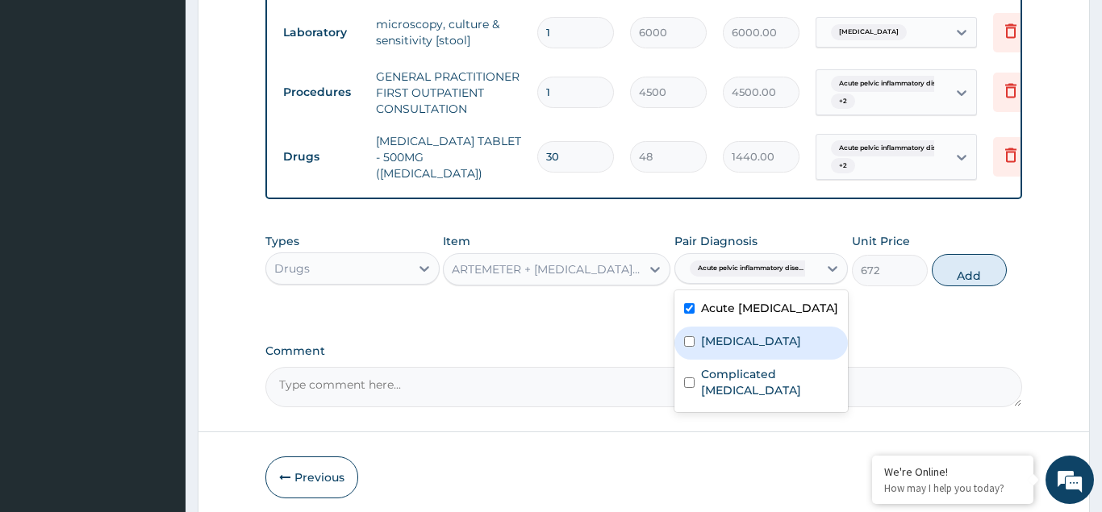
click at [695, 349] on div "Typhoid fever" at bounding box center [761, 343] width 174 height 33
checkbox input "true"
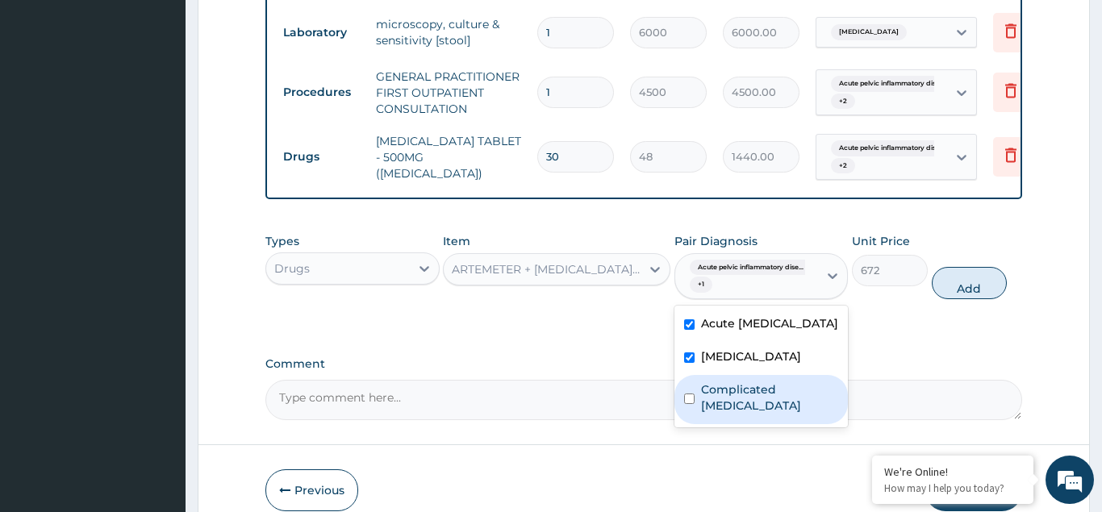
click at [690, 403] on input "checkbox" at bounding box center [689, 399] width 10 height 10
checkbox input "true"
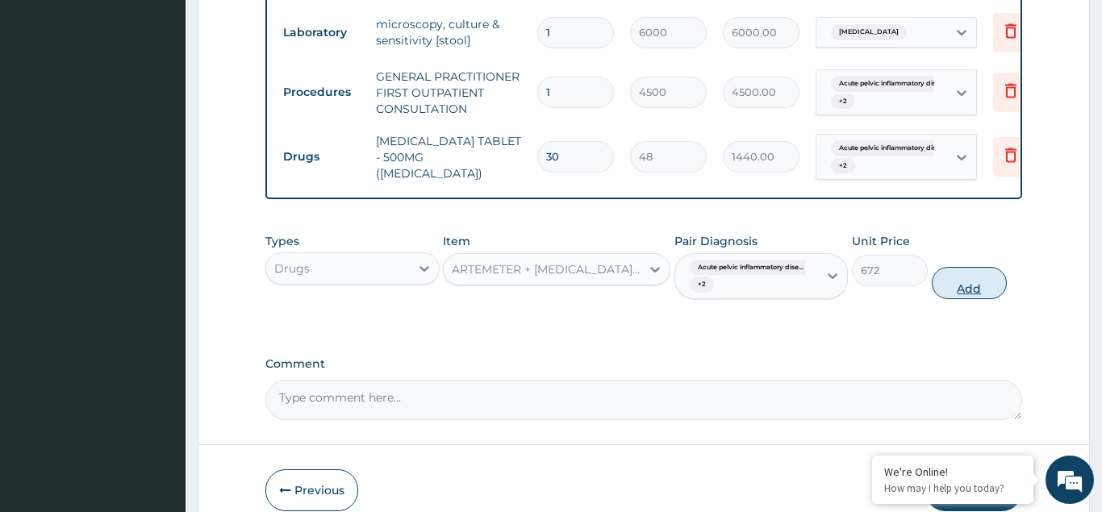
click at [952, 280] on button "Add" at bounding box center [970, 283] width 76 height 32
type input "0"
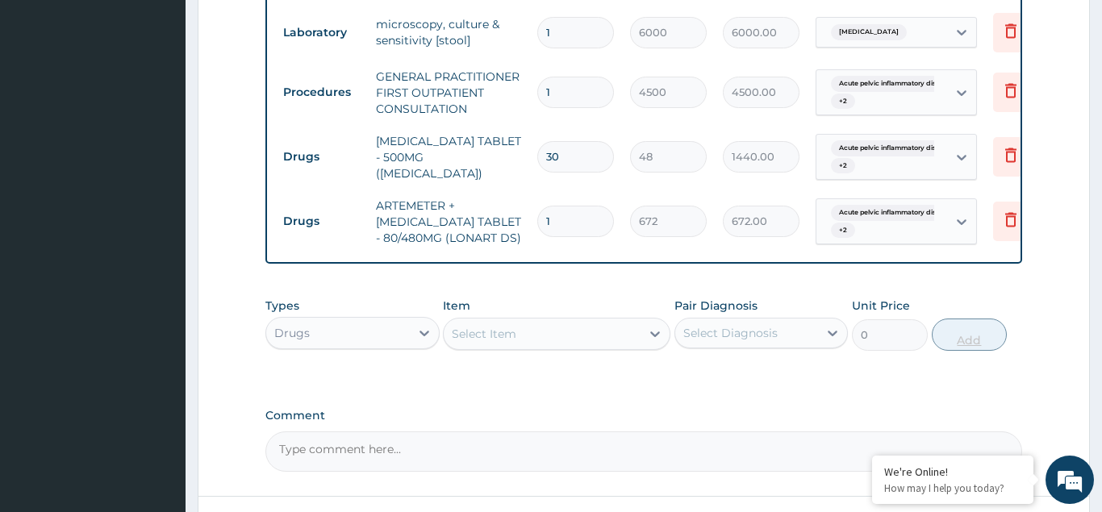
type input "0.00"
type input "6"
type input "4032.00"
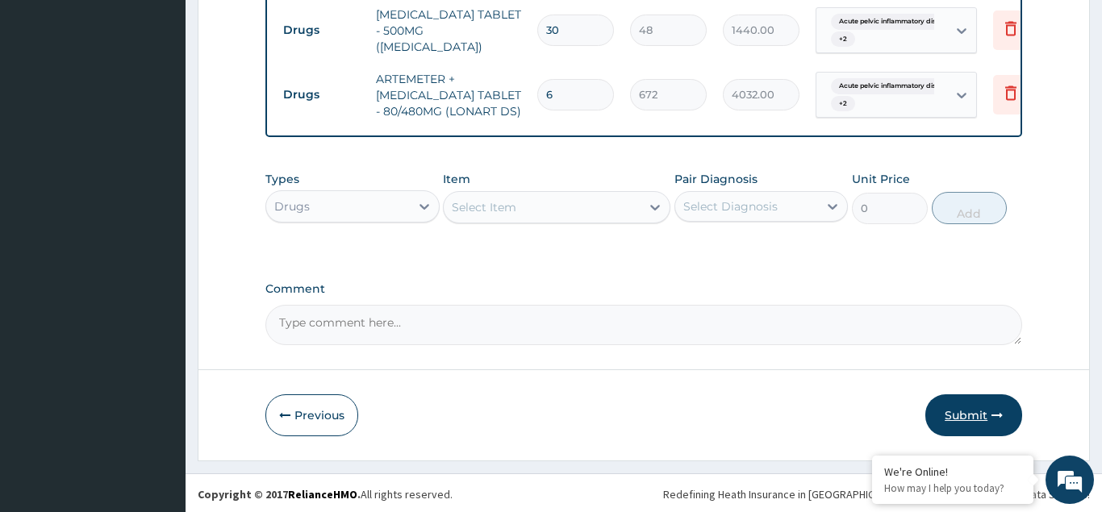
type input "6"
click at [983, 411] on button "Submit" at bounding box center [973, 415] width 97 height 42
